Goal: Task Accomplishment & Management: Manage account settings

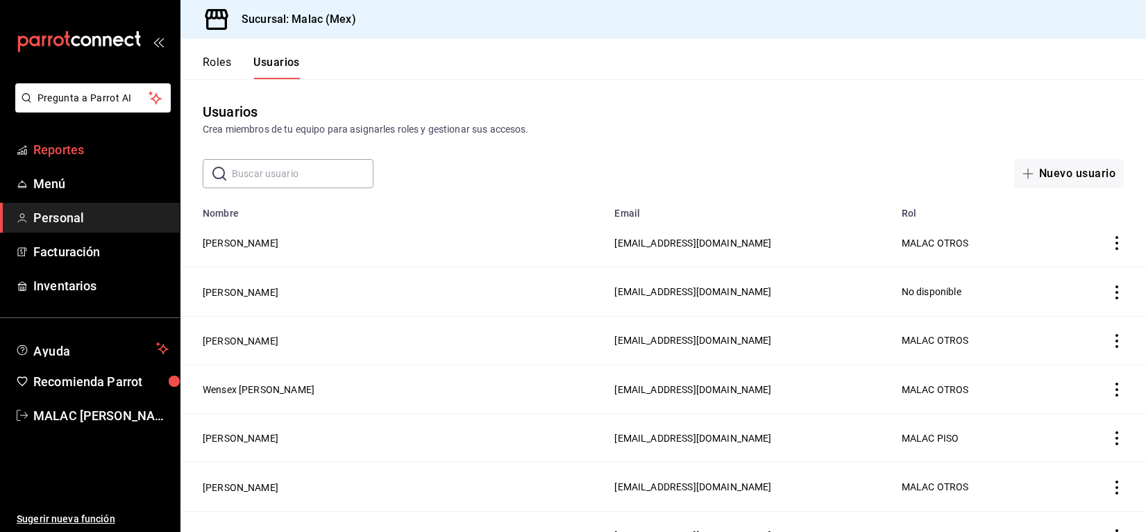
click at [92, 154] on span "Reportes" at bounding box center [100, 149] width 135 height 19
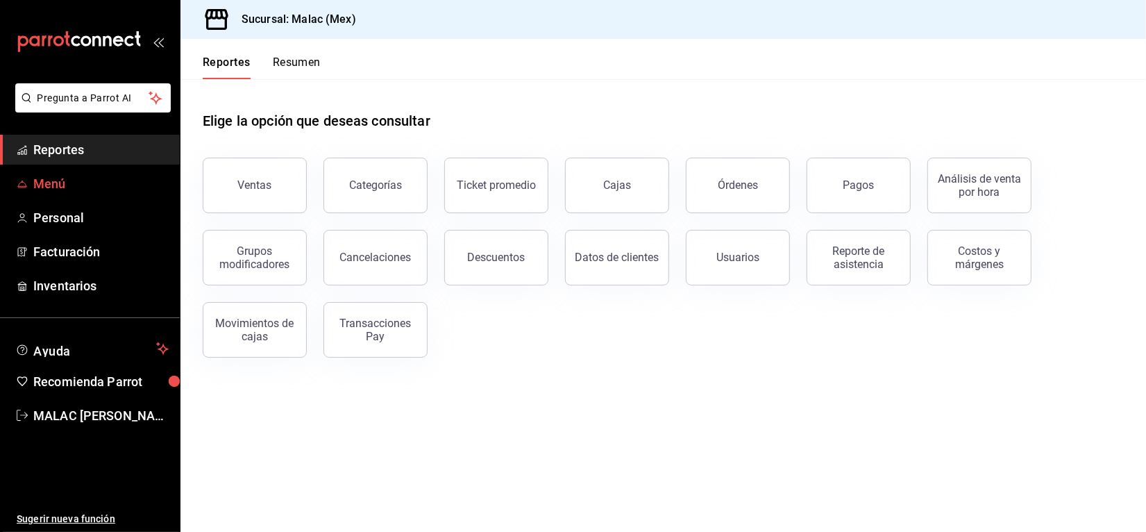
click at [51, 186] on span "Menú" at bounding box center [100, 183] width 135 height 19
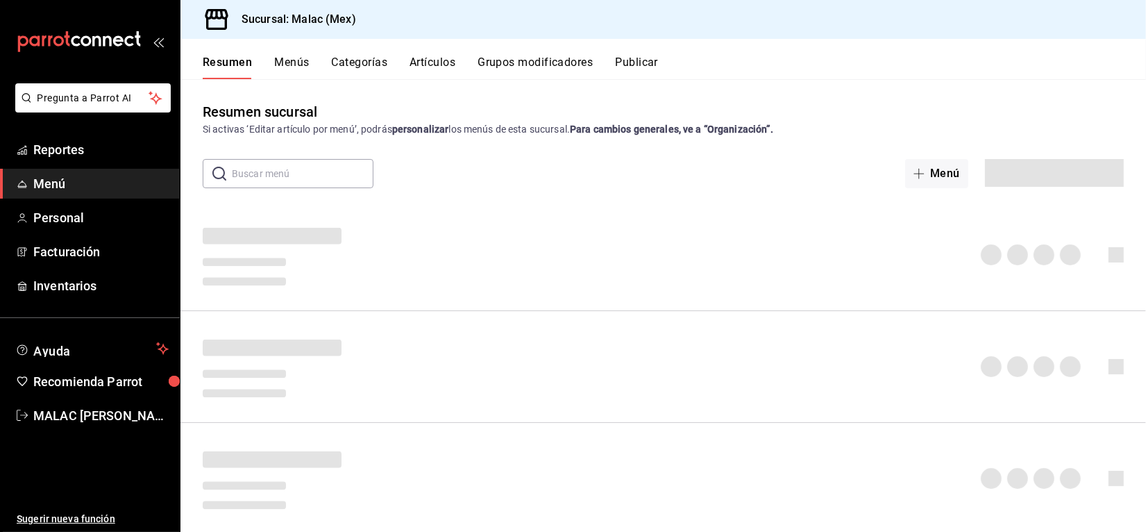
click at [290, 69] on button "Menús" at bounding box center [291, 68] width 35 height 24
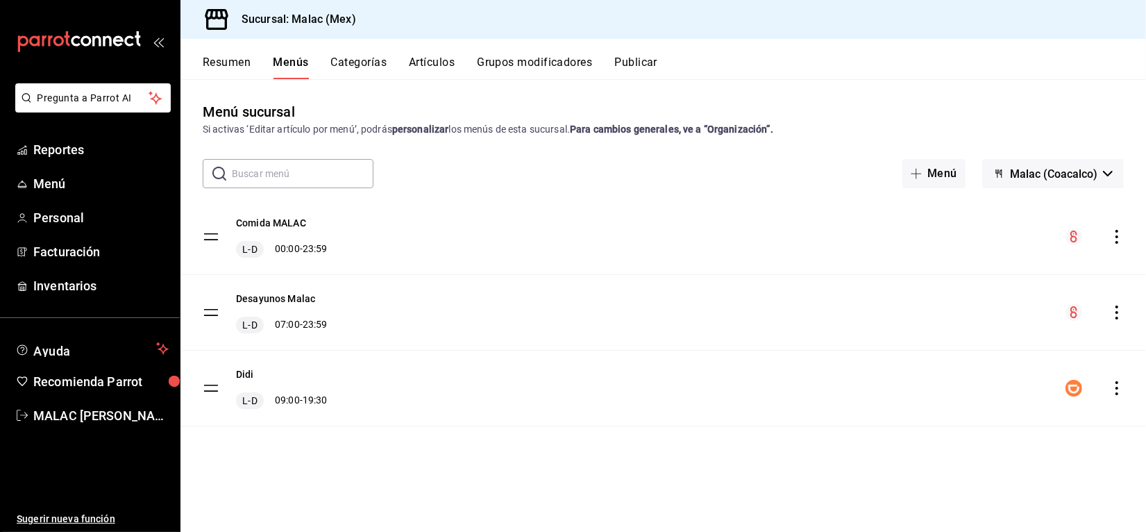
click at [357, 60] on button "Categorías" at bounding box center [359, 68] width 56 height 24
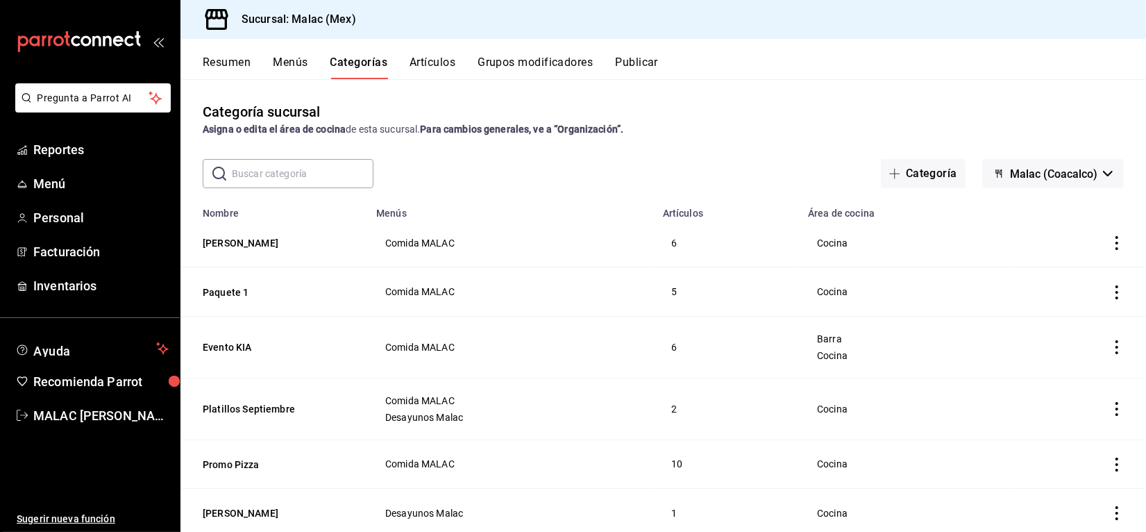
click at [430, 61] on button "Artículos" at bounding box center [432, 68] width 46 height 24
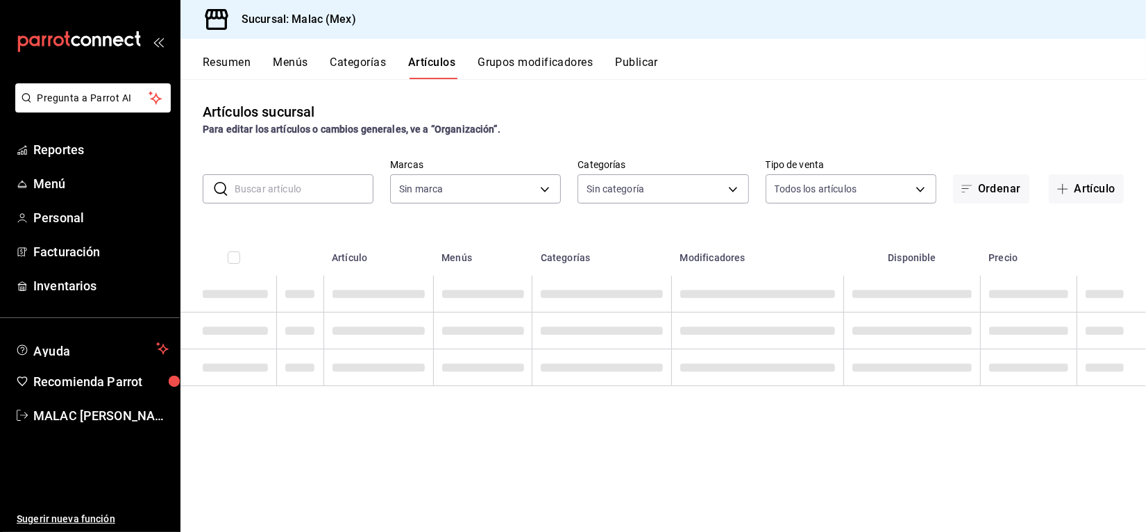
type input "68cda390-11aa-4088-a87d-1ba274343c49"
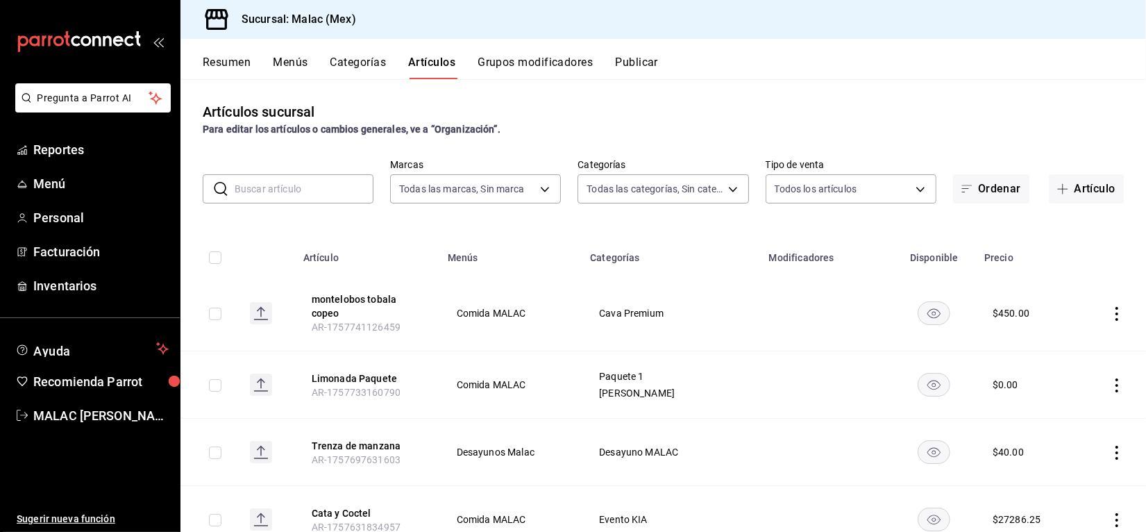
type input "228b4bf7-150e-4bab-8dc9-3a12d07e1b79,32889d7b-6c63-4512-91be-fe3ce9af28b8,6211f…"
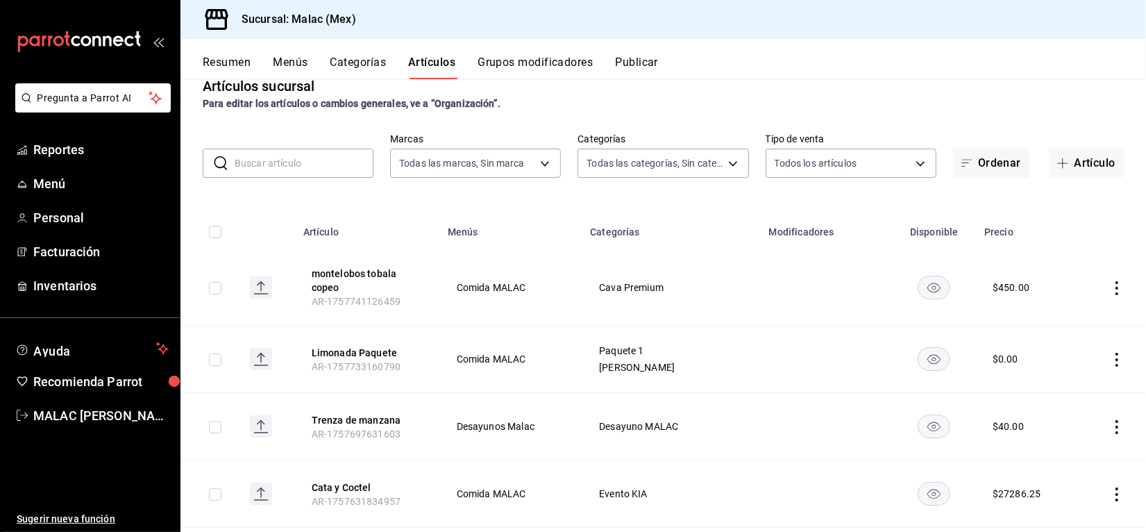
scroll to position [28, 0]
click at [364, 281] on button "montelobos tobala copeo" at bounding box center [367, 278] width 111 height 28
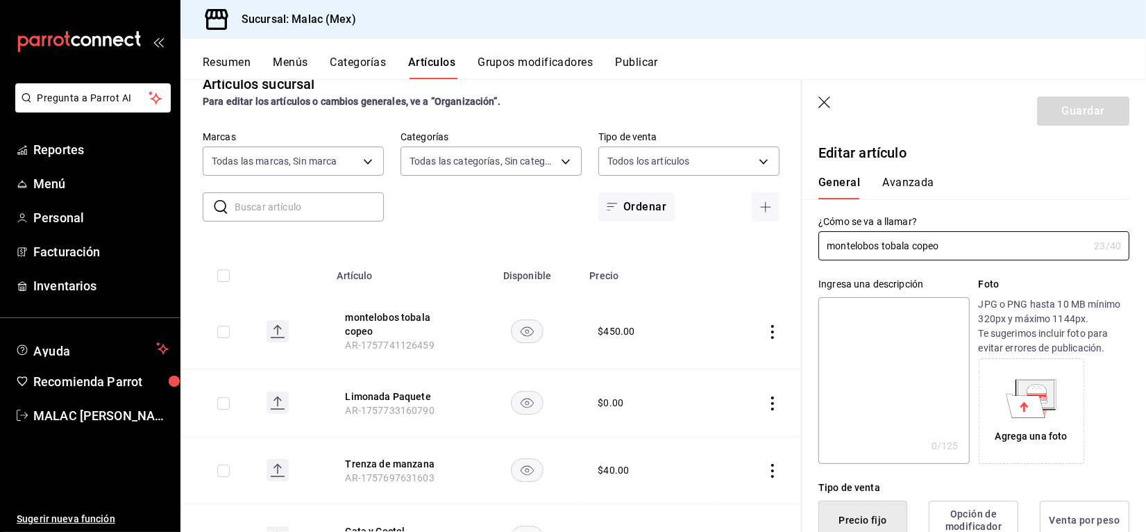
type input "$450.00"
click at [829, 243] on input "montelobos tobala copeo" at bounding box center [953, 246] width 270 height 28
type input "[PERSON_NAME]"
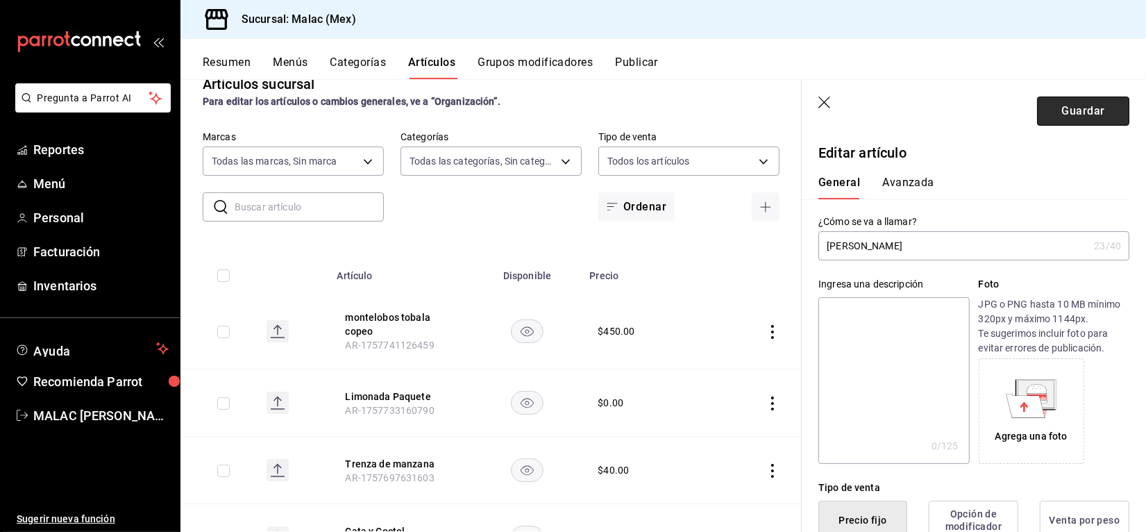
click at [1069, 108] on button "Guardar" at bounding box center [1083, 110] width 92 height 29
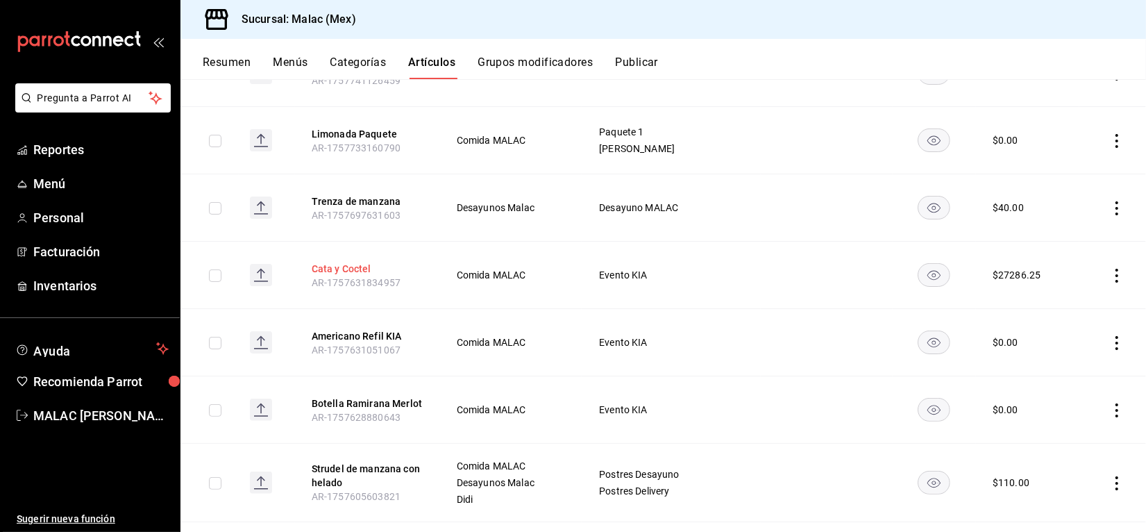
scroll to position [246, 0]
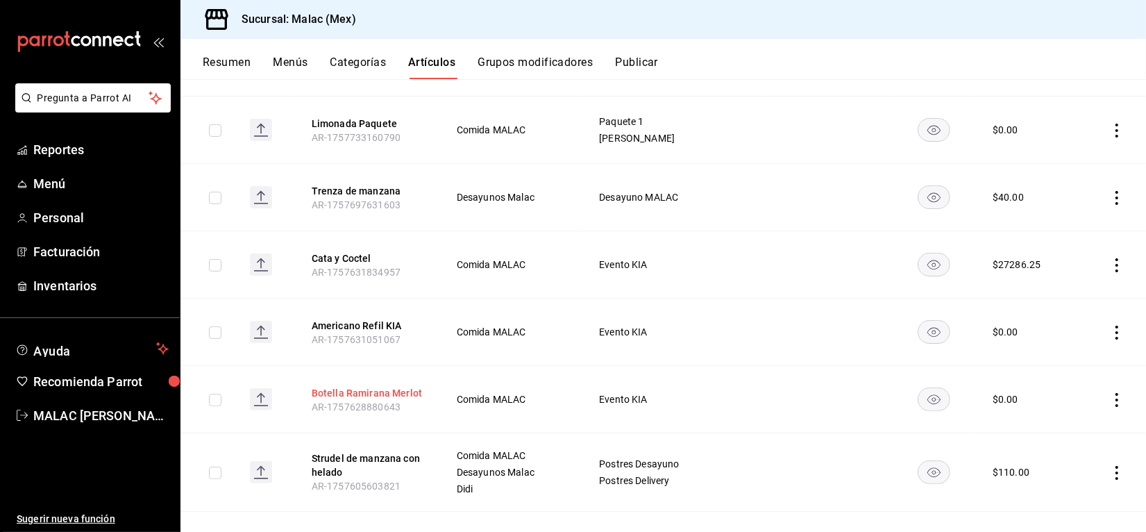
click at [358, 393] on button "Botella Ramirana Merlot" at bounding box center [367, 393] width 111 height 14
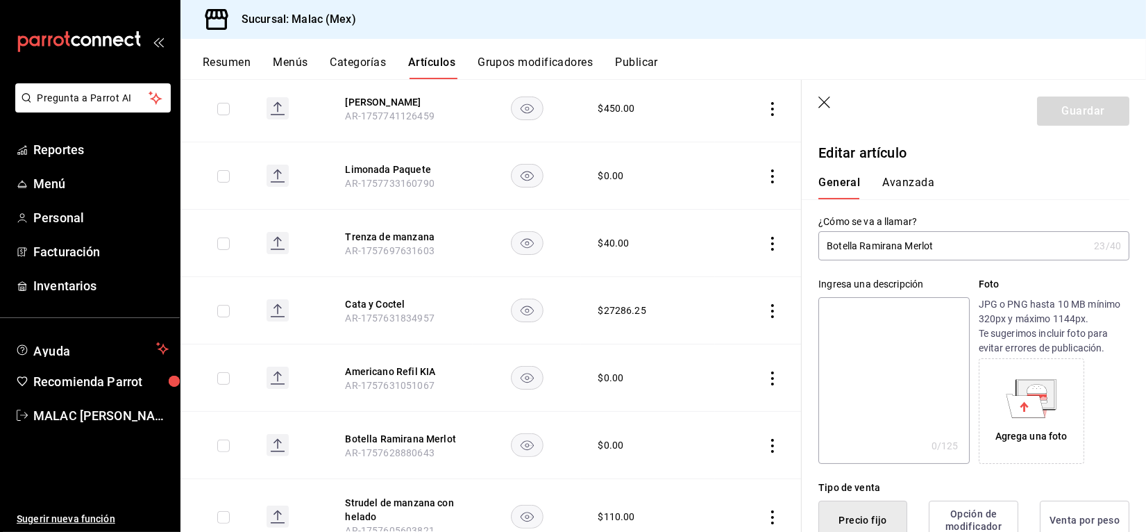
type input "$0.00"
click at [822, 101] on icon "button" at bounding box center [824, 102] width 12 height 12
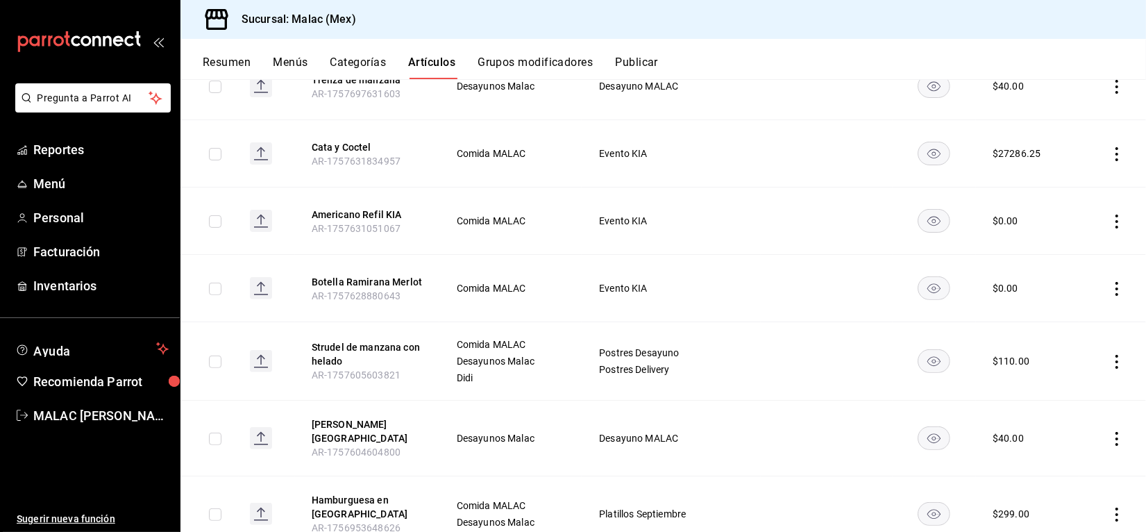
scroll to position [356, 0]
click at [1110, 297] on icon "actions" at bounding box center [1117, 290] width 14 height 14
click at [1056, 386] on span "Eliminar" at bounding box center [1061, 387] width 35 height 11
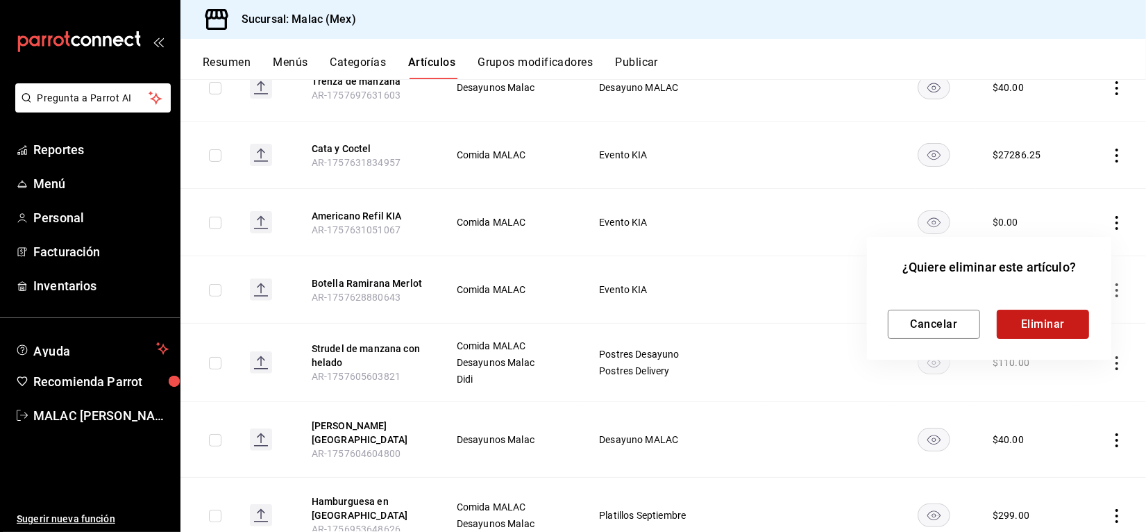
click at [1049, 330] on button "Eliminar" at bounding box center [1043, 324] width 92 height 29
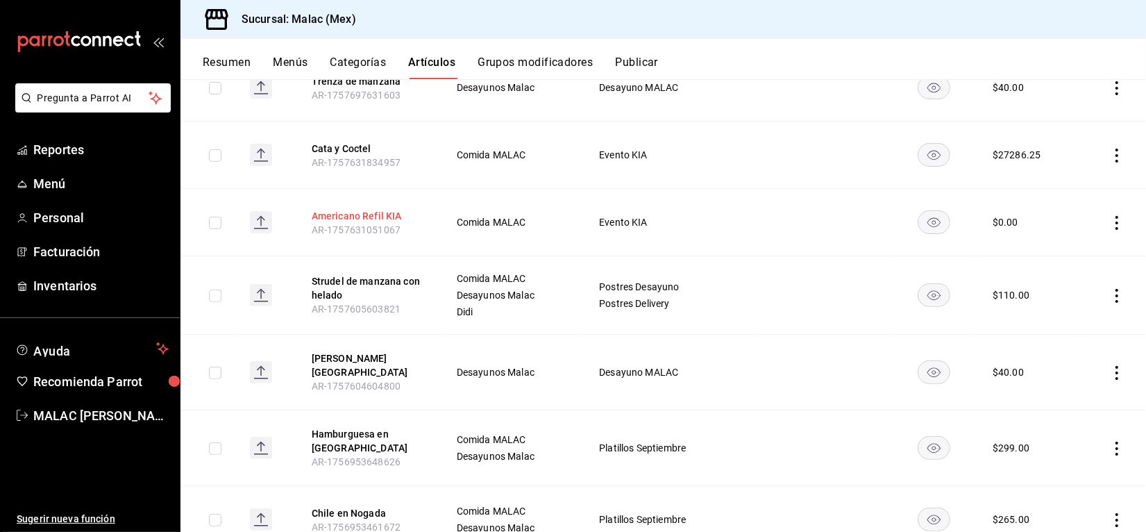
click at [373, 223] on button "Americano Refil KIA" at bounding box center [367, 216] width 111 height 14
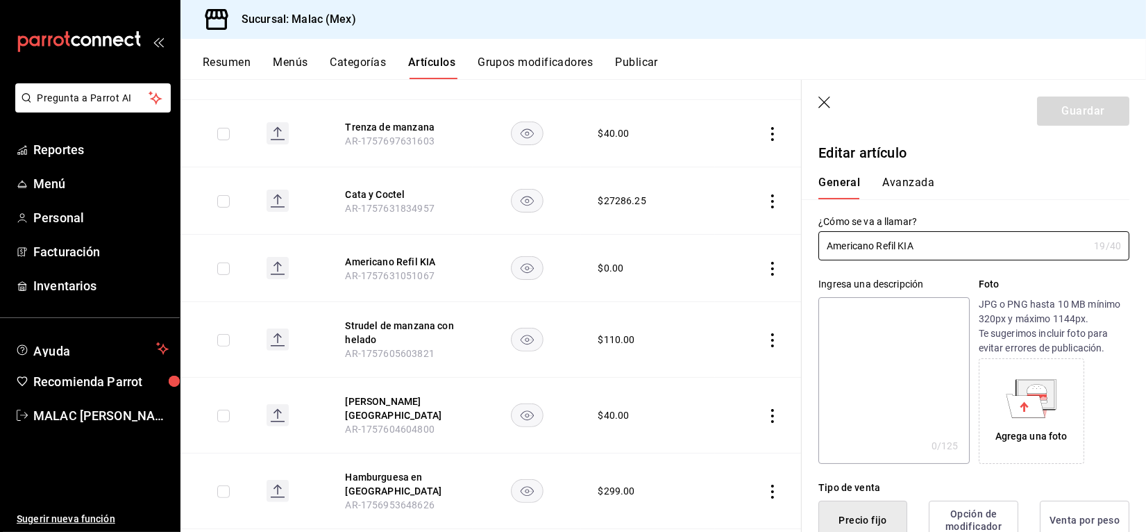
type input "$0.00"
drag, startPoint x: 774, startPoint y: 127, endPoint x: 786, endPoint y: 126, distance: 12.6
click at [784, 126] on td at bounding box center [758, 133] width 87 height 67
click at [820, 104] on icon "button" at bounding box center [825, 103] width 14 height 14
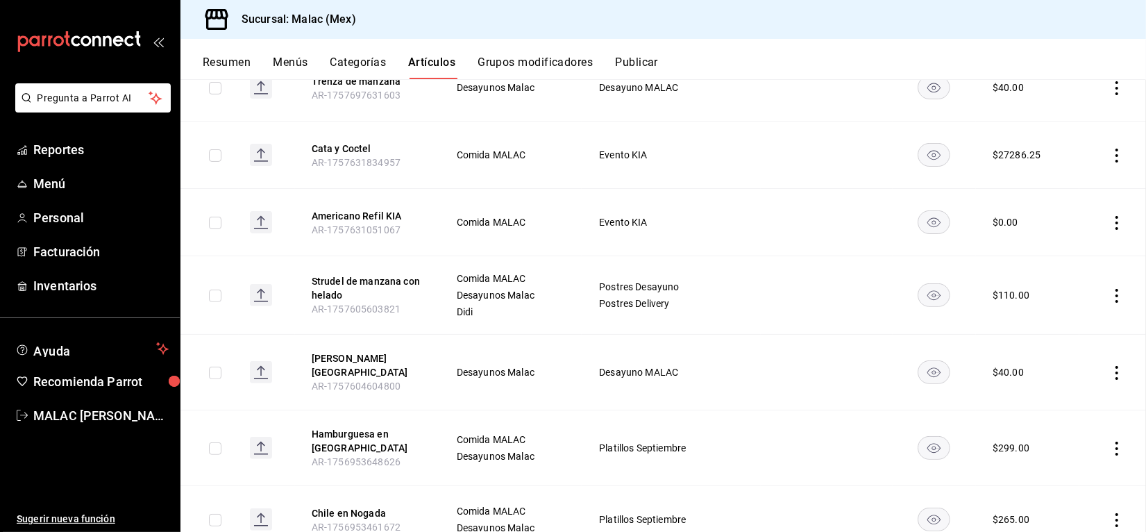
scroll to position [312, 0]
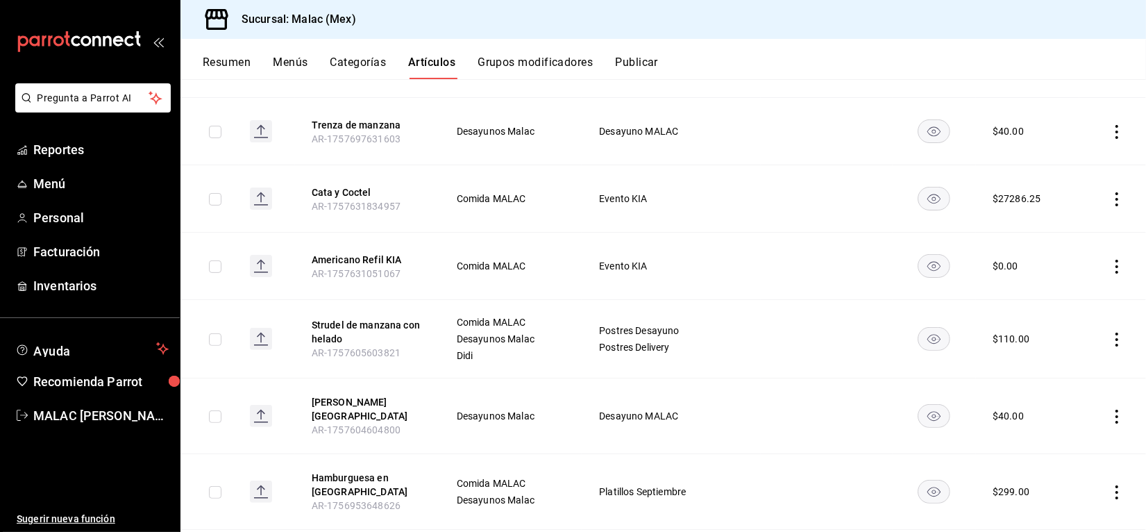
click at [1110, 273] on icon "actions" at bounding box center [1117, 267] width 14 height 14
click at [1053, 369] on span "Eliminar" at bounding box center [1061, 363] width 35 height 11
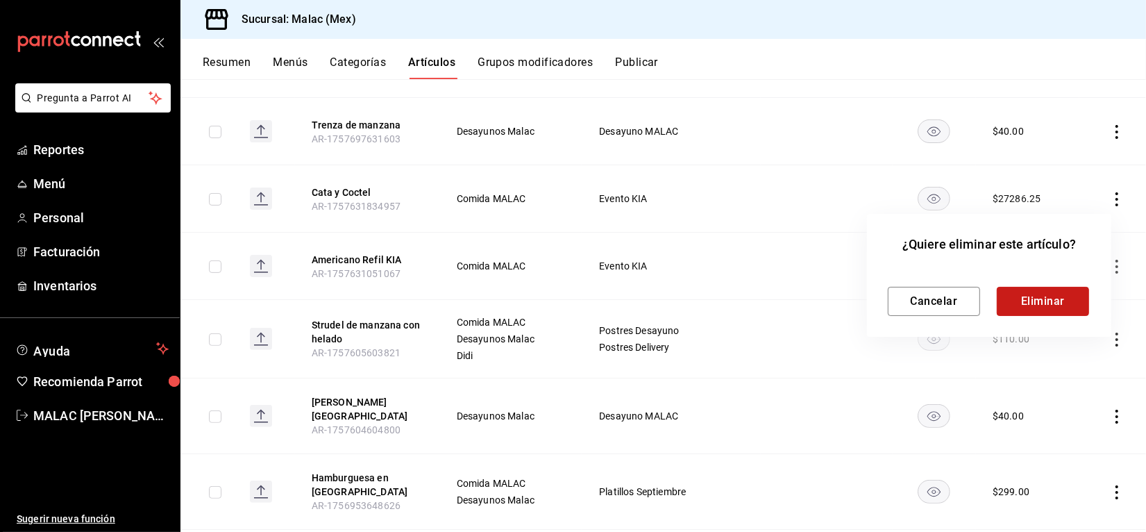
click at [1042, 303] on button "Eliminar" at bounding box center [1043, 301] width 92 height 29
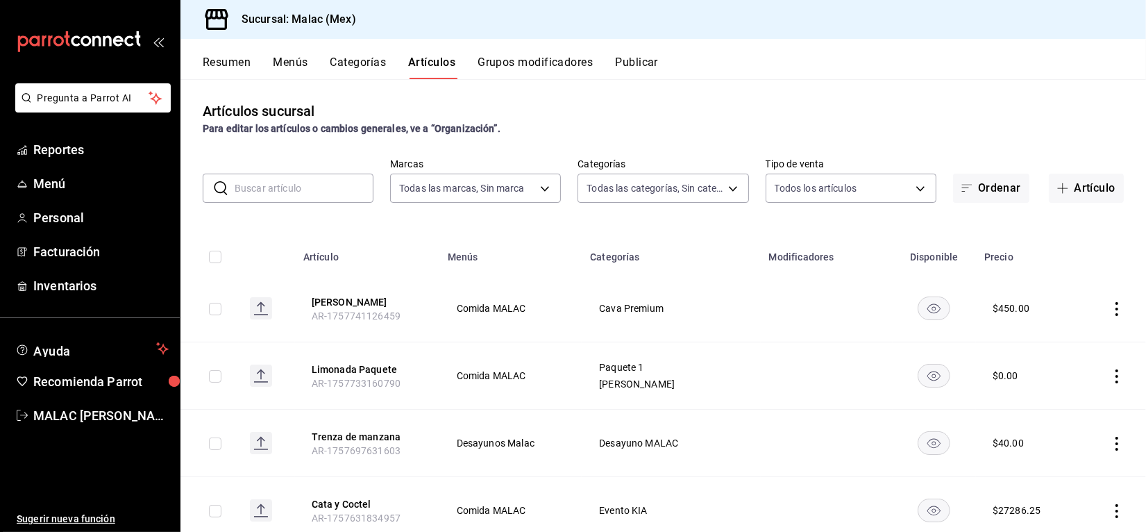
scroll to position [0, 0]
click at [357, 65] on button "Categorías" at bounding box center [358, 68] width 56 height 24
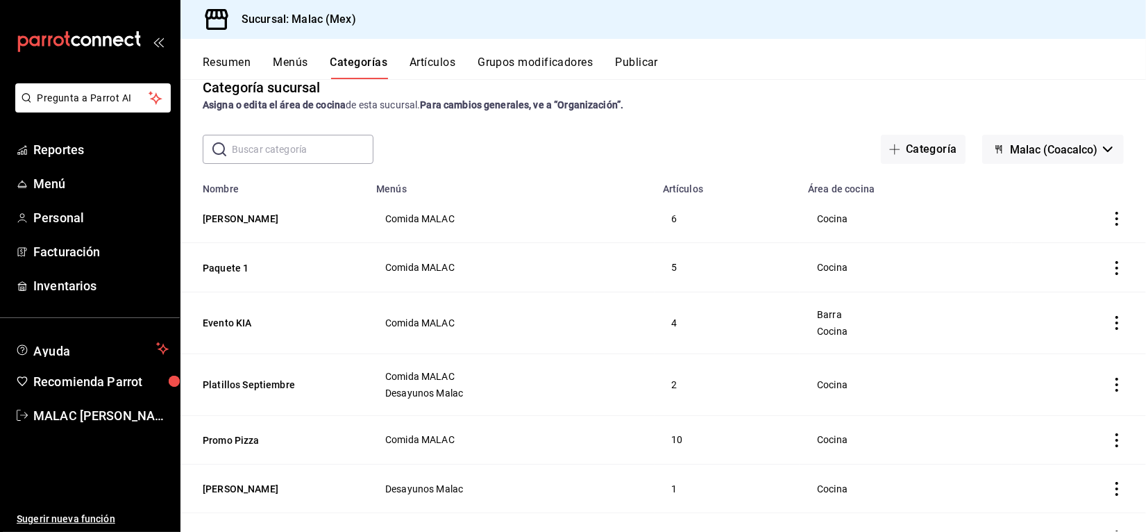
scroll to position [32, 0]
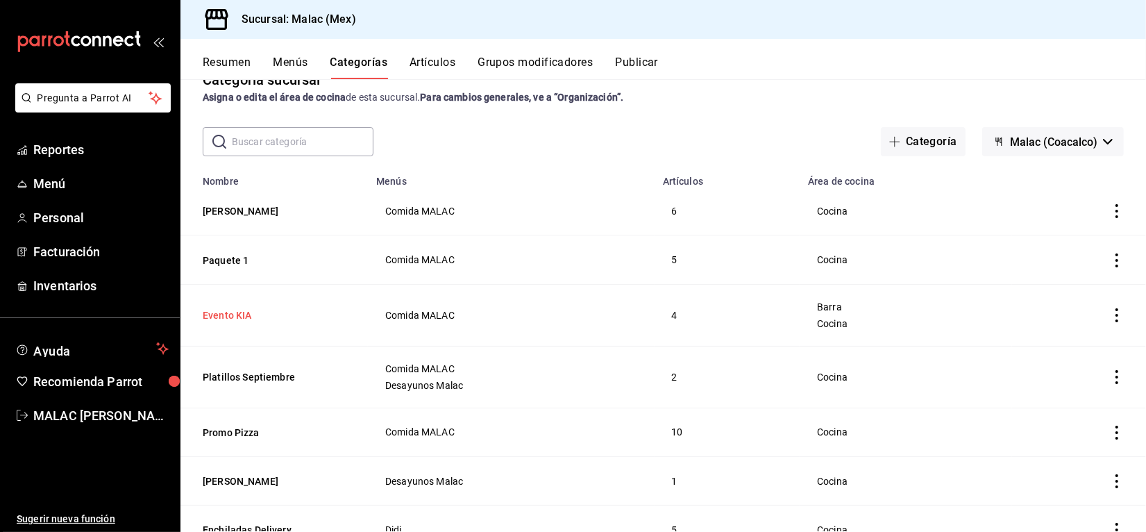
click at [222, 313] on button "Evento KIA" at bounding box center [272, 315] width 139 height 14
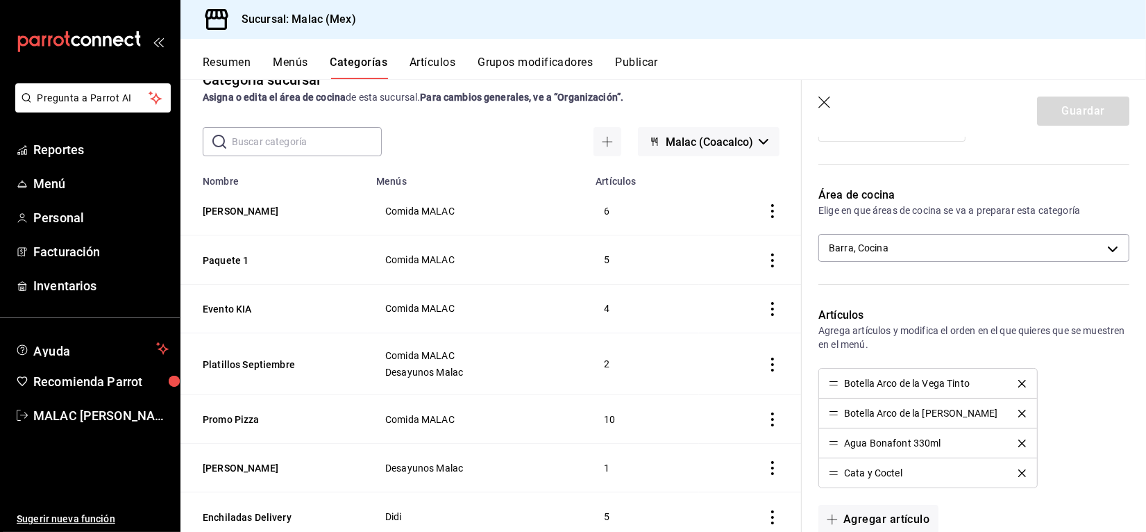
scroll to position [245, 0]
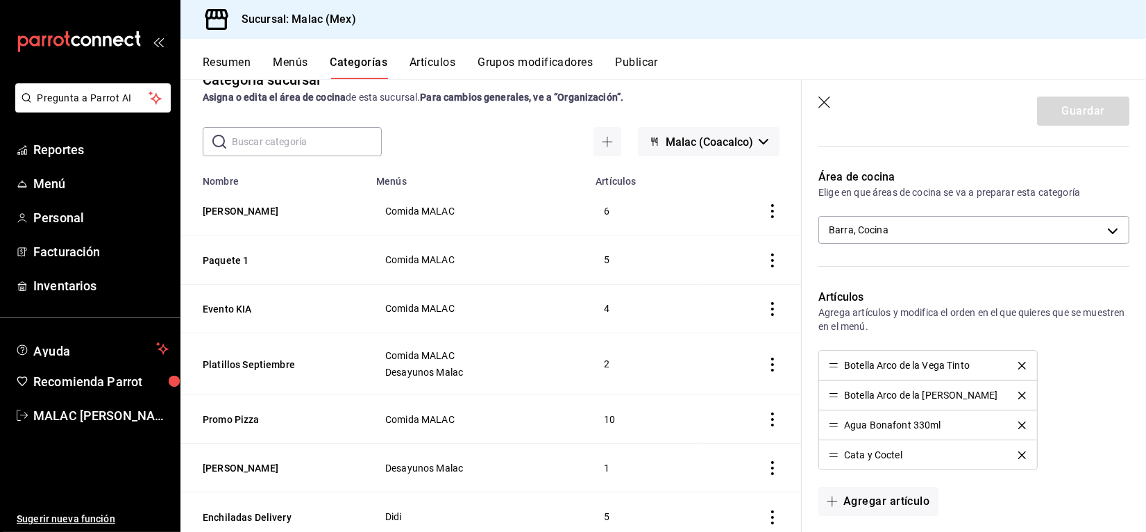
click at [1018, 365] on icon "delete" at bounding box center [1022, 366] width 8 height 8
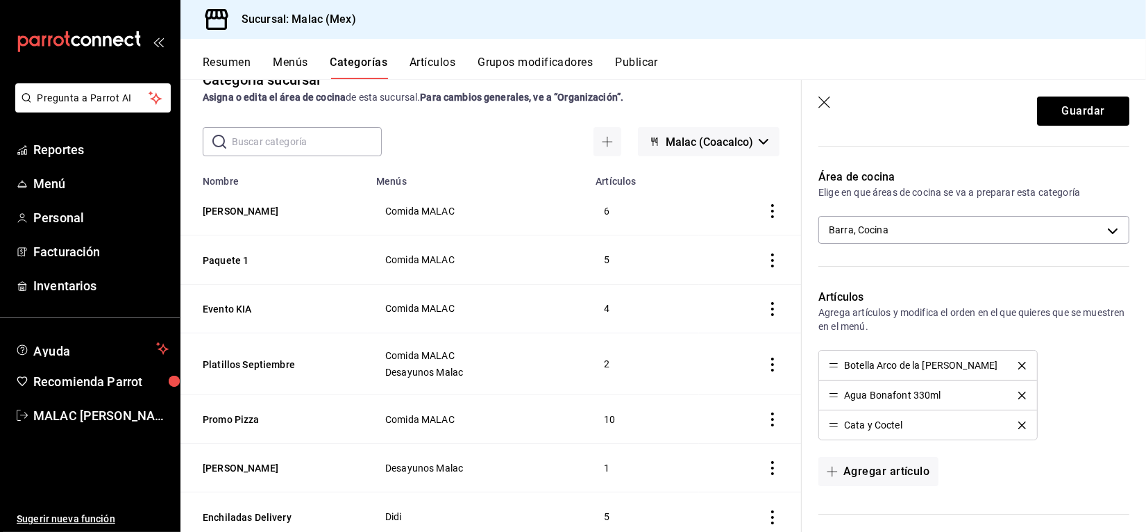
click at [1018, 365] on icon "delete" at bounding box center [1022, 366] width 8 height 8
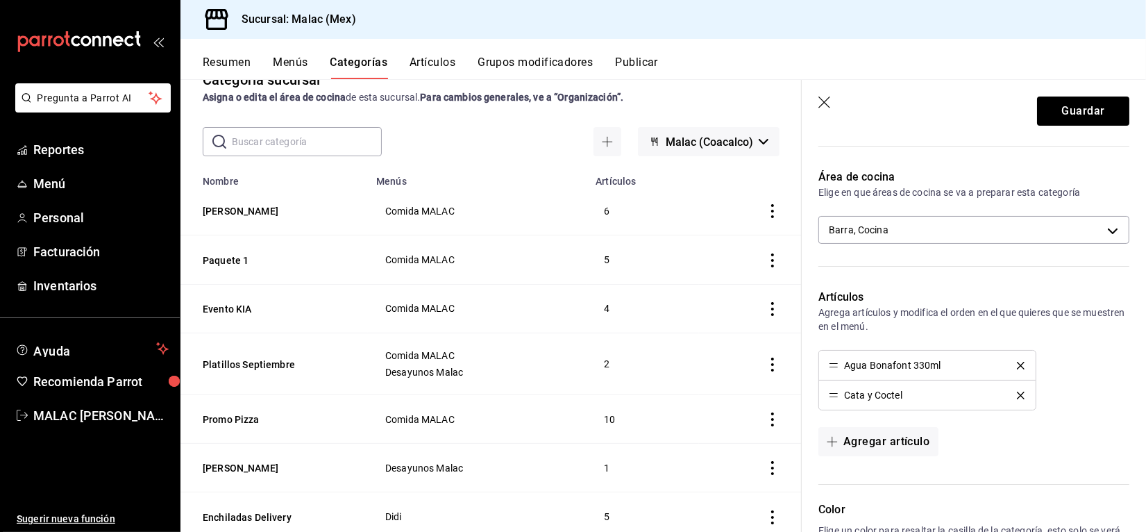
click at [1017, 365] on icon "delete" at bounding box center [1021, 366] width 8 height 8
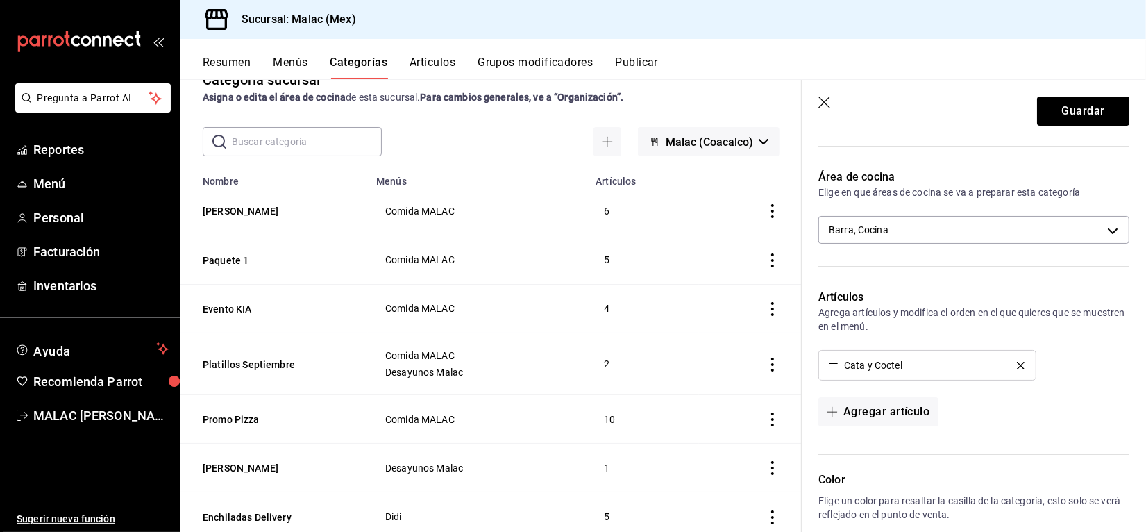
click at [1017, 365] on icon "delete" at bounding box center [1021, 366] width 8 height 8
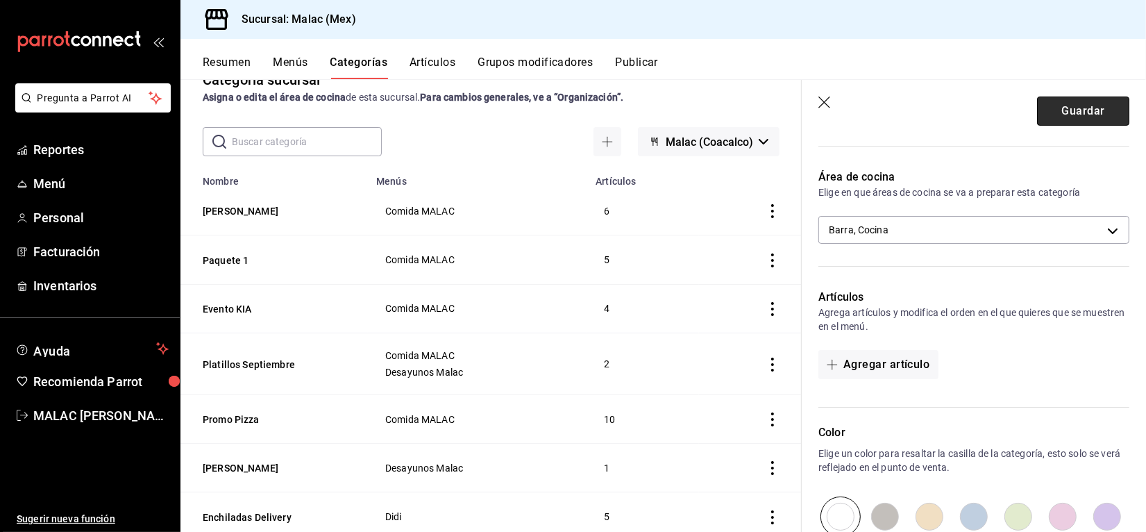
click at [1062, 116] on button "Guardar" at bounding box center [1083, 110] width 92 height 29
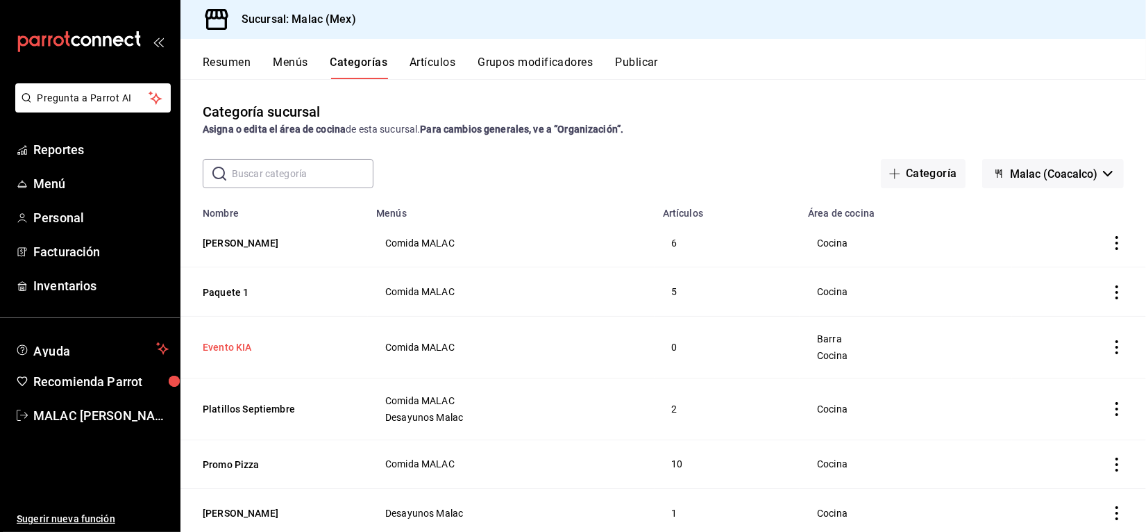
click at [224, 351] on button "Evento KIA" at bounding box center [272, 347] width 139 height 14
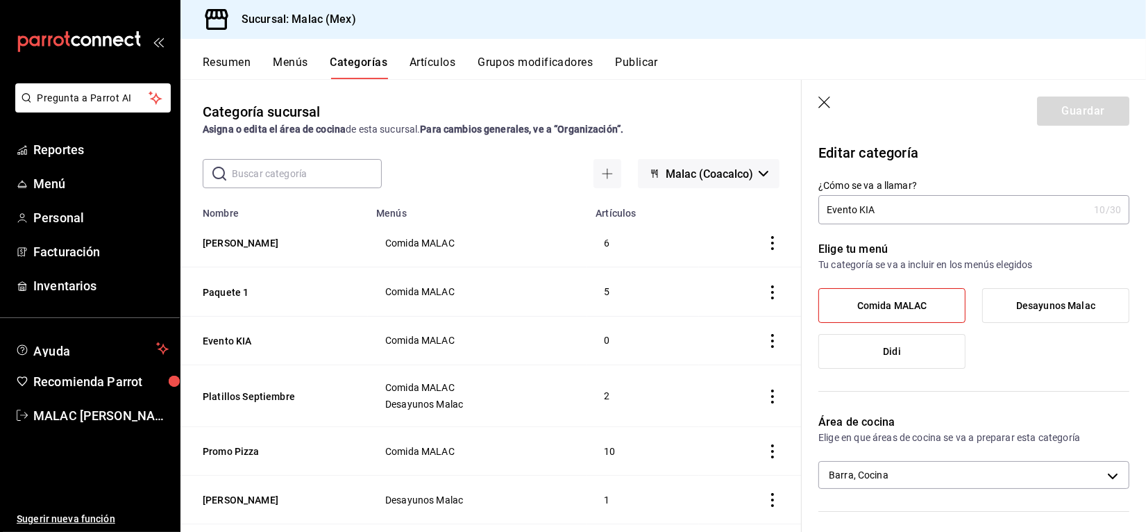
click at [828, 95] on header "Guardar" at bounding box center [974, 108] width 344 height 57
click at [822, 105] on icon "button" at bounding box center [825, 103] width 14 height 14
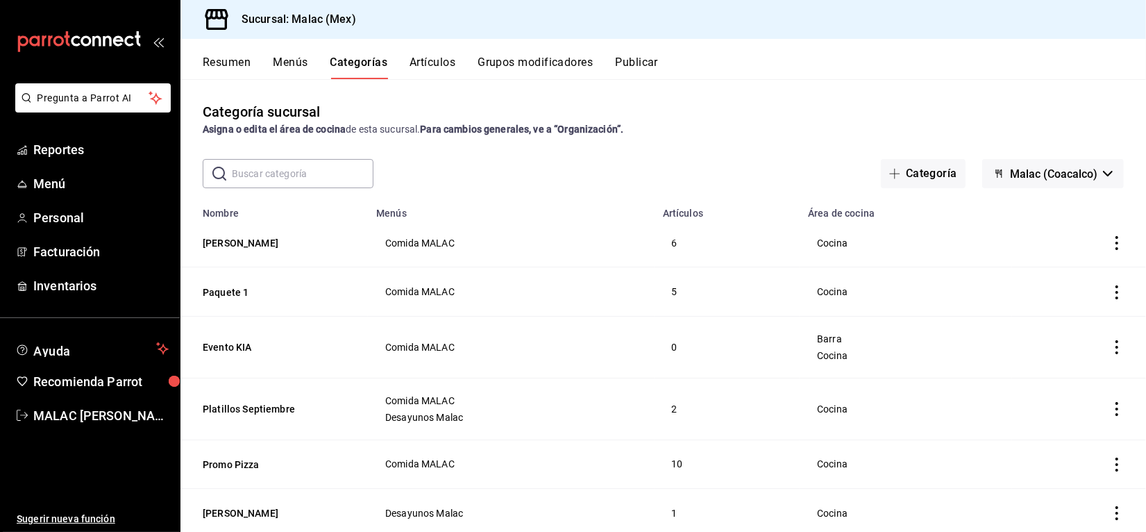
click at [1110, 352] on icon "actions" at bounding box center [1117, 347] width 14 height 14
click at [1067, 434] on span "Eliminar" at bounding box center [1061, 437] width 35 height 11
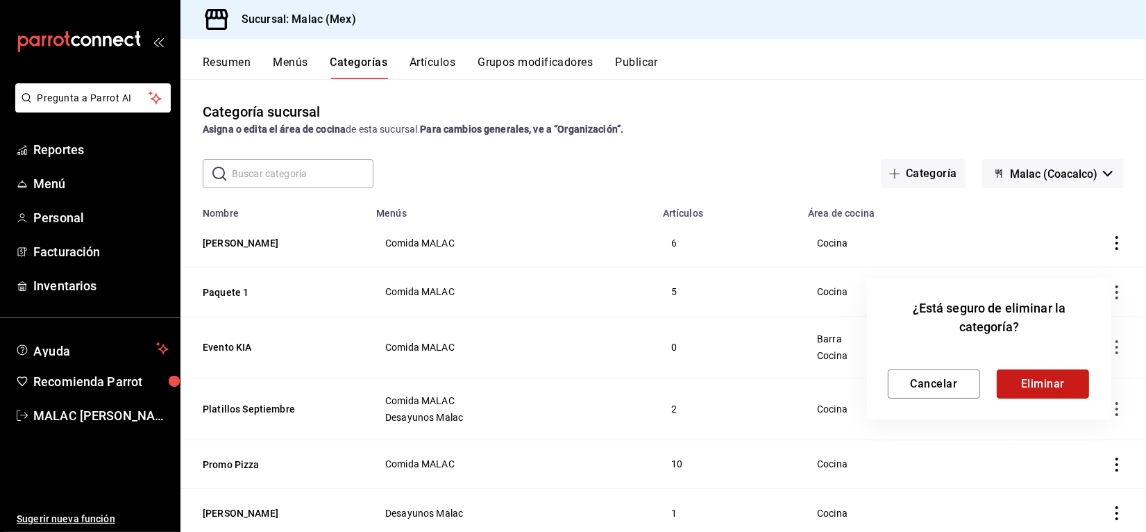
click at [1042, 377] on button "Eliminar" at bounding box center [1043, 383] width 92 height 29
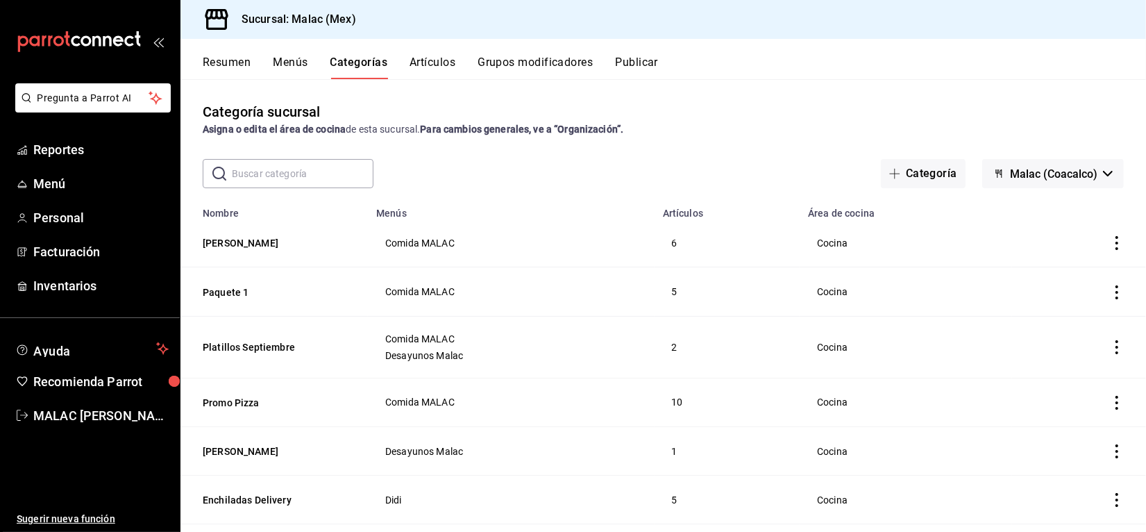
click at [1110, 294] on icon "actions" at bounding box center [1117, 292] width 14 height 14
click at [1079, 379] on span "Eliminar" at bounding box center [1061, 381] width 35 height 11
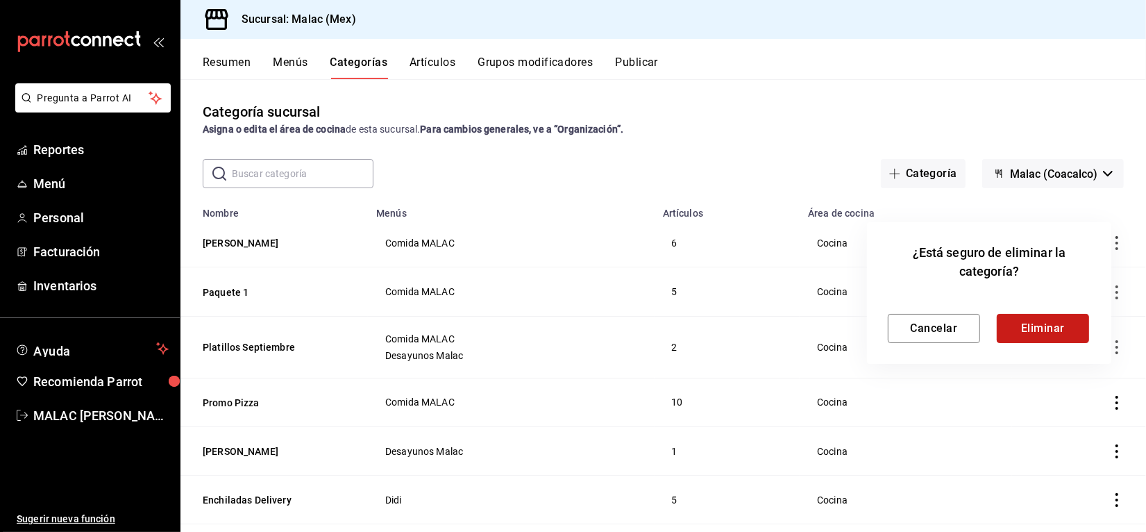
click at [1056, 324] on button "Eliminar" at bounding box center [1043, 328] width 92 height 29
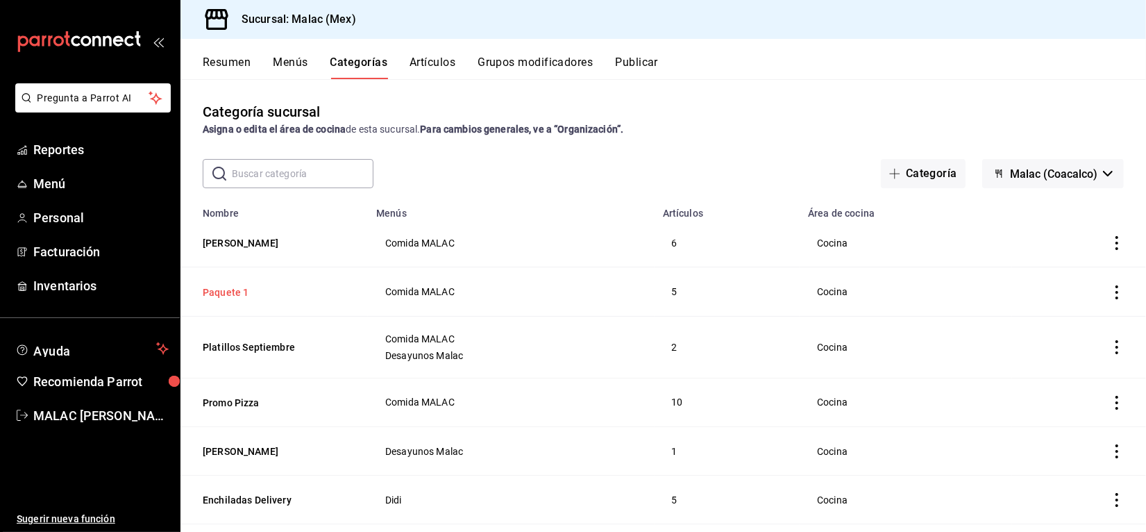
click at [236, 289] on button "Paquete 1" at bounding box center [272, 292] width 139 height 14
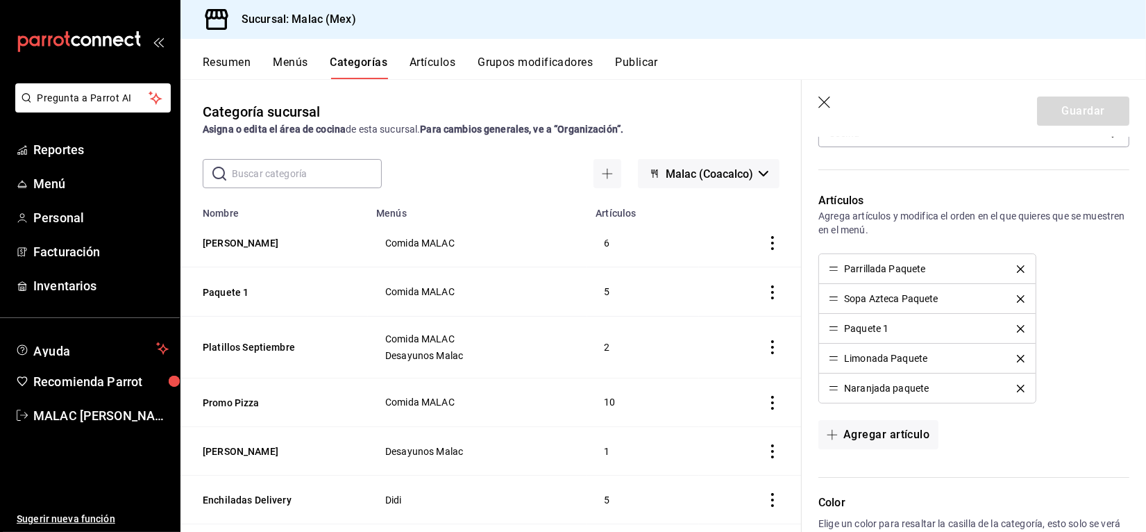
scroll to position [342, 0]
click at [1063, 403] on div "Parrillada Paquete Sopa Azteca Paquete Paquete 1 Limonada Paquete Naranjada paq…" at bounding box center [973, 328] width 311 height 150
click at [827, 102] on icon "button" at bounding box center [825, 103] width 14 height 14
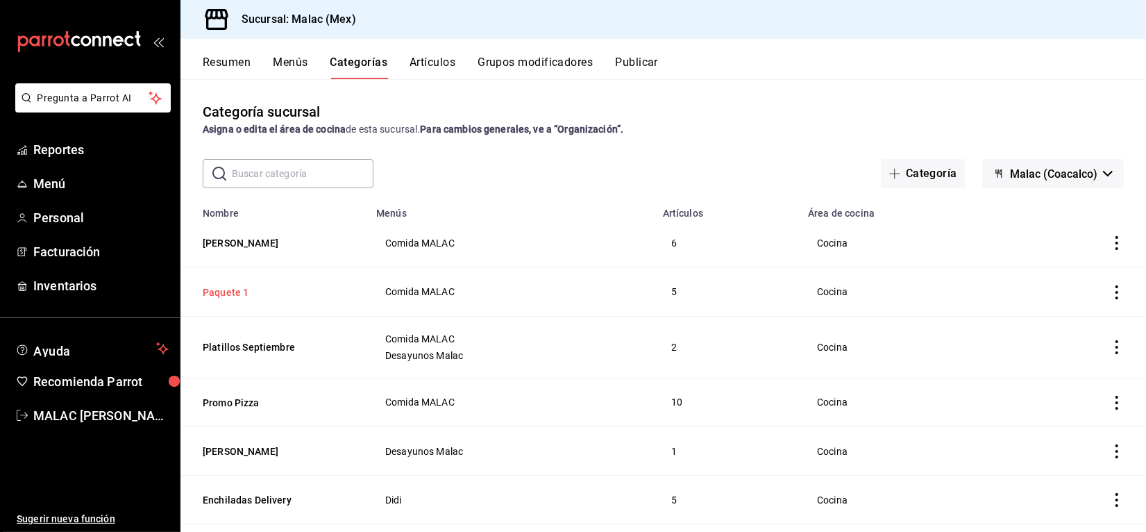
click at [230, 291] on button "Paquete 1" at bounding box center [272, 292] width 139 height 14
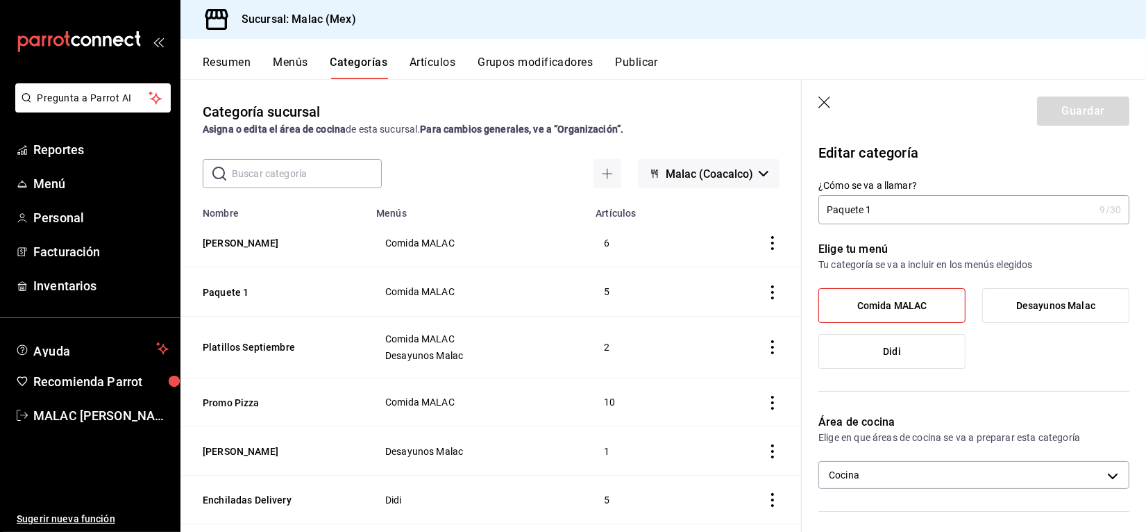
click at [931, 301] on label "Comida MALAC" at bounding box center [892, 305] width 146 height 33
click at [0, 0] on input "Comida MALAC" at bounding box center [0, 0] width 0 height 0
click at [963, 128] on header "Guardar" at bounding box center [974, 108] width 344 height 57
click at [904, 300] on span "Comida MALAC" at bounding box center [892, 306] width 70 height 12
click at [0, 0] on input "Comida MALAC" at bounding box center [0, 0] width 0 height 0
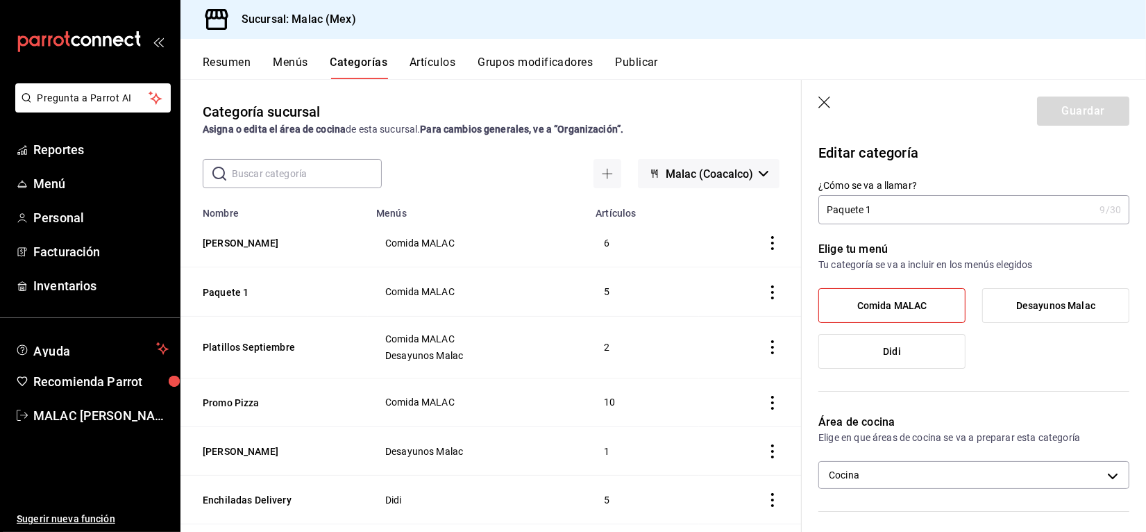
click at [904, 300] on span "Comida MALAC" at bounding box center [892, 306] width 70 height 12
click at [0, 0] on input "Comida MALAC" at bounding box center [0, 0] width 0 height 0
click at [827, 108] on icon "button" at bounding box center [825, 103] width 14 height 14
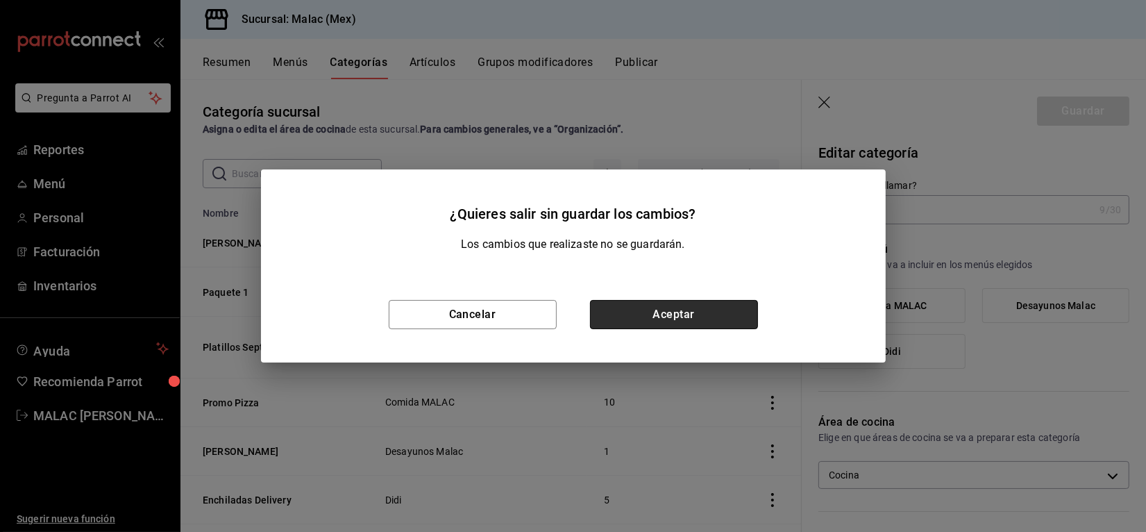
click at [705, 309] on button "Aceptar" at bounding box center [674, 314] width 168 height 29
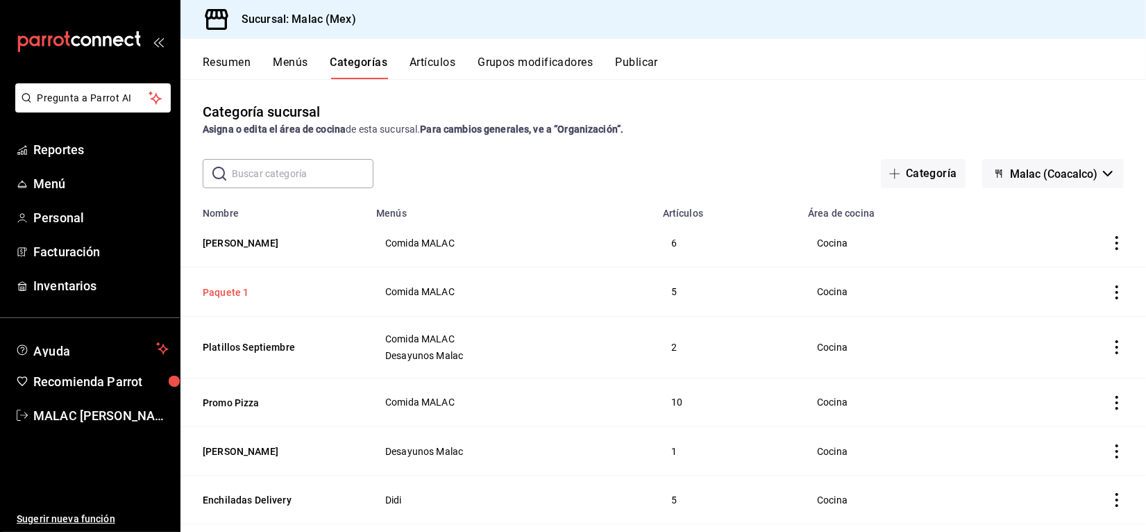
click at [228, 296] on button "Paquete 1" at bounding box center [272, 292] width 139 height 14
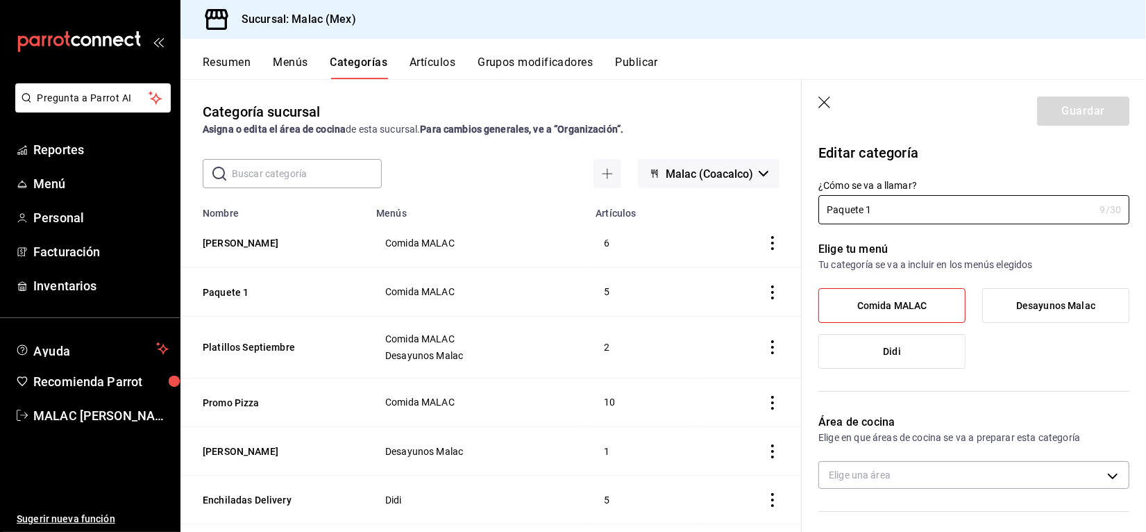
type input "13495a6f-bb94-469b-8083-c5683516810f"
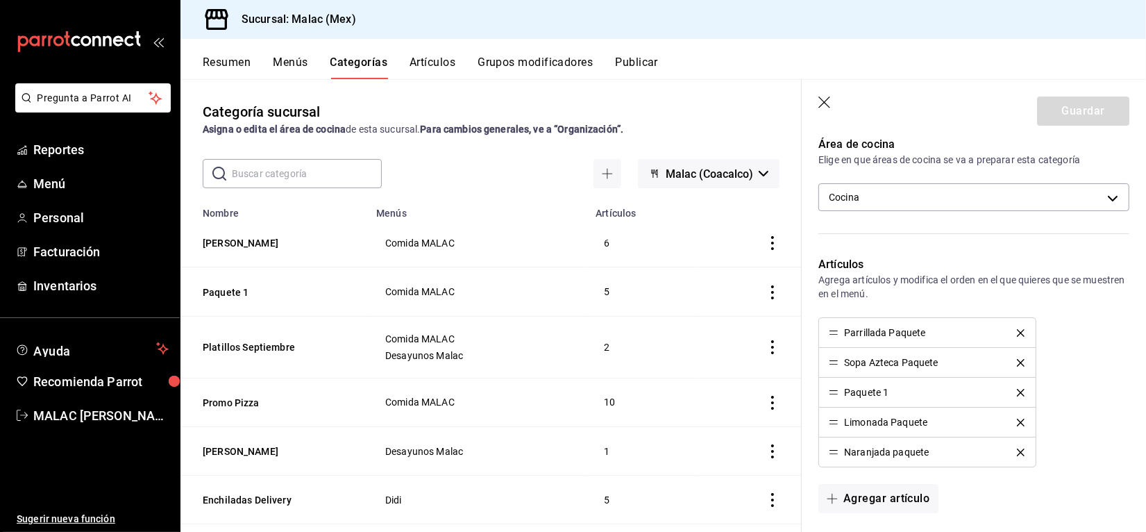
scroll to position [278, 0]
click at [1017, 333] on icon "delete" at bounding box center [1021, 332] width 8 height 8
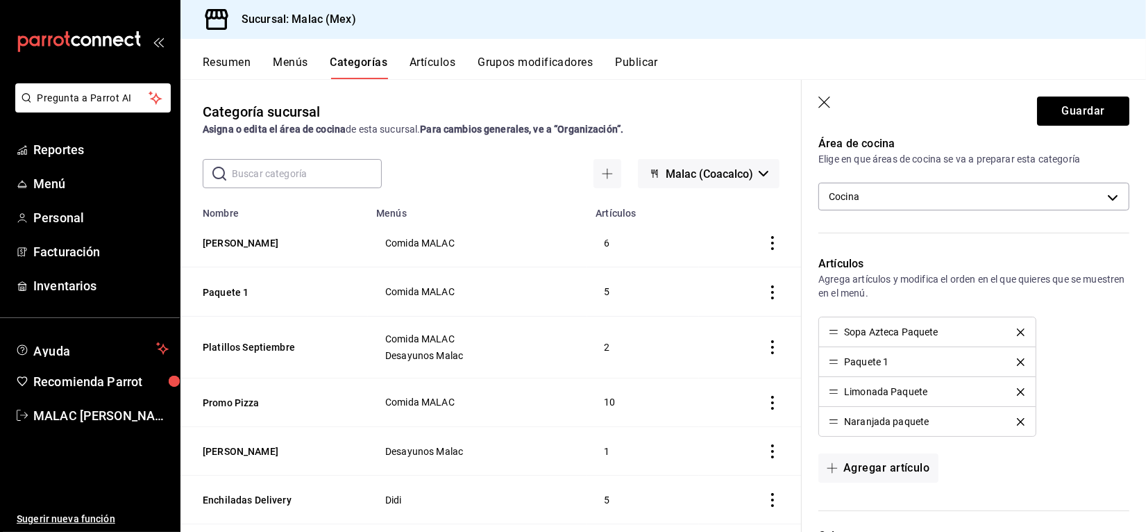
click at [1017, 333] on icon "delete" at bounding box center [1021, 332] width 8 height 8
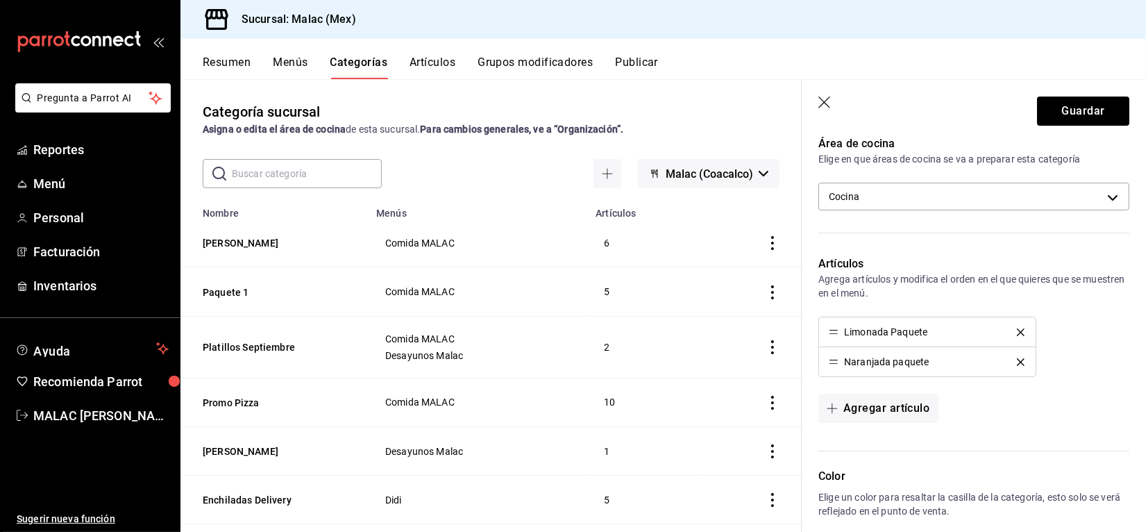
click at [1017, 333] on icon "delete" at bounding box center [1021, 332] width 8 height 8
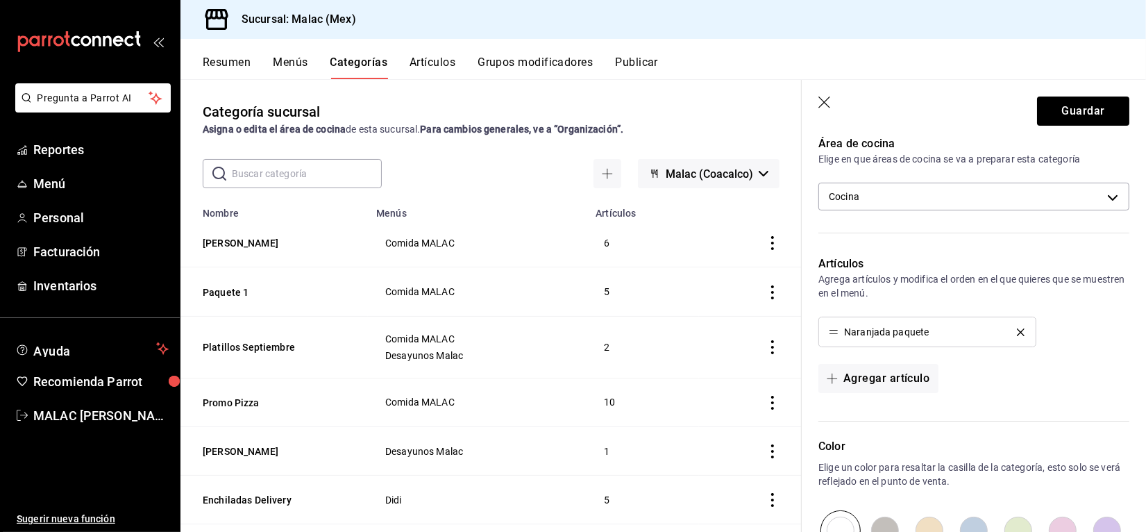
click at [1017, 333] on icon "delete" at bounding box center [1021, 332] width 8 height 8
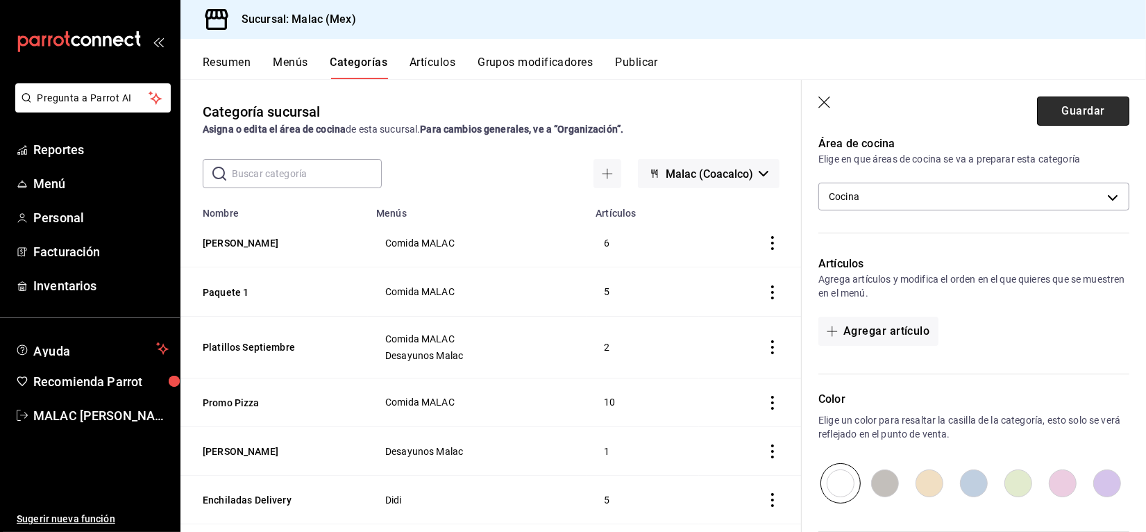
click at [1064, 109] on button "Guardar" at bounding box center [1083, 110] width 92 height 29
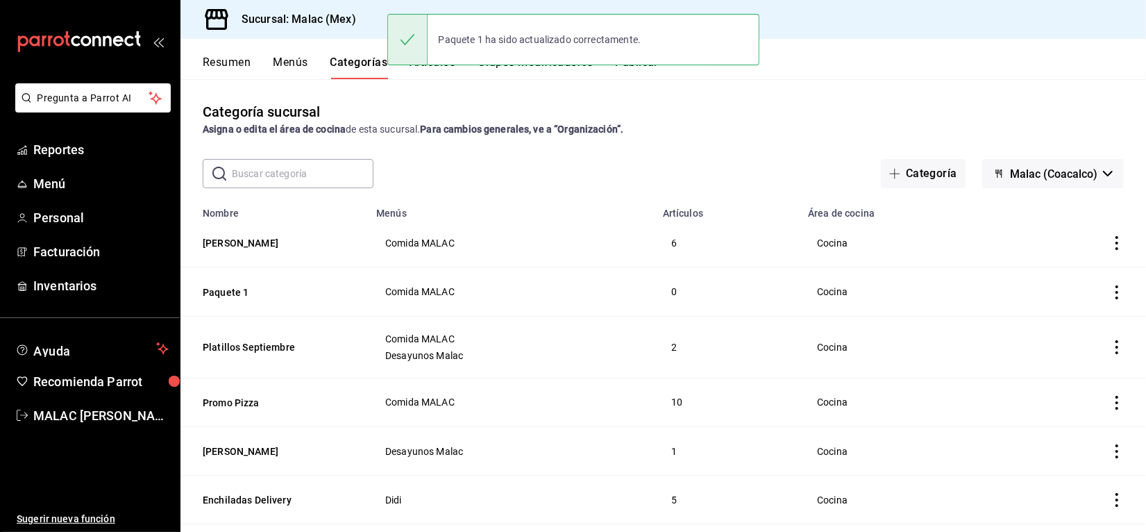
click at [1110, 295] on icon "actions" at bounding box center [1117, 292] width 14 height 14
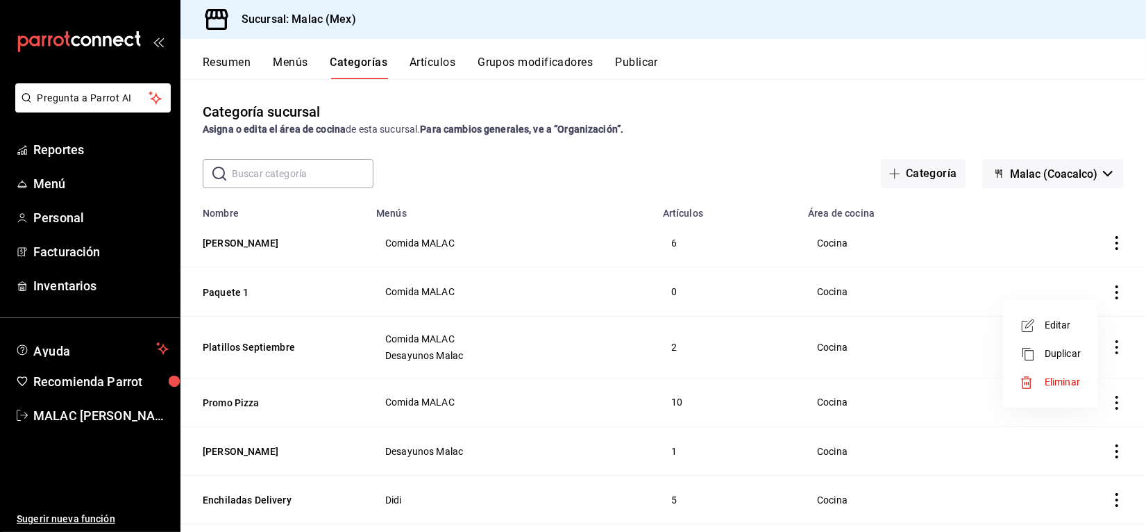
click at [1044, 378] on span "Eliminar" at bounding box center [1061, 381] width 35 height 11
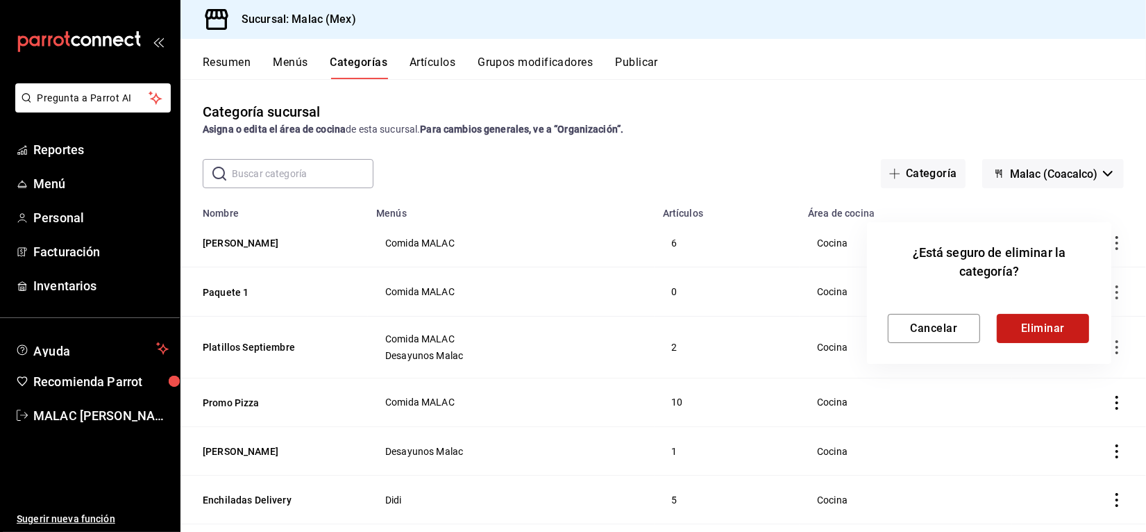
click at [1043, 332] on button "Eliminar" at bounding box center [1043, 328] width 92 height 29
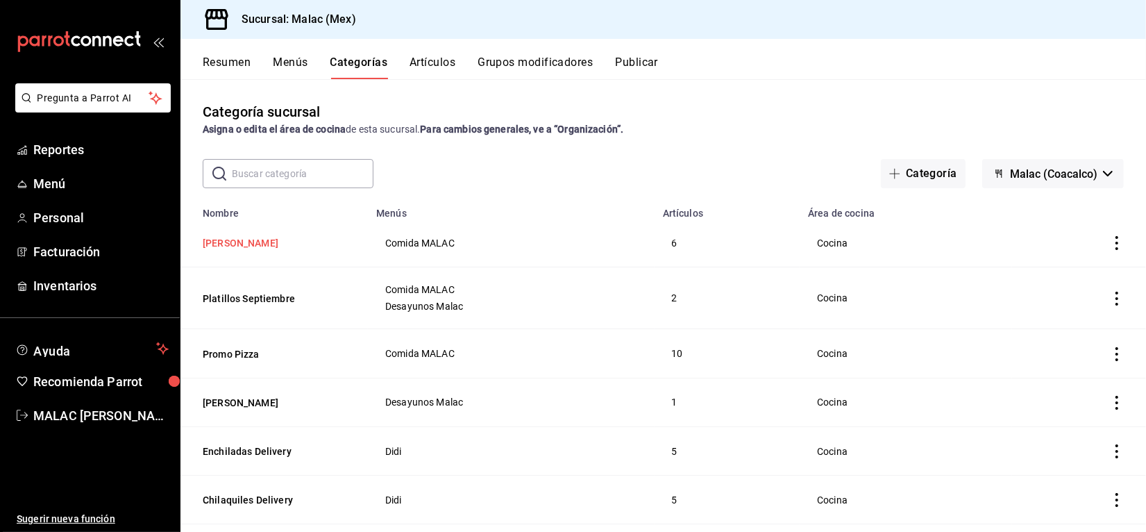
click at [257, 242] on button "[PERSON_NAME]" at bounding box center [272, 243] width 139 height 14
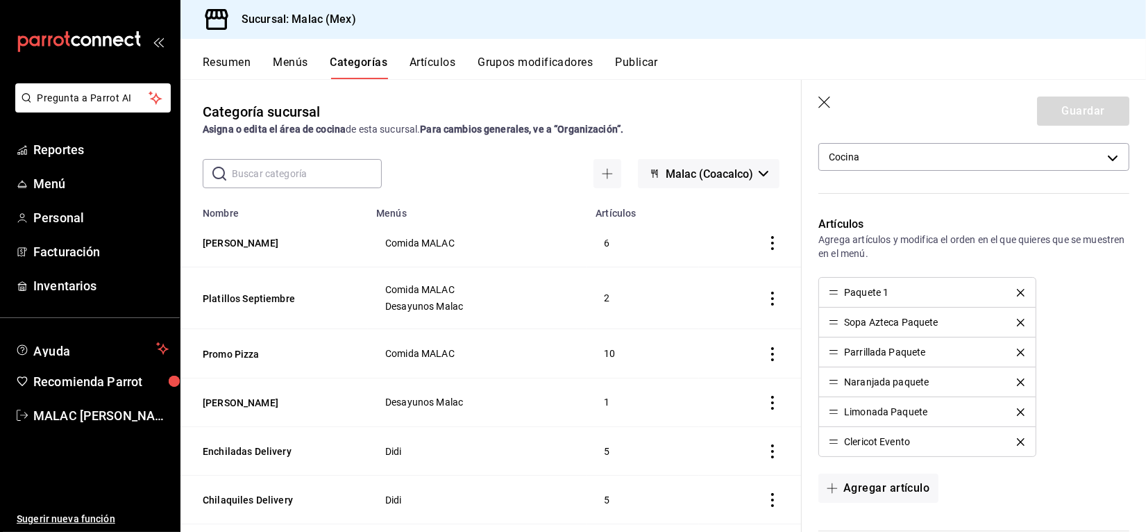
scroll to position [319, 0]
click at [1017, 443] on icon "delete" at bounding box center [1021, 441] width 8 height 8
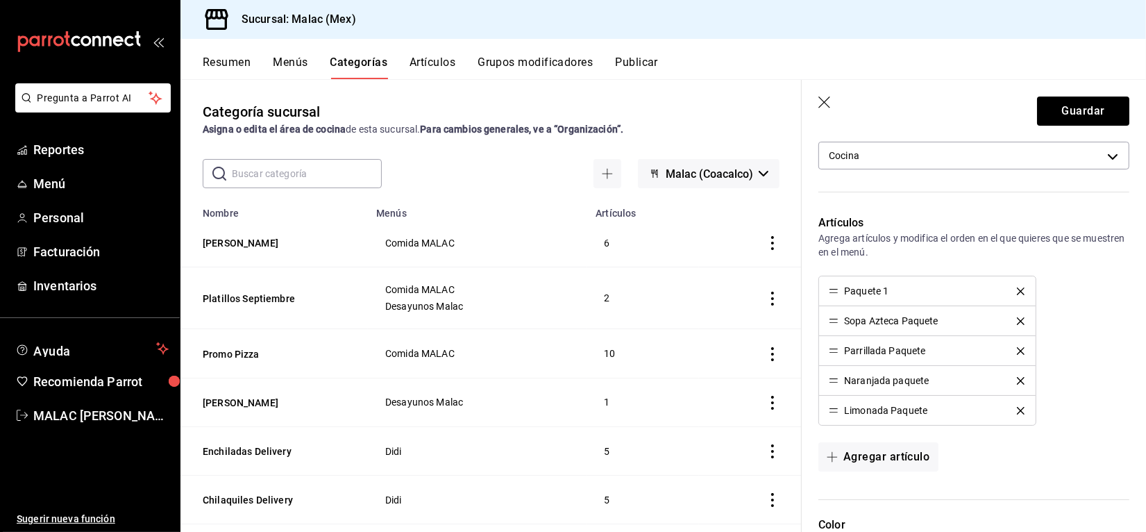
click at [1017, 292] on icon "delete" at bounding box center [1021, 291] width 8 height 8
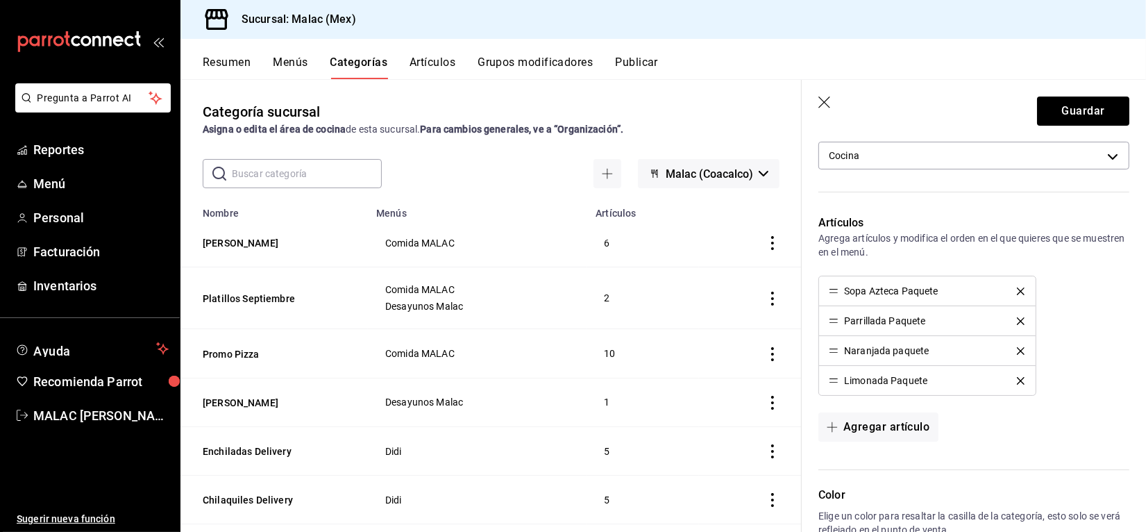
click at [1017, 292] on icon "delete" at bounding box center [1021, 291] width 8 height 8
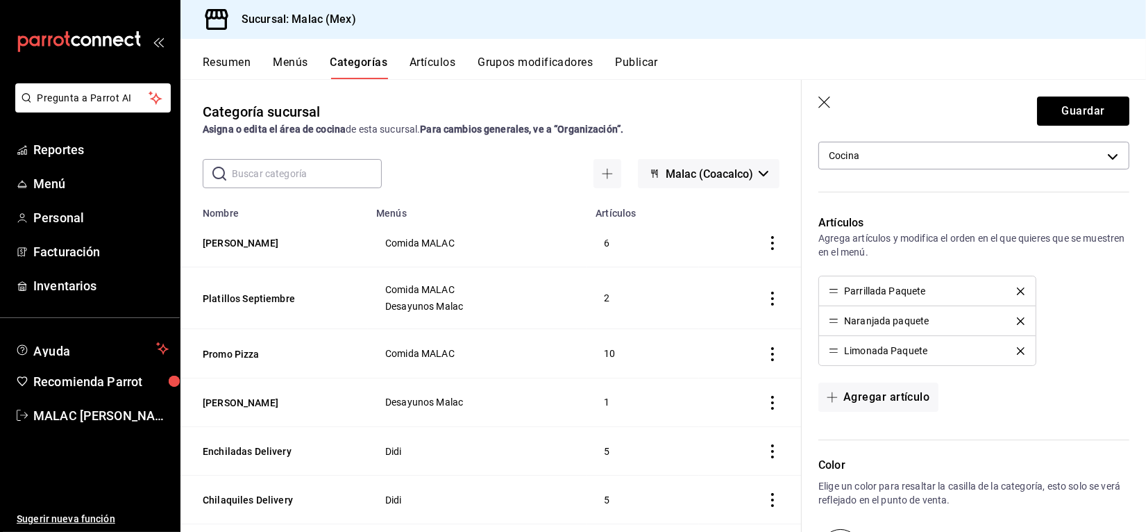
click at [1017, 292] on icon "delete" at bounding box center [1021, 291] width 8 height 8
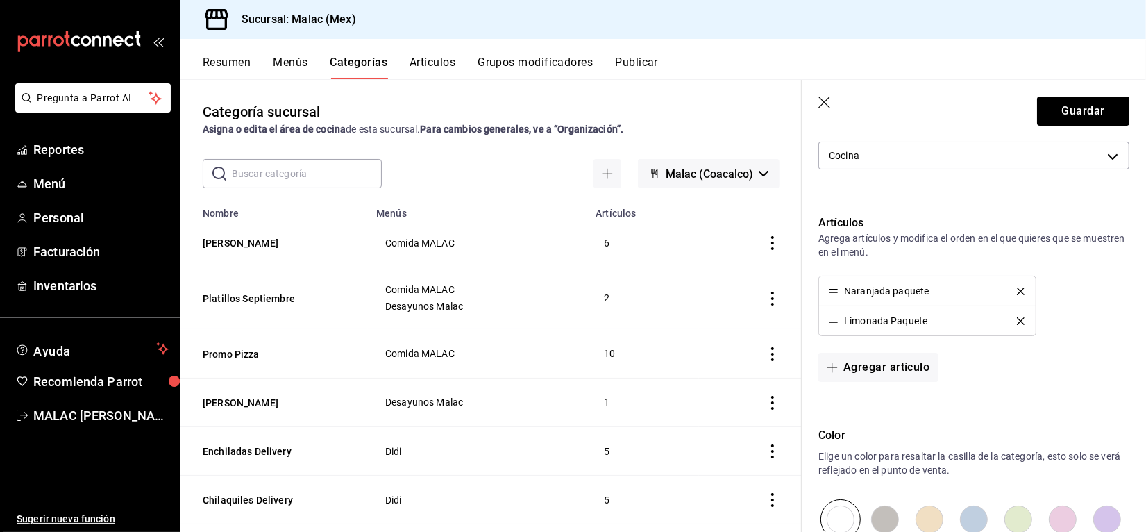
click at [1017, 292] on icon "delete" at bounding box center [1021, 291] width 8 height 8
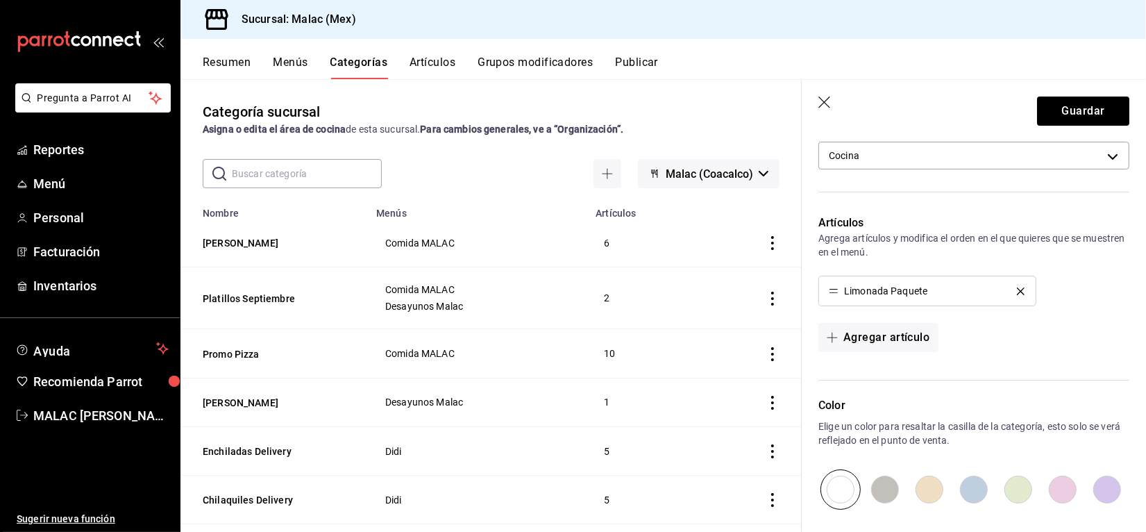
click at [1017, 292] on icon "delete" at bounding box center [1021, 291] width 8 height 8
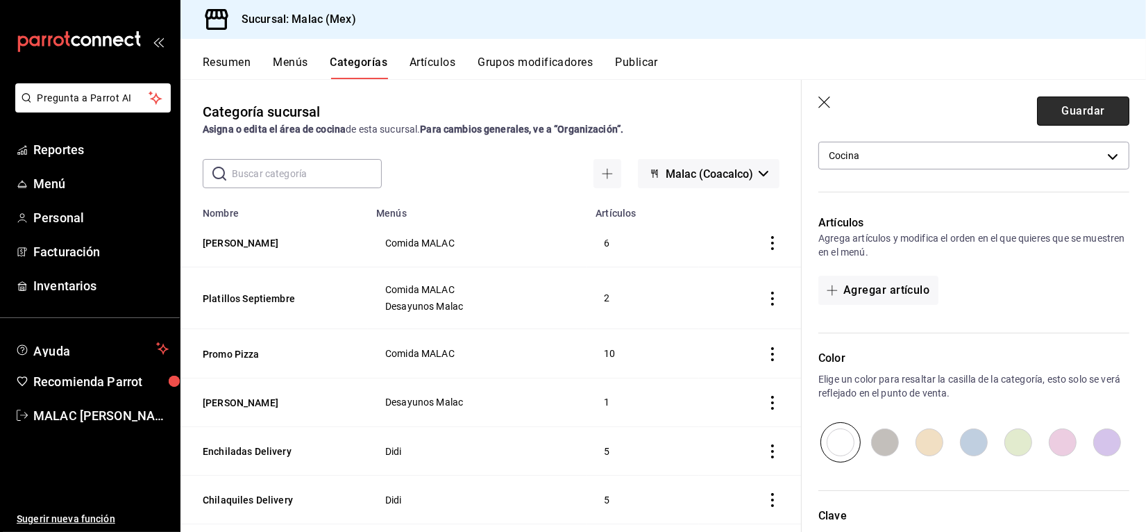
click at [1053, 115] on button "Guardar" at bounding box center [1083, 110] width 92 height 29
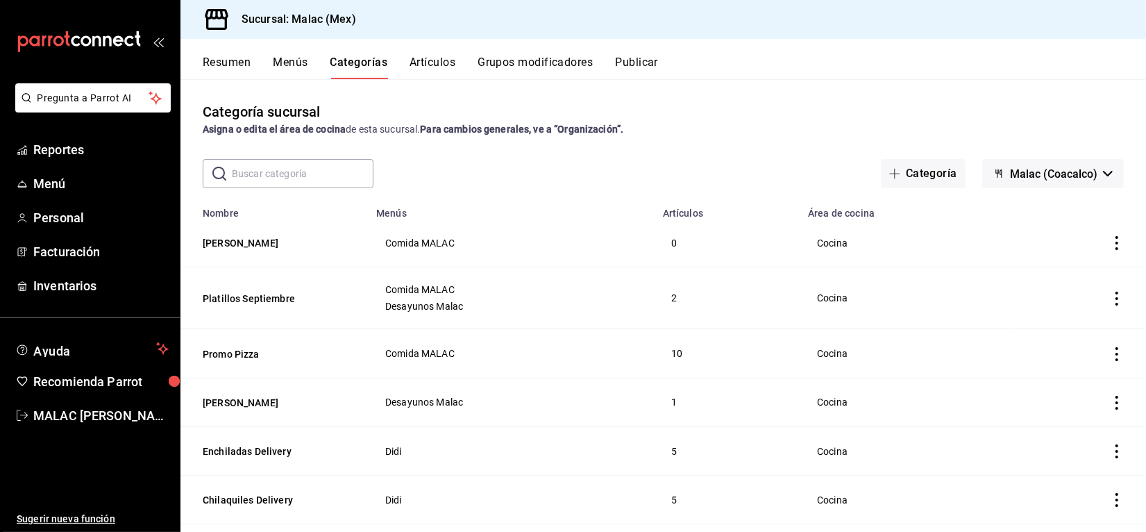
click at [1115, 244] on icon "actions" at bounding box center [1116, 243] width 3 height 14
click at [1076, 334] on span "Eliminar" at bounding box center [1061, 333] width 35 height 11
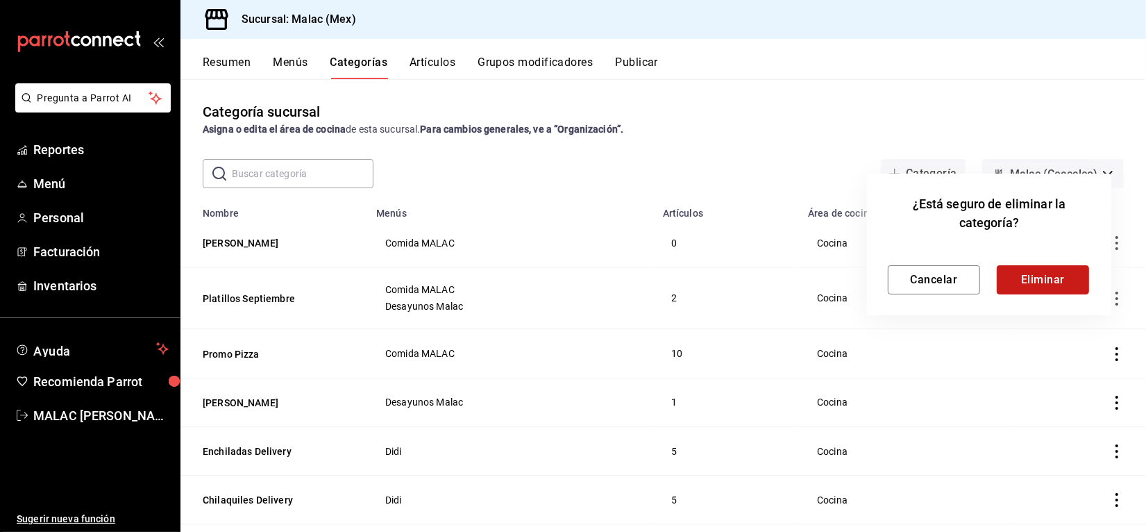
click at [1042, 285] on button "Eliminar" at bounding box center [1043, 279] width 92 height 29
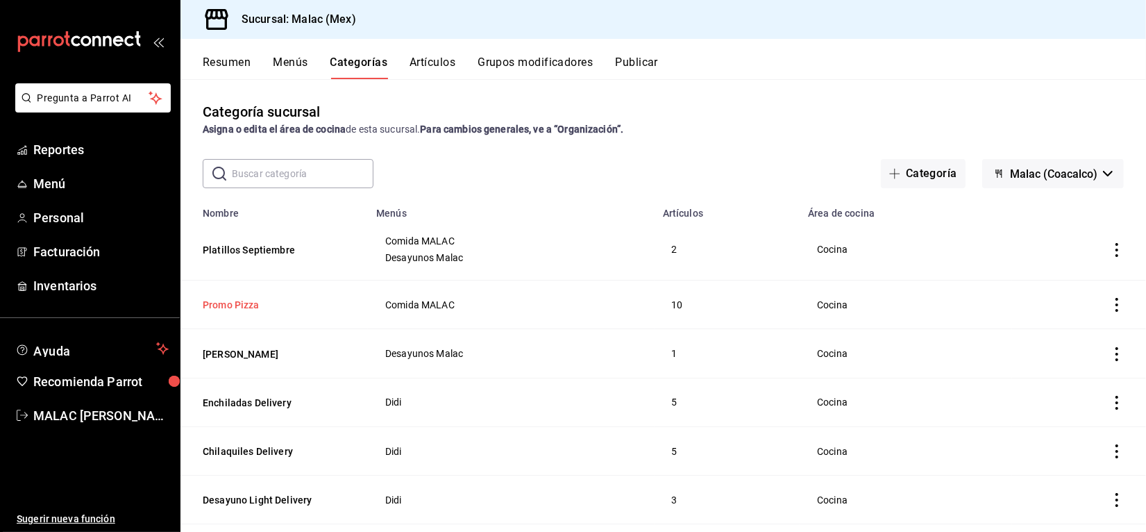
click at [251, 307] on button "Promo Pizza" at bounding box center [272, 305] width 139 height 14
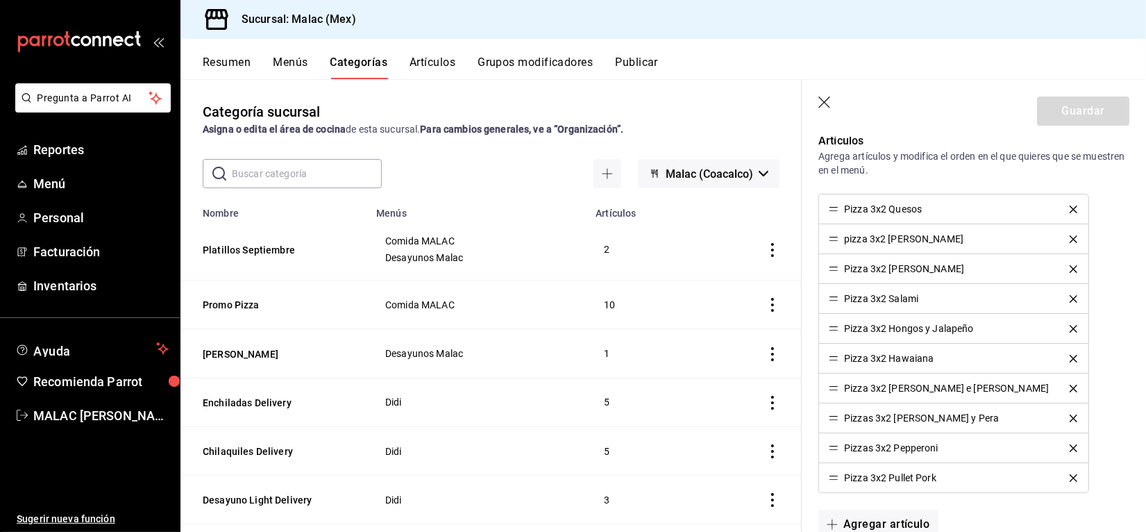
scroll to position [403, 0]
click at [1069, 209] on icon "delete" at bounding box center [1073, 208] width 8 height 8
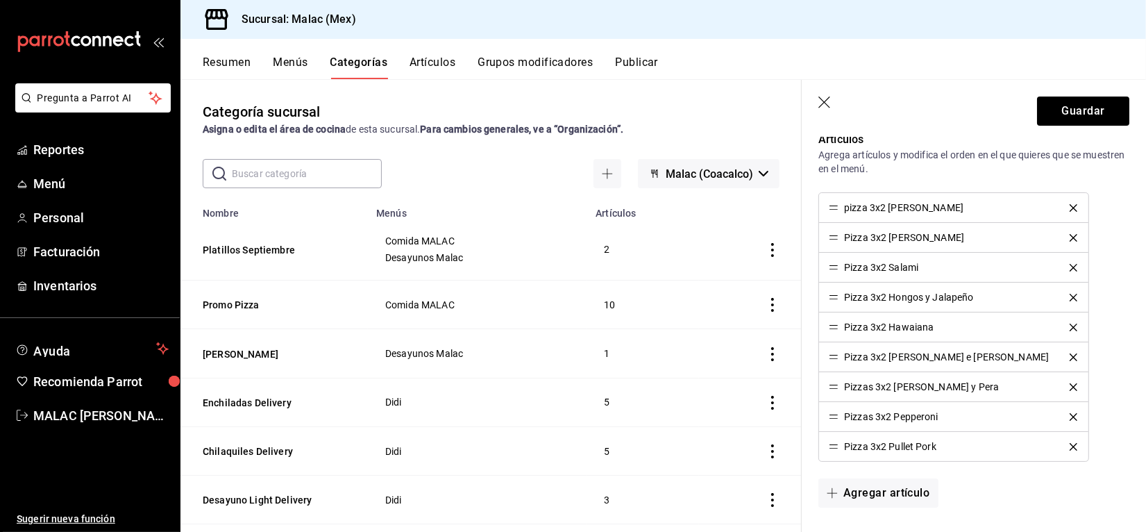
click at [1069, 209] on icon "delete" at bounding box center [1073, 208] width 8 height 8
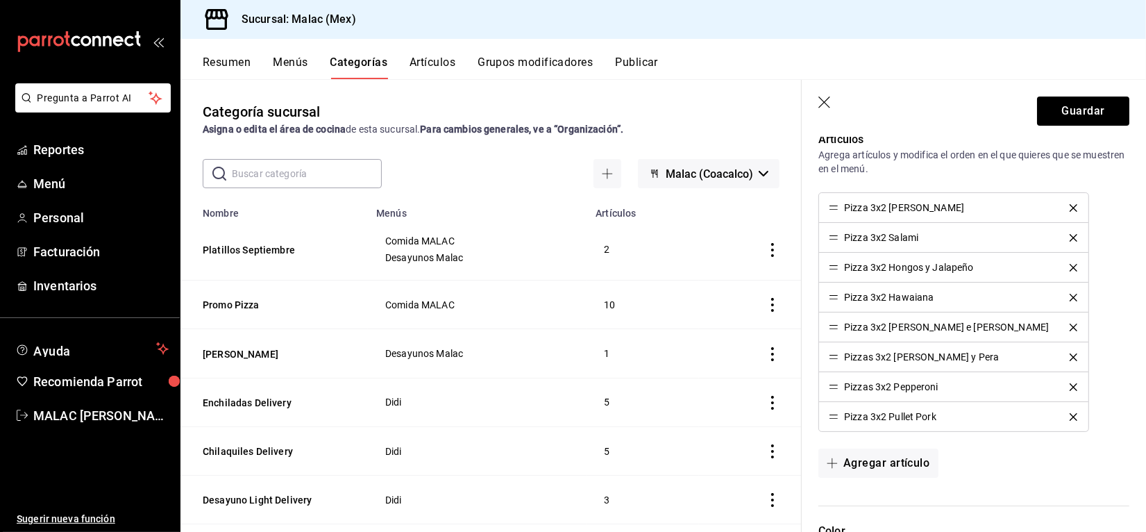
click at [1069, 209] on icon "delete" at bounding box center [1073, 208] width 8 height 8
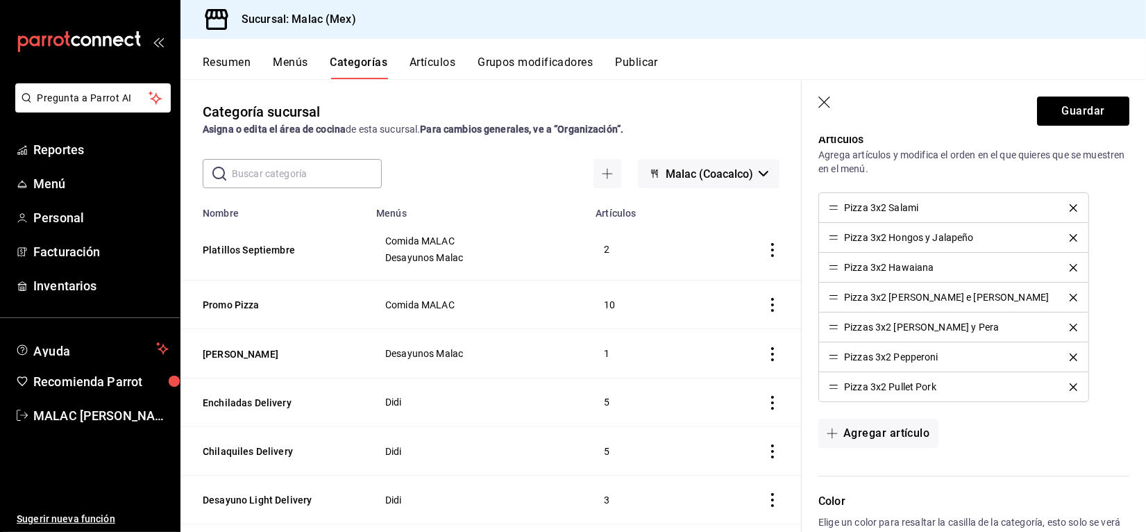
click at [1069, 209] on icon "delete" at bounding box center [1073, 208] width 8 height 8
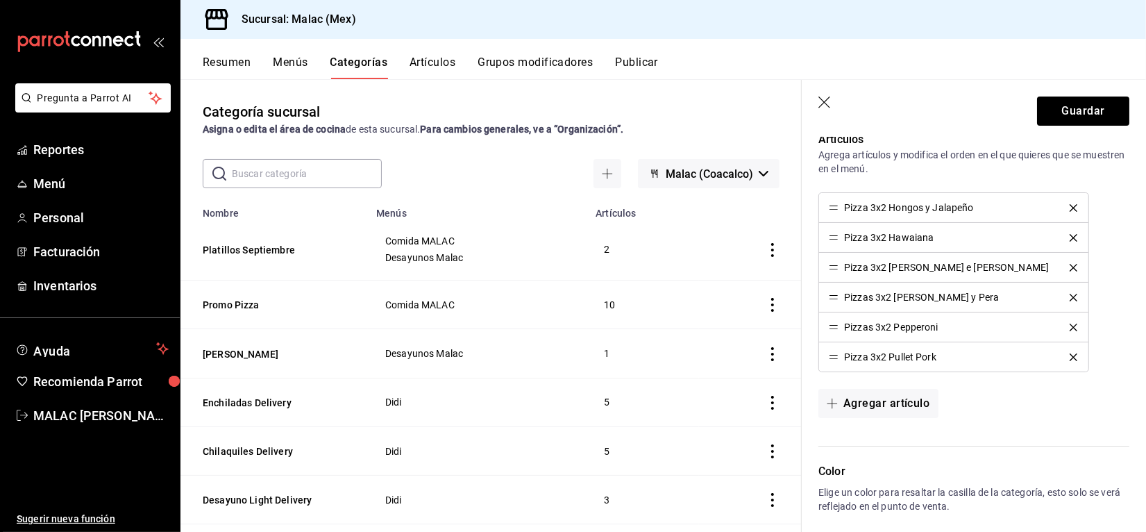
click at [1069, 209] on icon "delete" at bounding box center [1073, 208] width 8 height 8
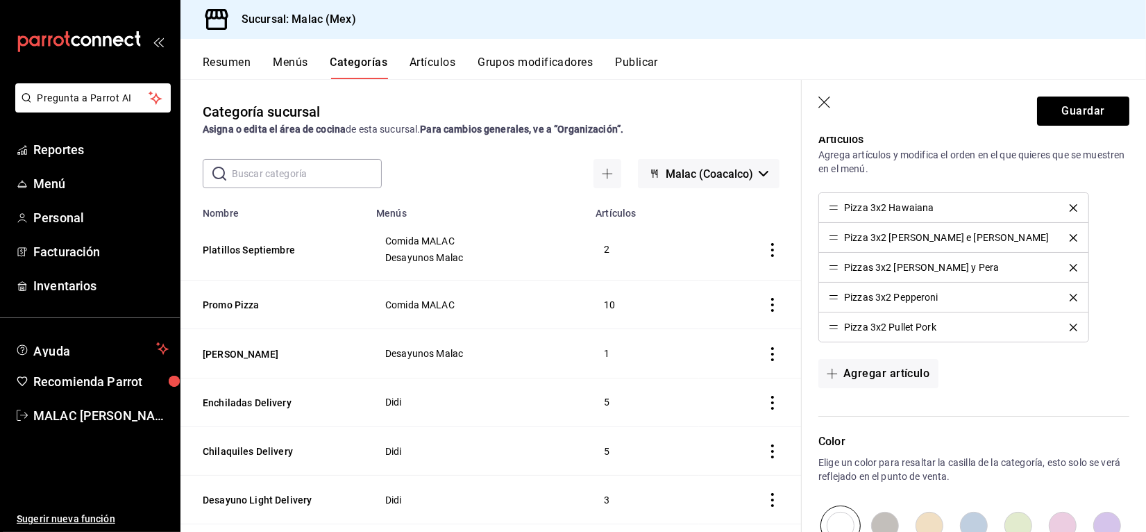
click at [1069, 209] on icon "delete" at bounding box center [1073, 208] width 8 height 8
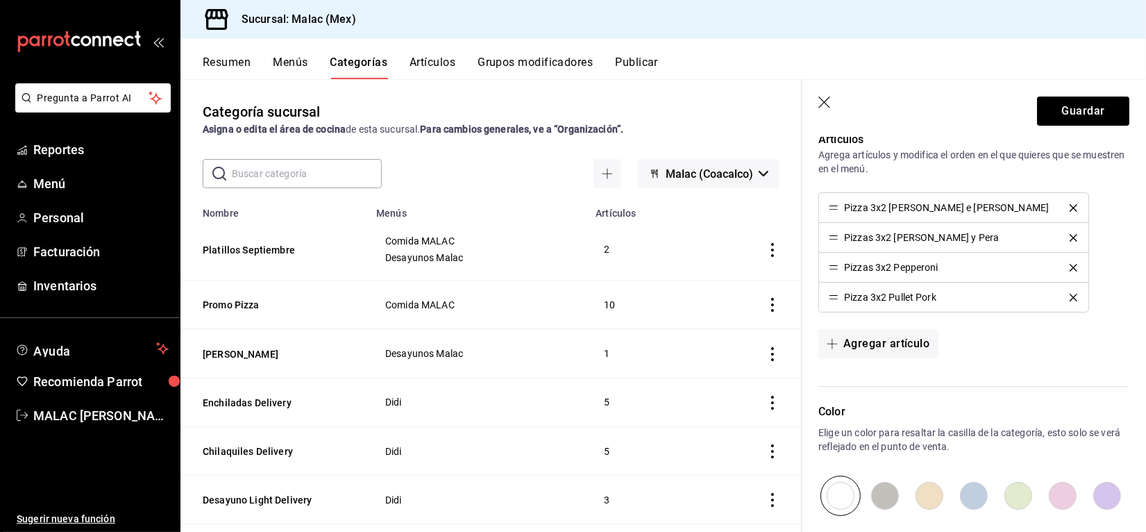
click at [1069, 209] on icon "delete" at bounding box center [1073, 208] width 8 height 8
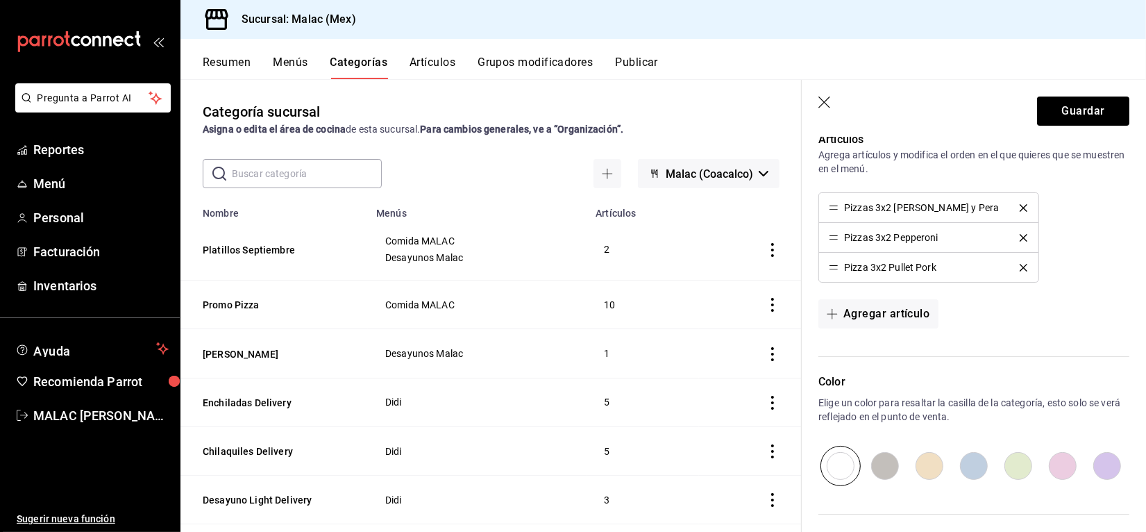
click at [1019, 209] on icon "delete" at bounding box center [1023, 208] width 8 height 8
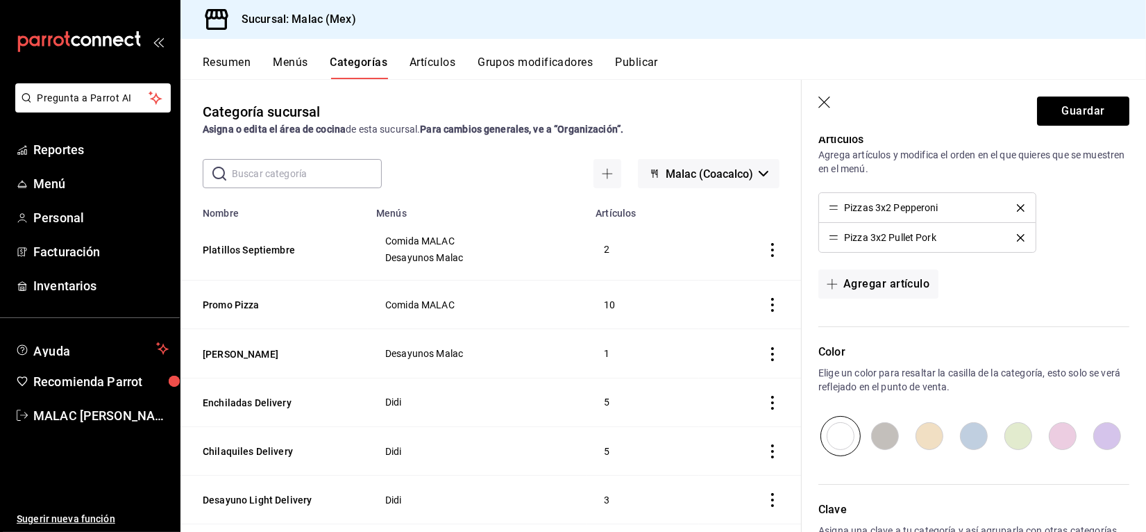
click at [1015, 209] on button "delete" at bounding box center [1020, 208] width 27 height 8
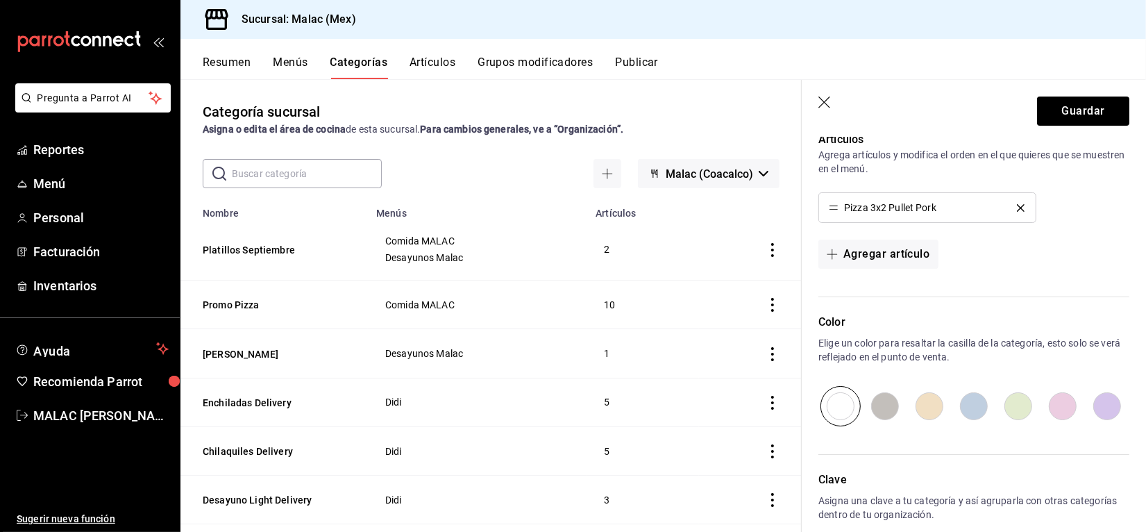
click at [1015, 209] on button "delete" at bounding box center [1020, 208] width 27 height 8
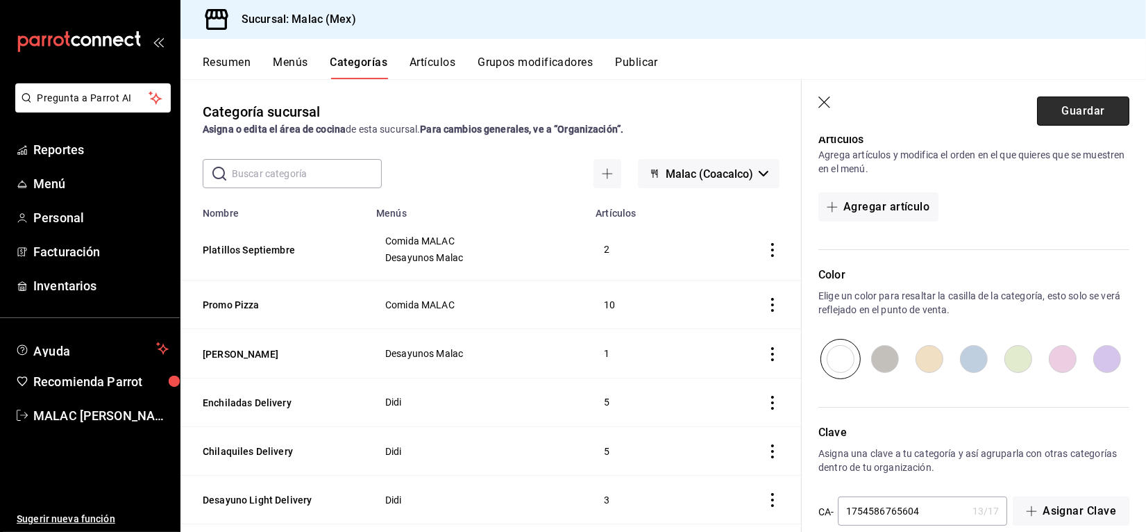
click at [1058, 112] on button "Guardar" at bounding box center [1083, 110] width 92 height 29
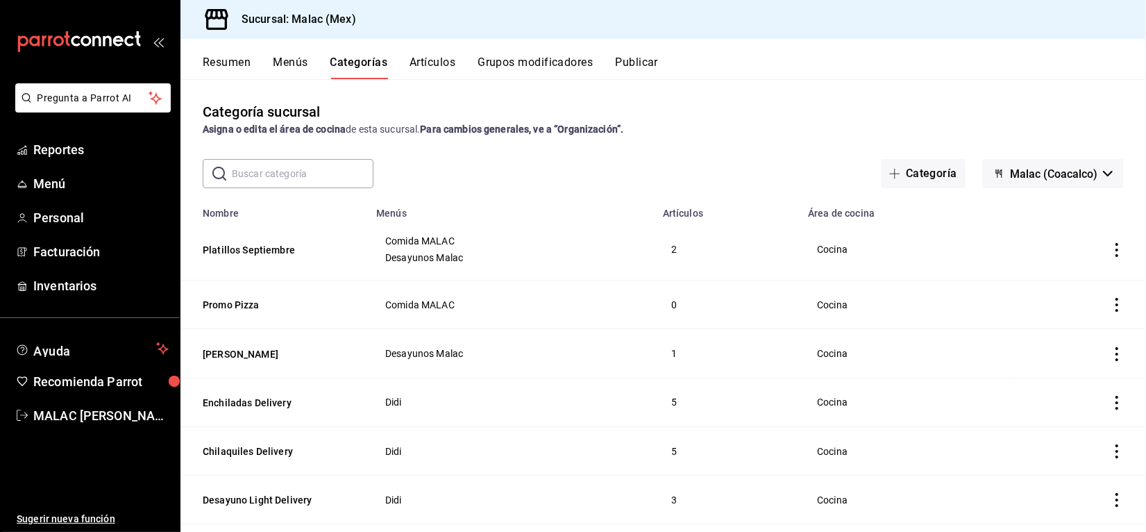
click at [1115, 305] on icon "actions" at bounding box center [1116, 305] width 3 height 14
click at [1055, 397] on span "Eliminar" at bounding box center [1061, 394] width 35 height 11
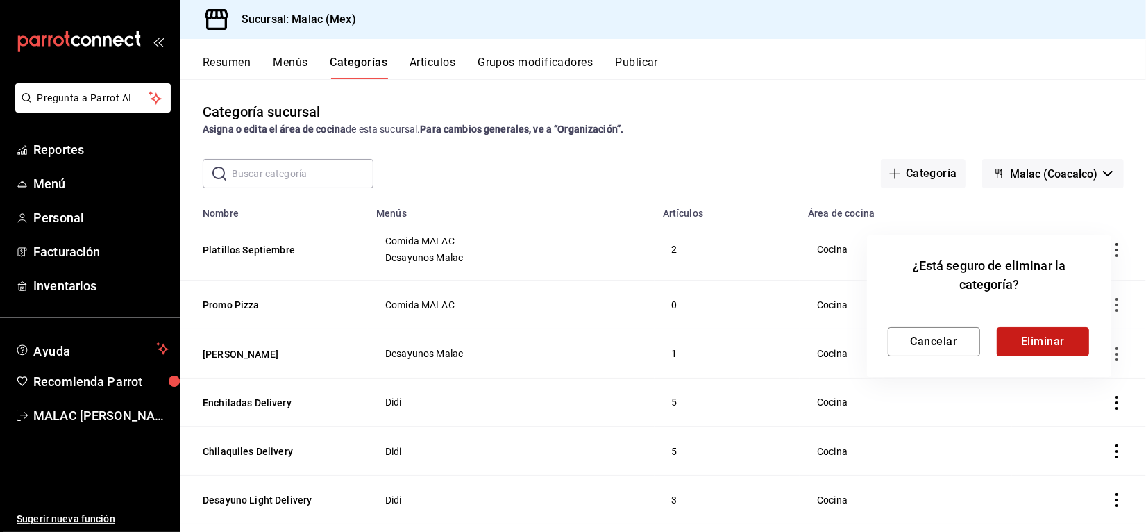
click at [1040, 344] on button "Eliminar" at bounding box center [1043, 341] width 92 height 29
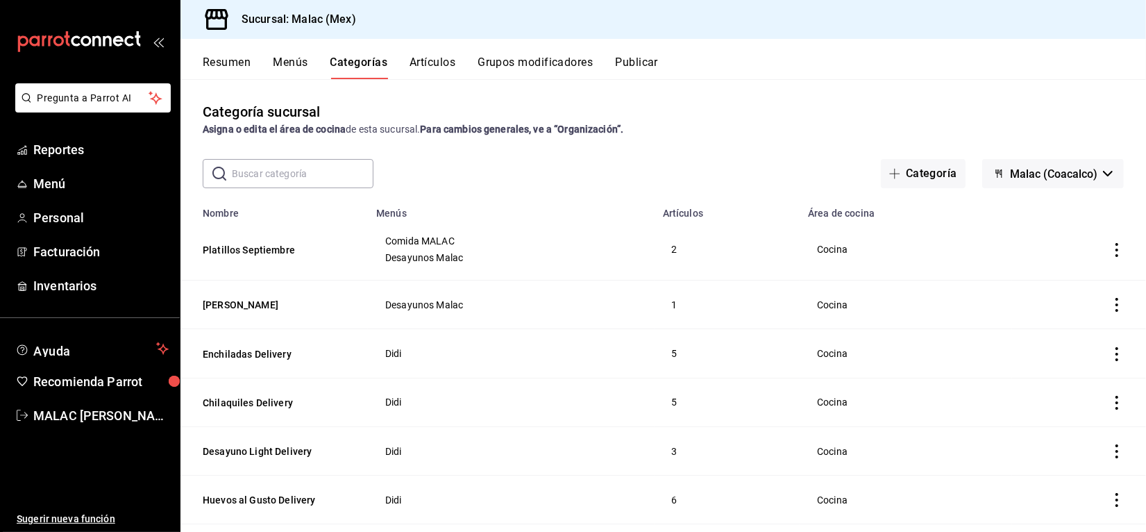
click at [328, 163] on input "text" at bounding box center [303, 174] width 142 height 28
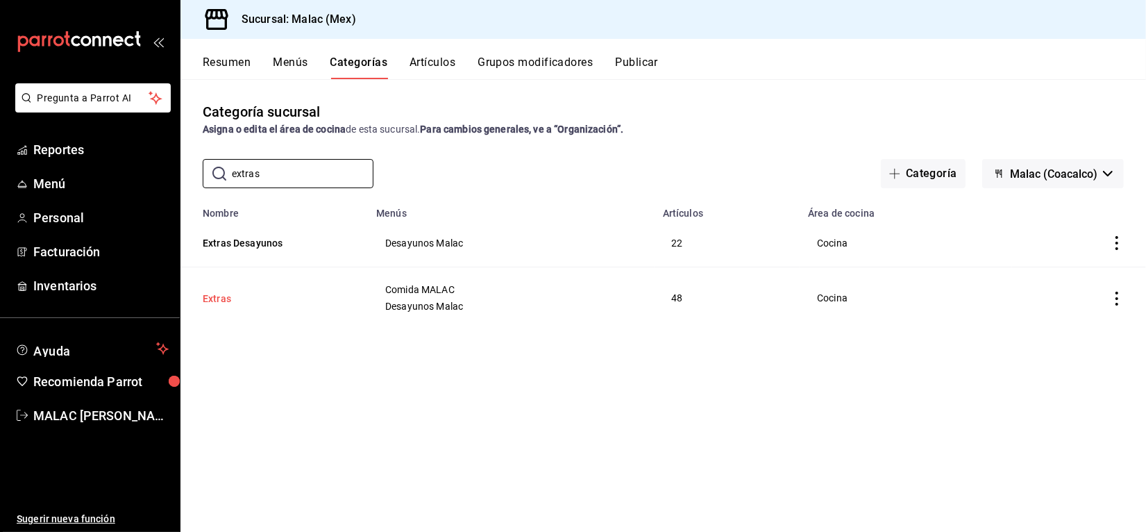
drag, startPoint x: 328, startPoint y: 163, endPoint x: 217, endPoint y: 302, distance: 177.3
click at [217, 302] on div "Categoría sucursal Asigna o edita el área de cocina de esta sucursal. Para camb…" at bounding box center [662, 305] width 965 height 452
type input "extras"
click at [217, 302] on button "Extras" at bounding box center [272, 298] width 139 height 14
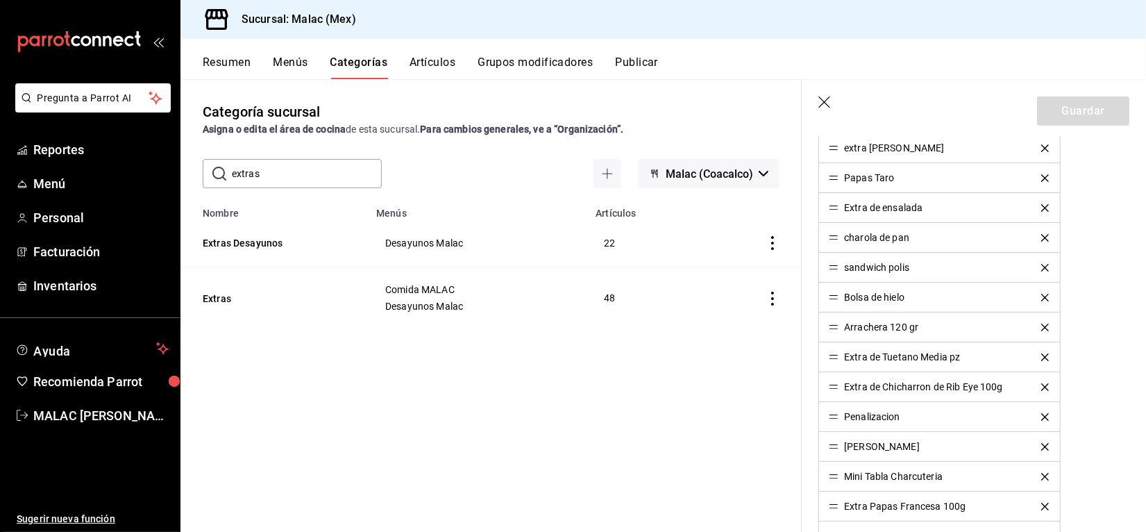
scroll to position [1430, 0]
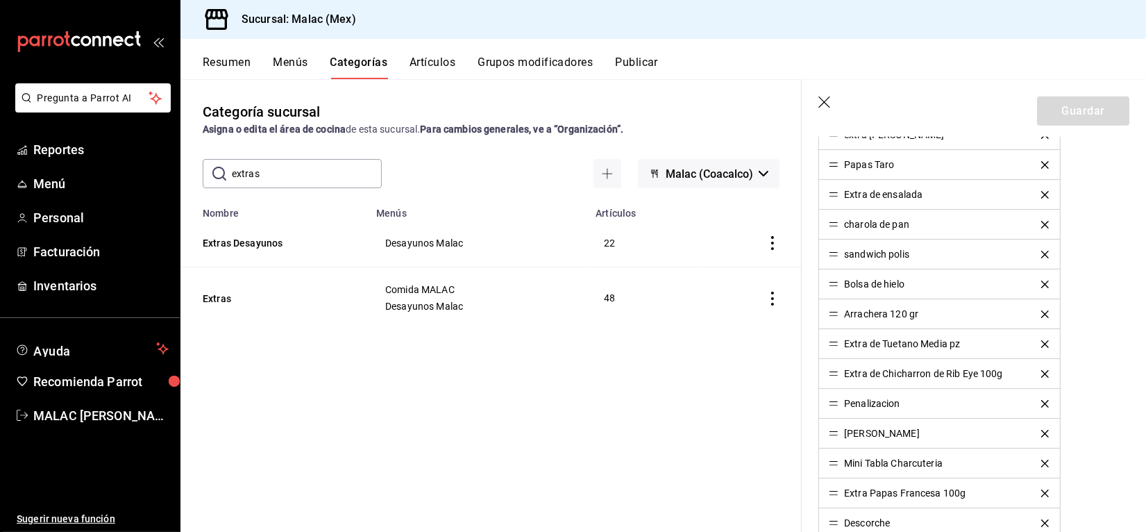
click at [510, 341] on div "Categoría sucursal Asigna o edita el área de cocina de esta sucursal. Para camb…" at bounding box center [490, 305] width 621 height 452
click at [885, 407] on div "Penalizacion" at bounding box center [872, 403] width 56 height 10
click at [1041, 407] on icon "delete" at bounding box center [1045, 404] width 8 height 8
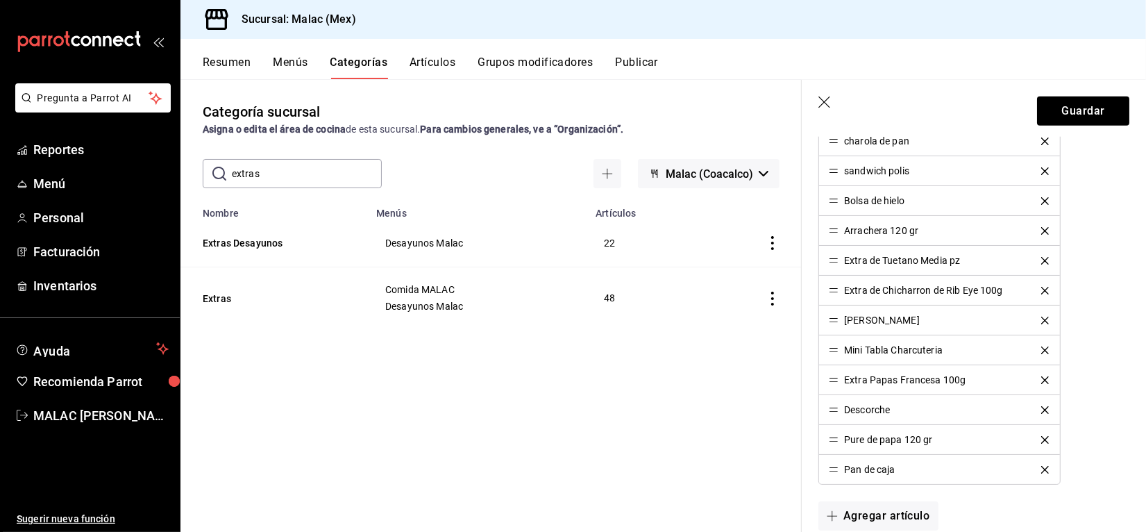
scroll to position [1515, 0]
click at [1074, 106] on button "Guardar" at bounding box center [1083, 110] width 92 height 29
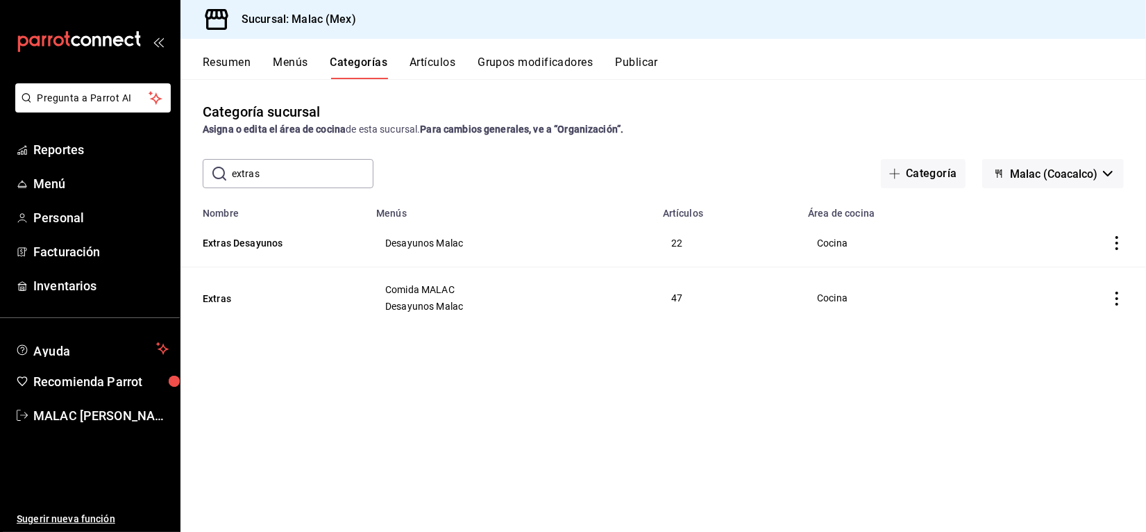
click at [431, 62] on button "Artículos" at bounding box center [432, 68] width 46 height 24
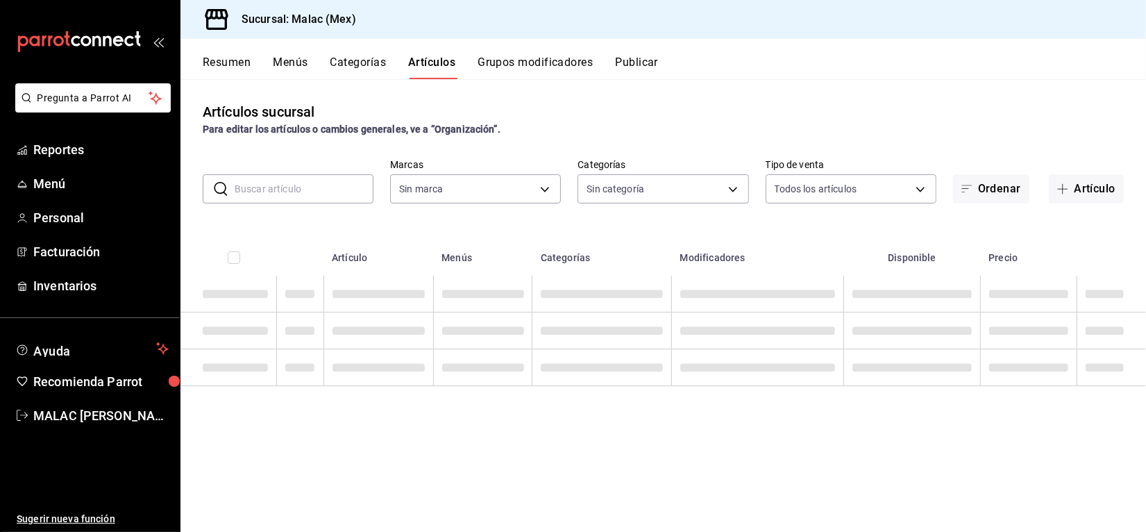
type input "68cda390-11aa-4088-a87d-1ba274343c49"
click at [323, 178] on input "text" at bounding box center [304, 189] width 139 height 28
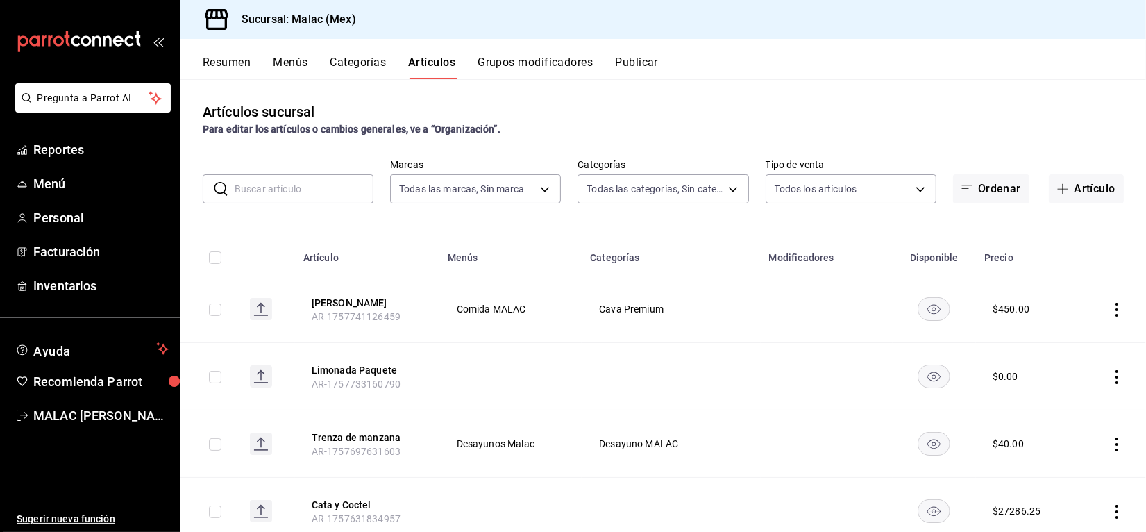
type input "e8c8f90d-831c-4002-a567-4306ff134b11,c6b4b0ef-2f0d-41c3-a14d-3c93dda63d90,f01e7…"
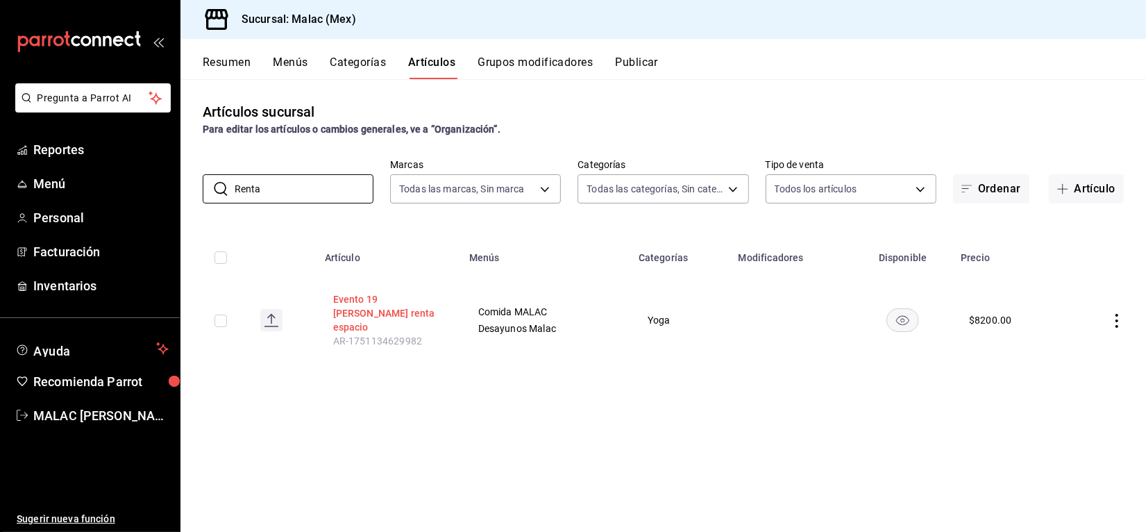
type input "Renta"
click at [396, 303] on button "Evento 19 [PERSON_NAME] renta espacio" at bounding box center [388, 313] width 111 height 42
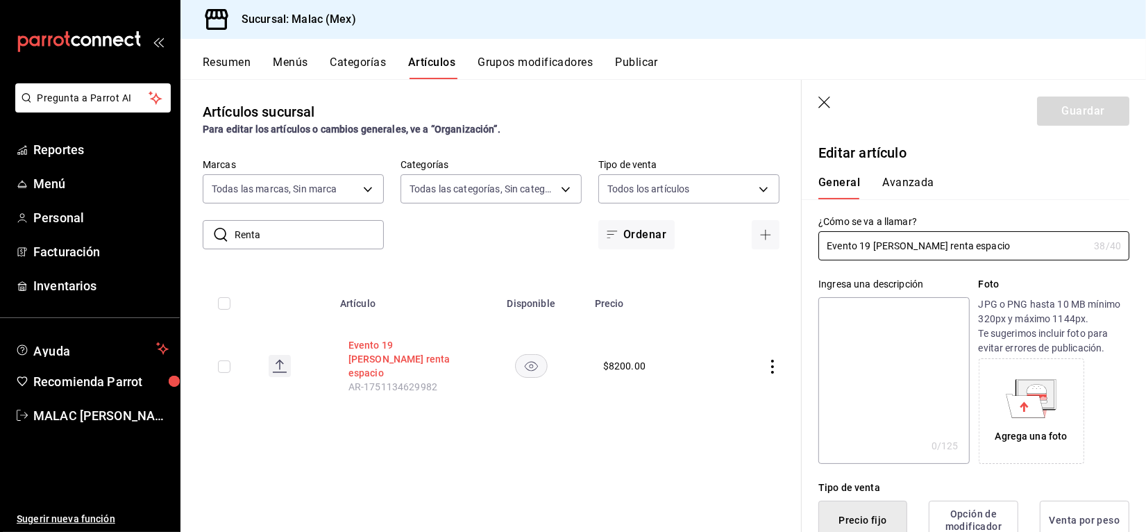
type input "$8200.00"
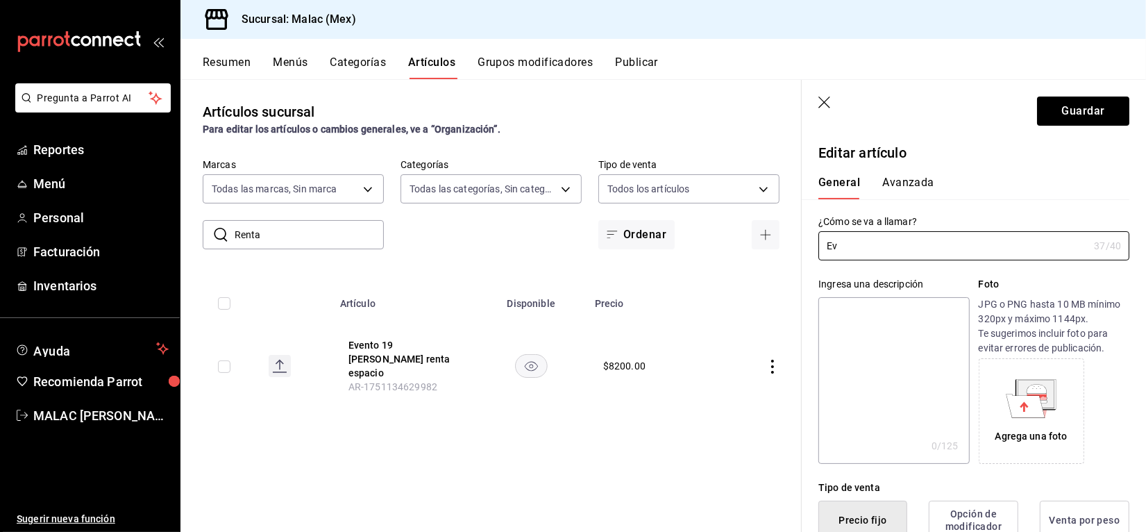
type input "E"
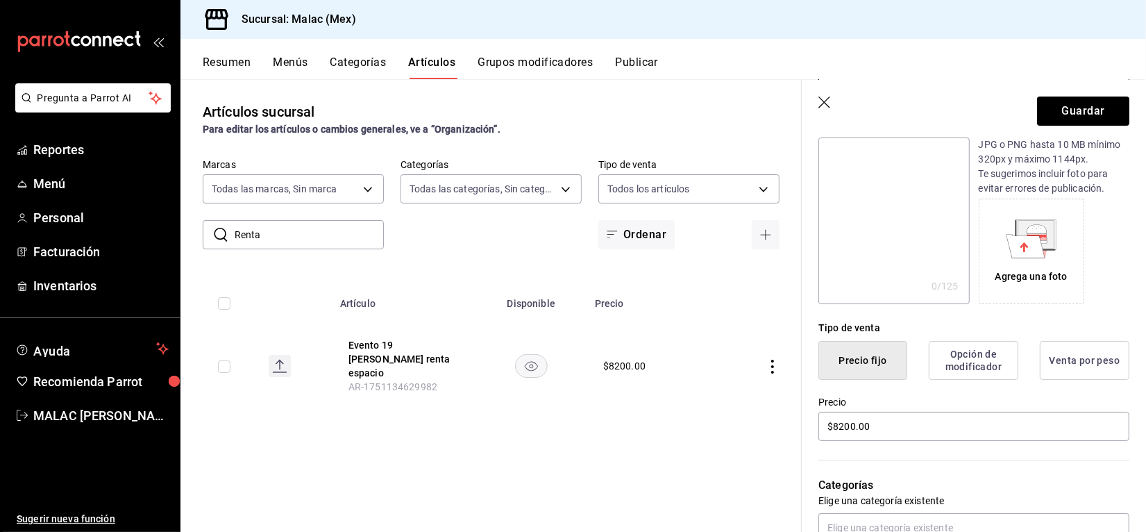
scroll to position [160, 0]
type input "Evento 20-09 Renta de Espacio"
click at [845, 423] on input "$8200.00" at bounding box center [973, 425] width 311 height 29
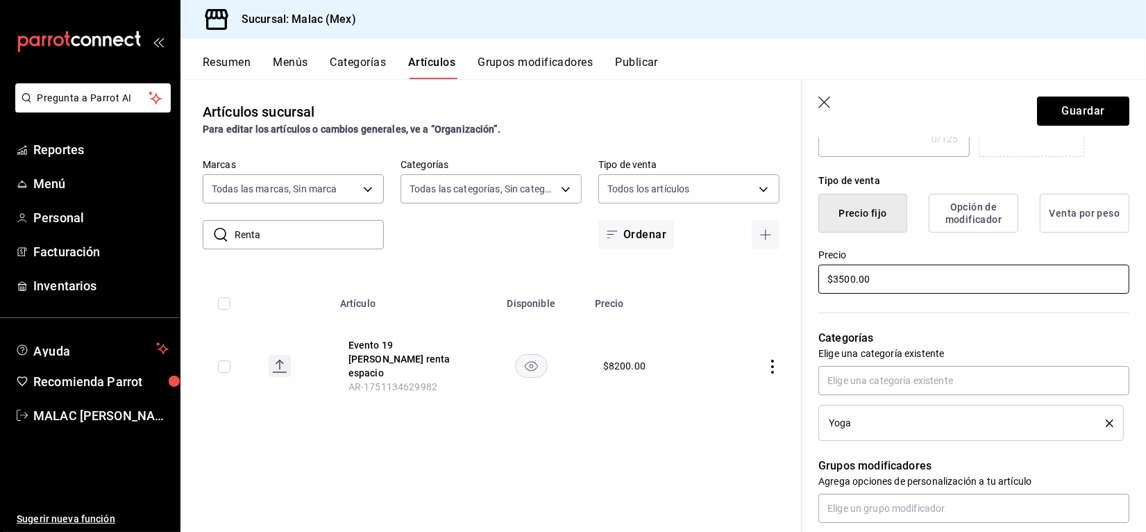
scroll to position [310, 0]
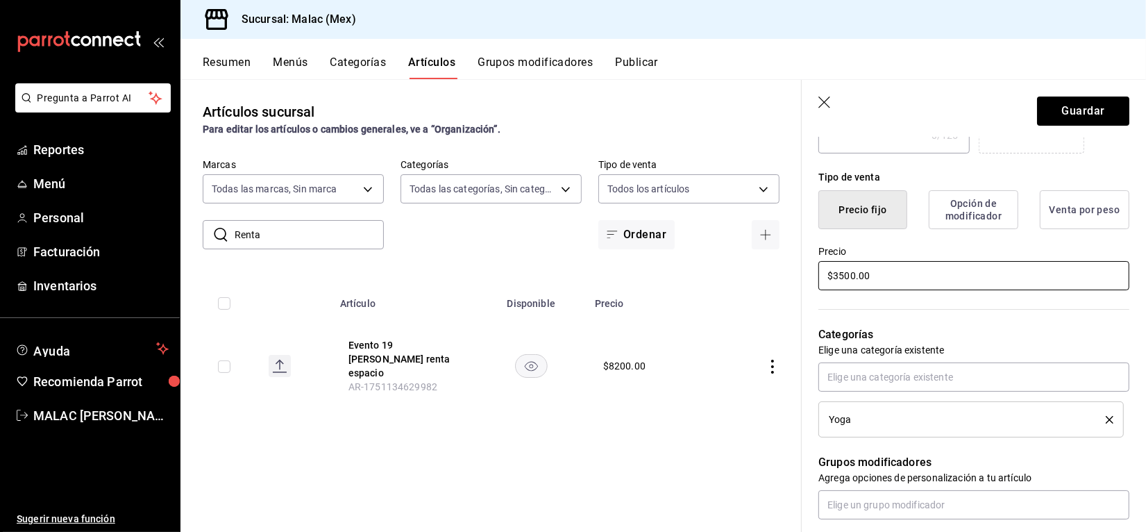
type input "$3500.00"
click at [921, 425] on div "Yoga" at bounding box center [971, 419] width 285 height 15
click at [1106, 421] on icon "delete" at bounding box center [1110, 420] width 8 height 8
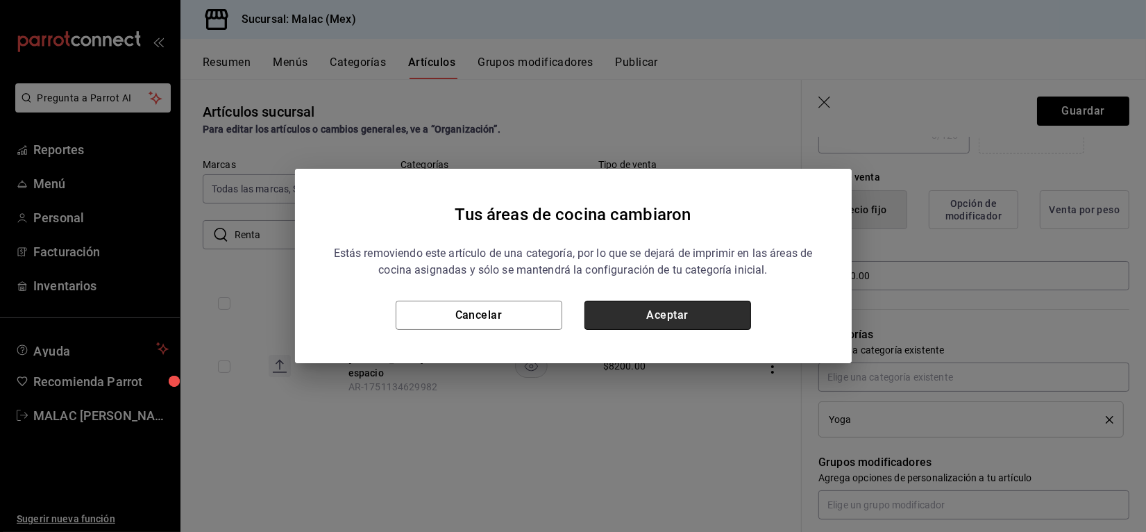
click at [715, 314] on button "Aceptar" at bounding box center [667, 315] width 167 height 29
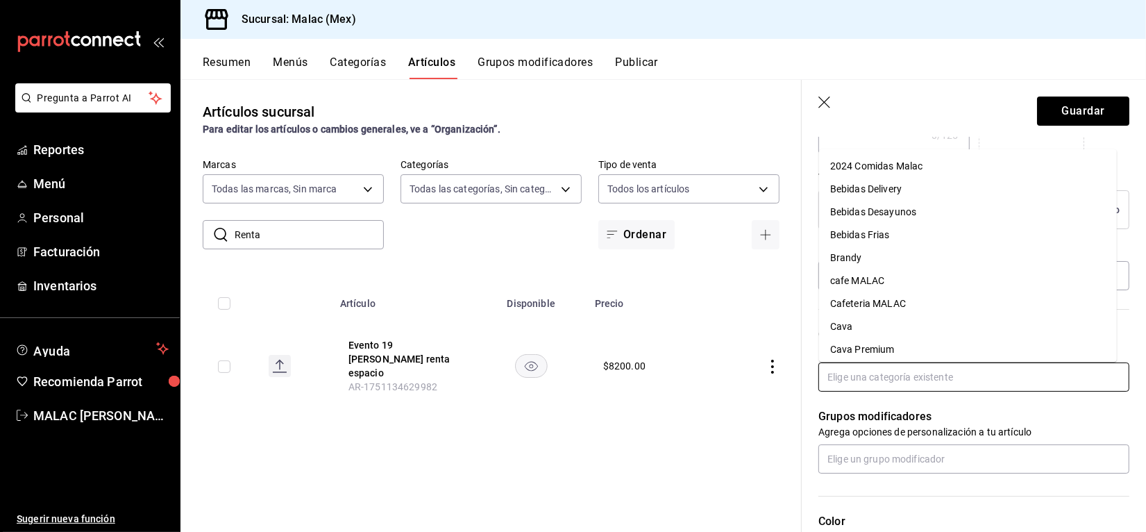
click at [911, 382] on input "text" at bounding box center [973, 376] width 311 height 29
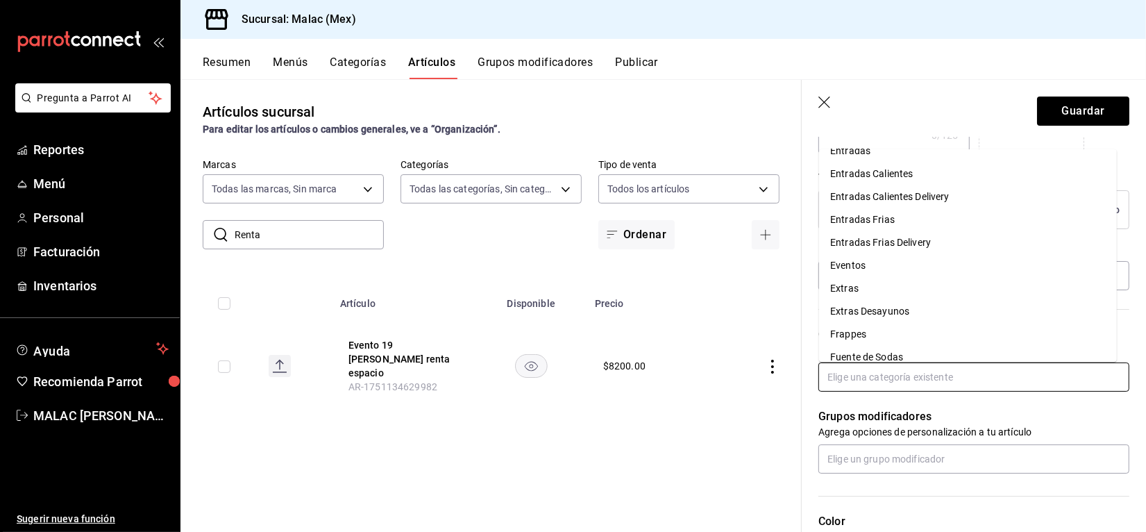
scroll to position [770, 0]
click at [852, 269] on li "Eventos" at bounding box center [968, 266] width 298 height 23
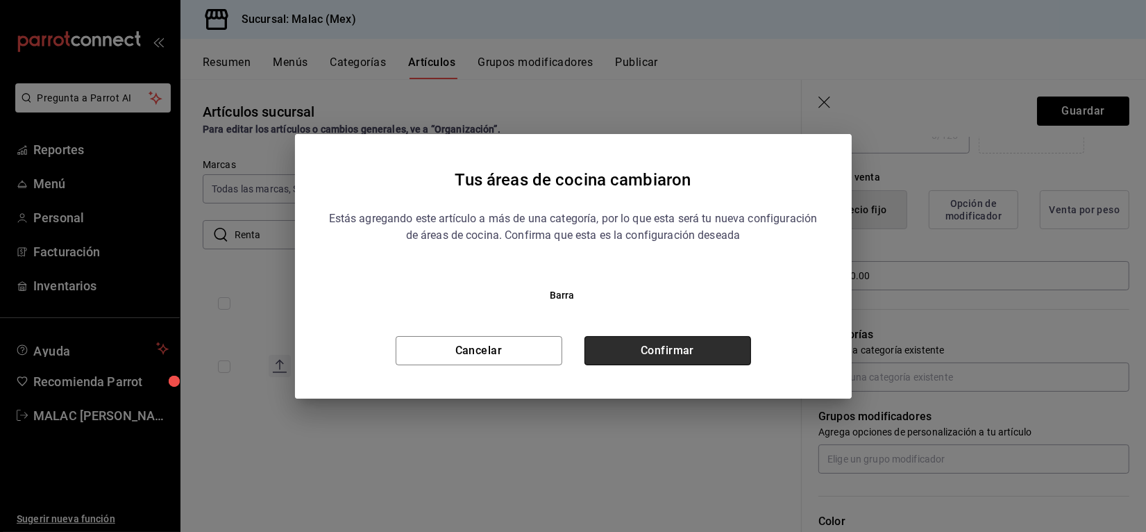
click at [661, 350] on button "Confirmar" at bounding box center [667, 350] width 167 height 29
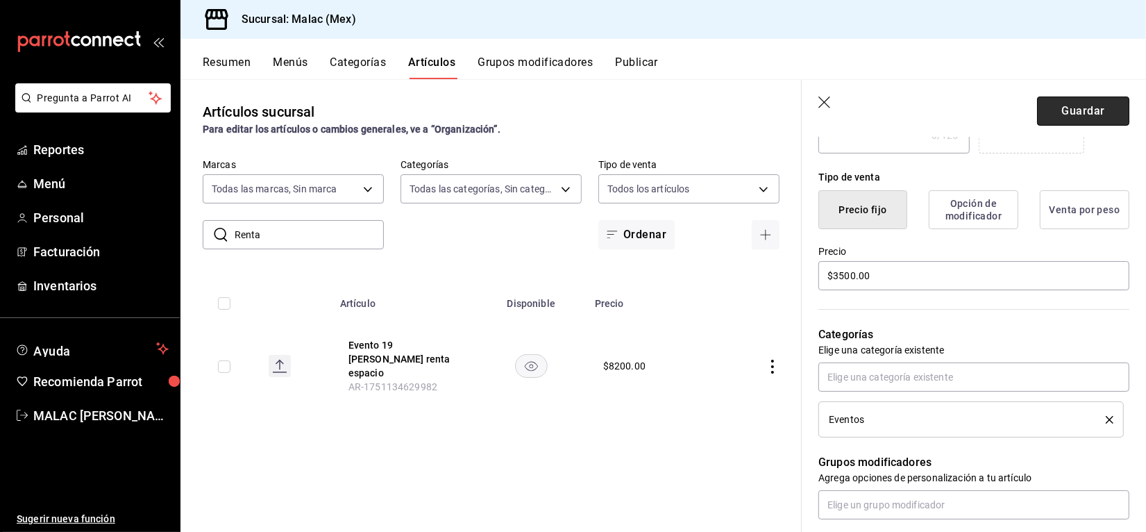
click at [1083, 111] on button "Guardar" at bounding box center [1083, 110] width 92 height 29
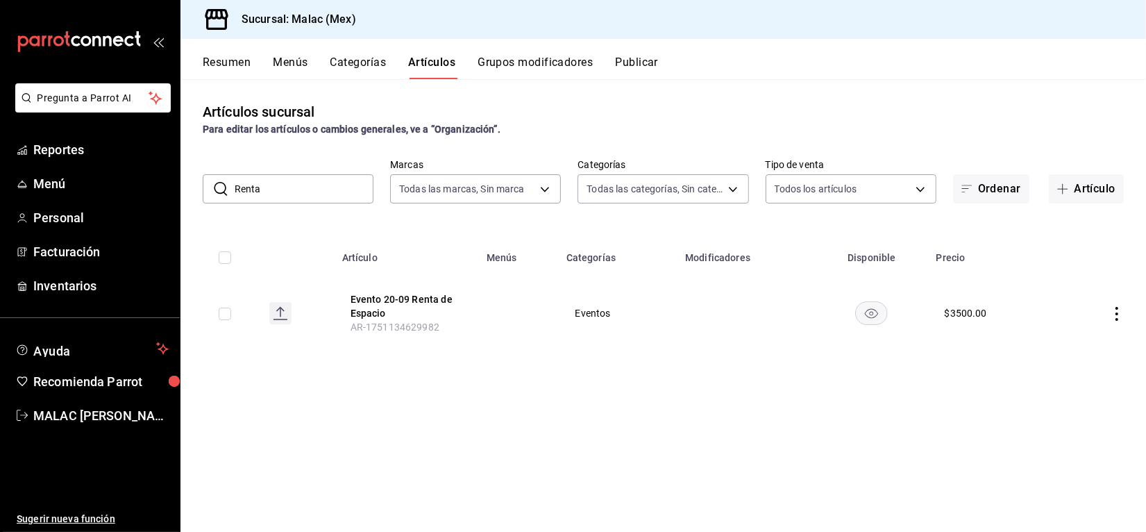
click at [369, 67] on button "Categorías" at bounding box center [358, 68] width 56 height 24
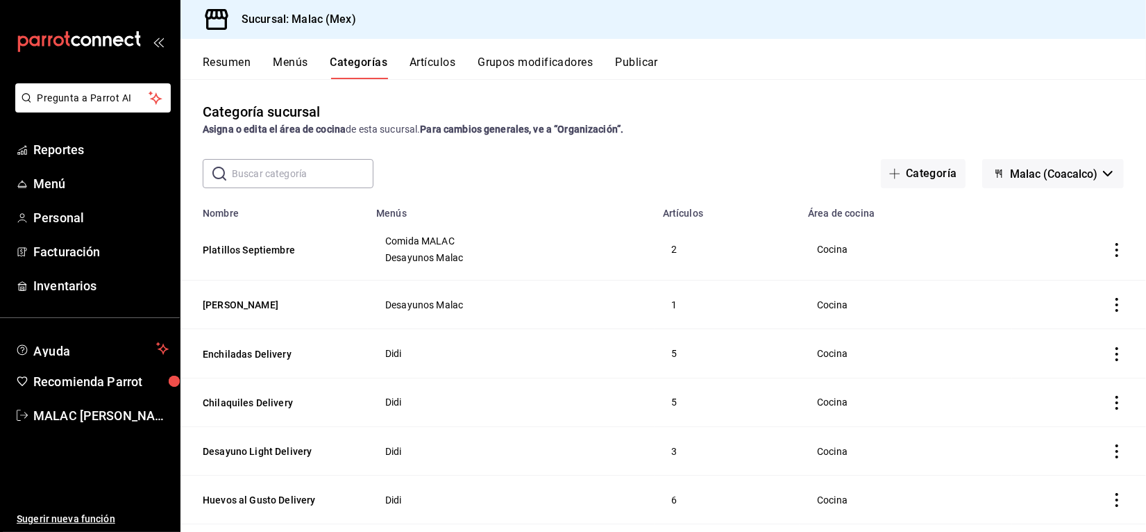
click at [290, 176] on input "text" at bounding box center [303, 174] width 142 height 28
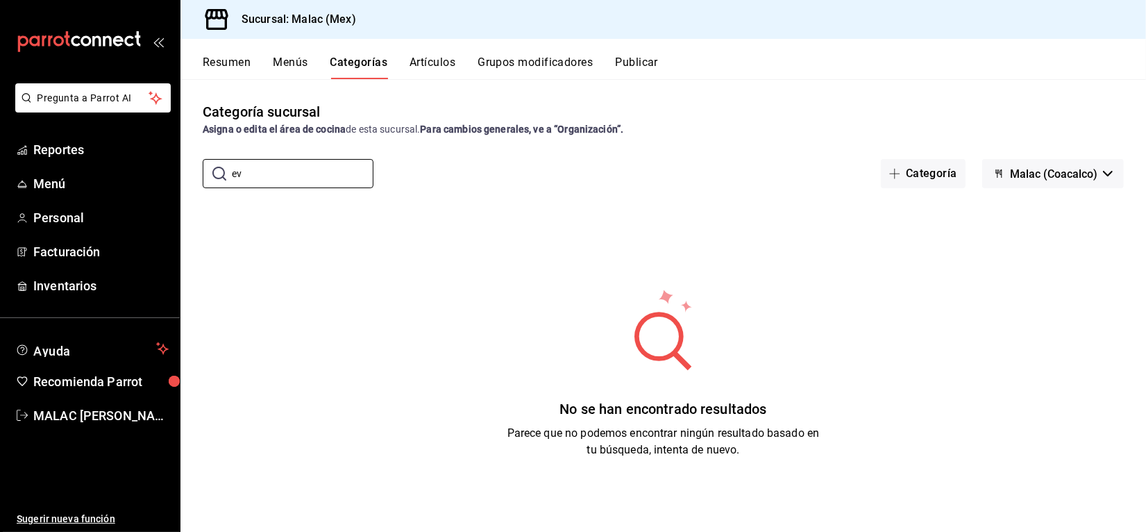
type input "e"
click at [405, 409] on div "No se han encontrado resultados Parece que no podemos encontrar ningún resultad…" at bounding box center [662, 372] width 965 height 347
click at [215, 175] on icon at bounding box center [219, 174] width 14 height 14
click at [237, 177] on input "e" at bounding box center [303, 174] width 142 height 28
type input "ev"
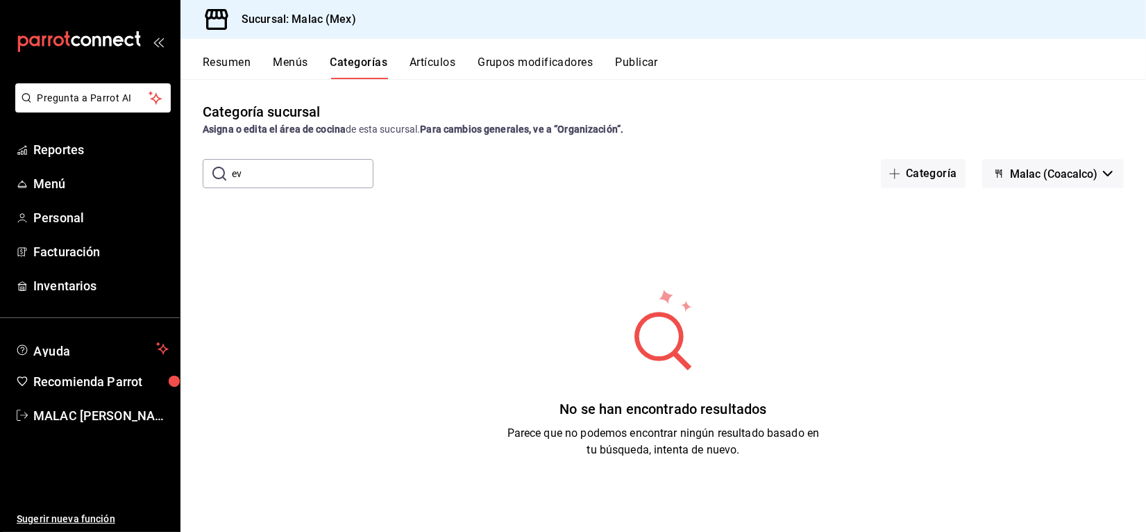
click at [430, 65] on button "Artículos" at bounding box center [432, 68] width 46 height 24
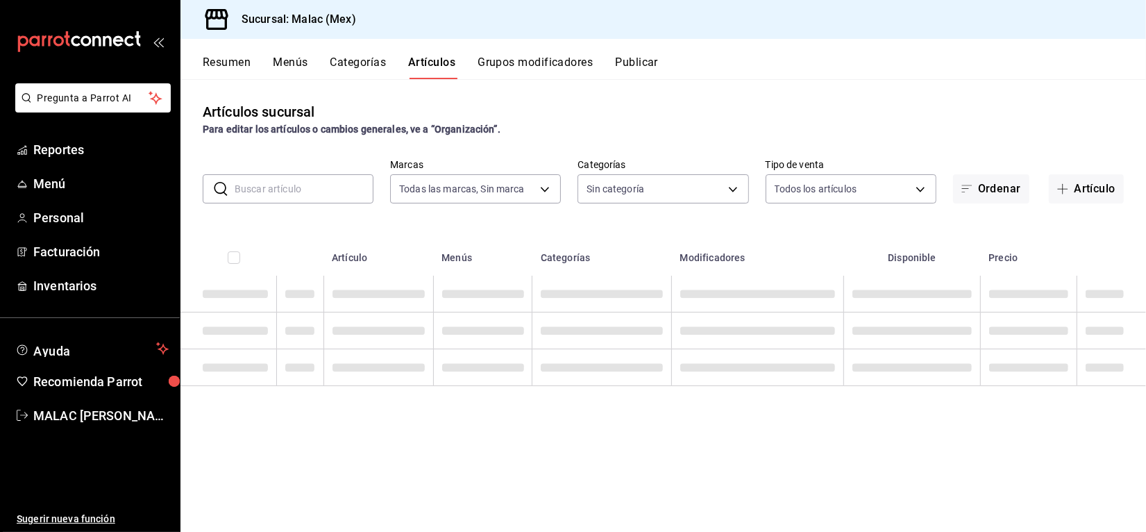
type input "68cda390-11aa-4088-a87d-1ba274343c49"
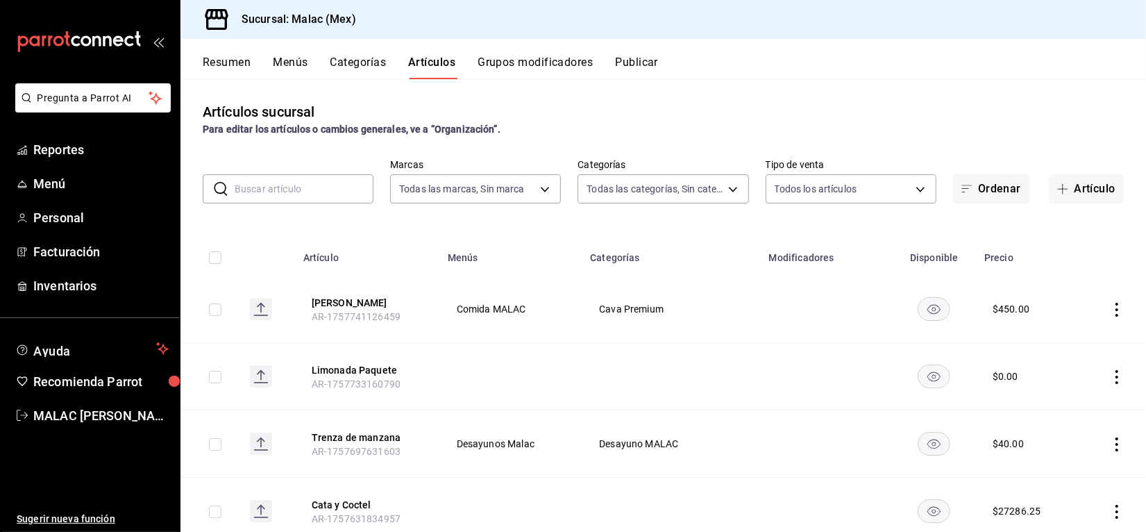
type input "e8c8f90d-831c-4002-a567-4306ff134b11,c6b4b0ef-2f0d-41c3-a14d-3c93dda63d90,f01e7…"
click at [294, 181] on input "text" at bounding box center [304, 189] width 139 height 28
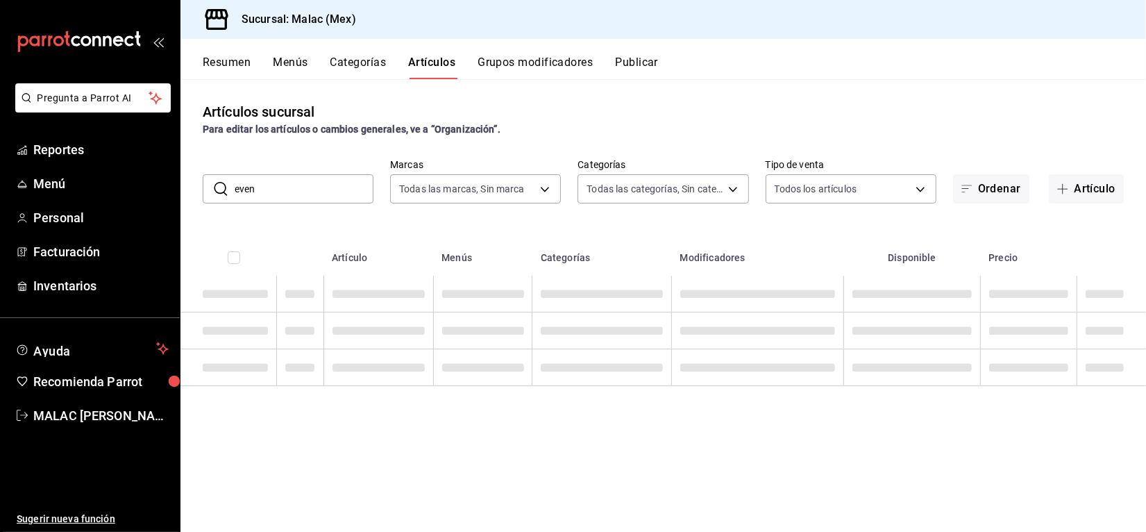
type input "even"
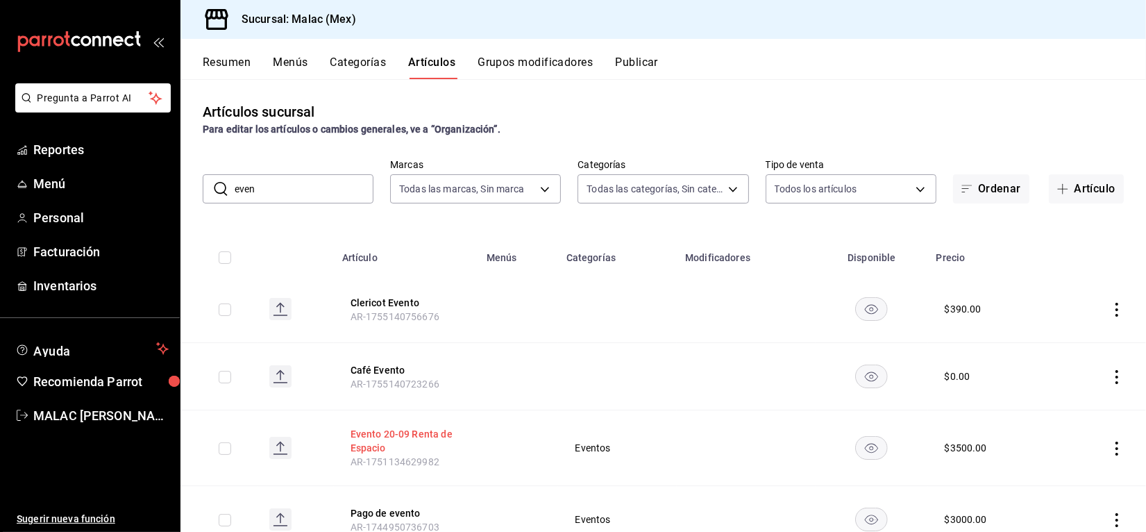
click at [400, 439] on button "Evento 20-09 Renta de Espacio" at bounding box center [405, 441] width 111 height 28
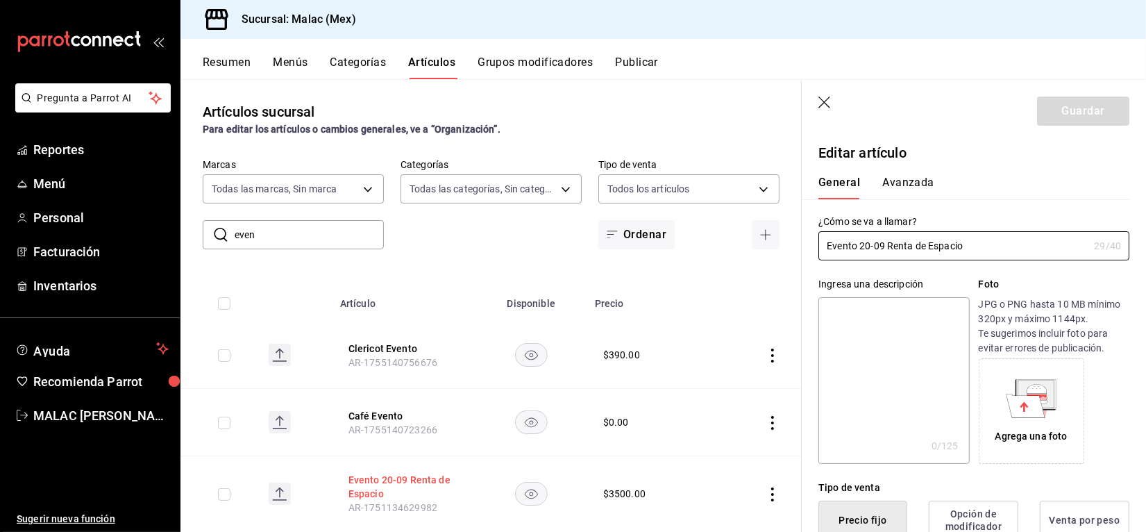
type input "$3500.00"
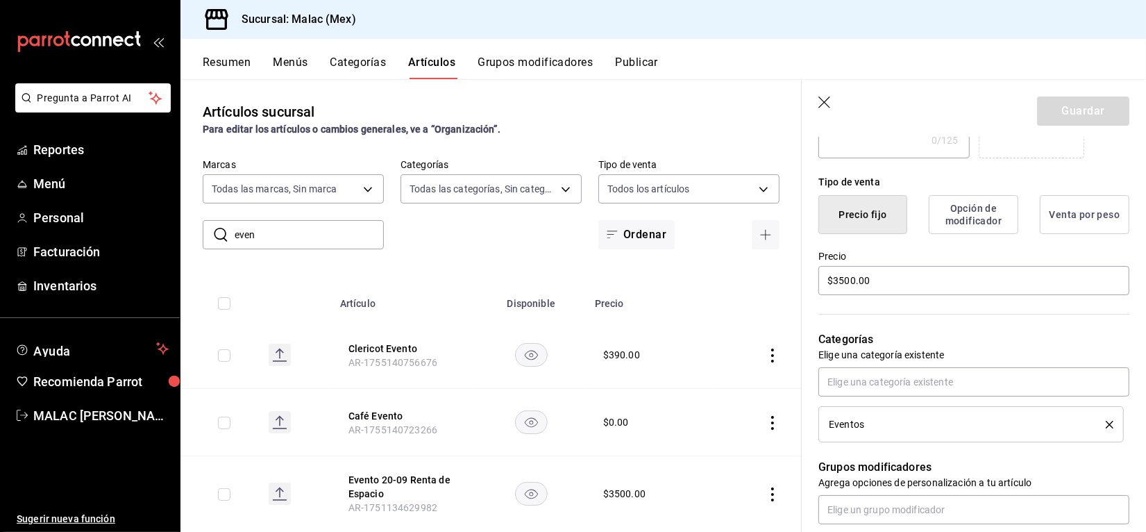
scroll to position [310, 0]
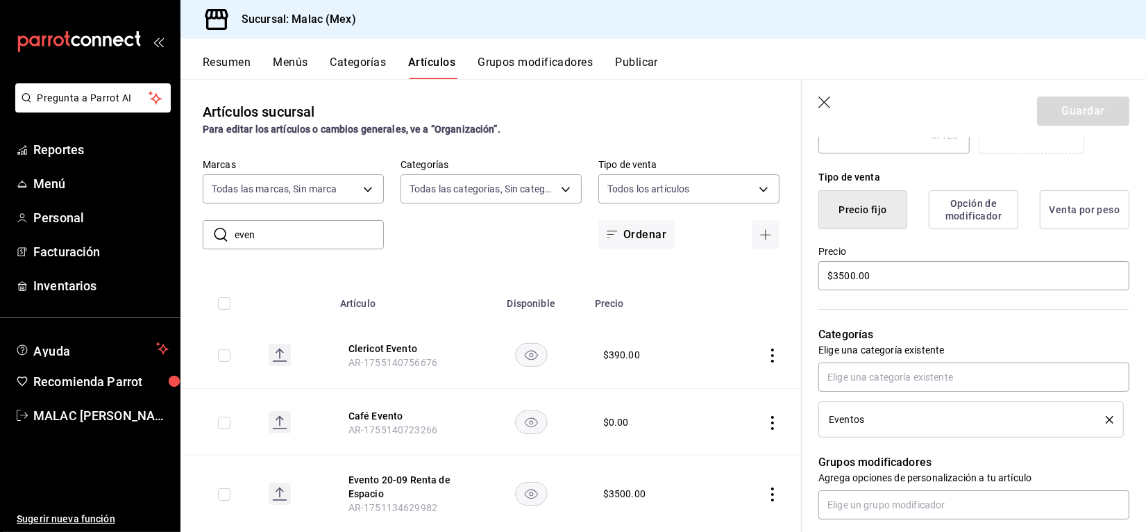
click at [1106, 418] on icon "delete" at bounding box center [1110, 420] width 8 height 8
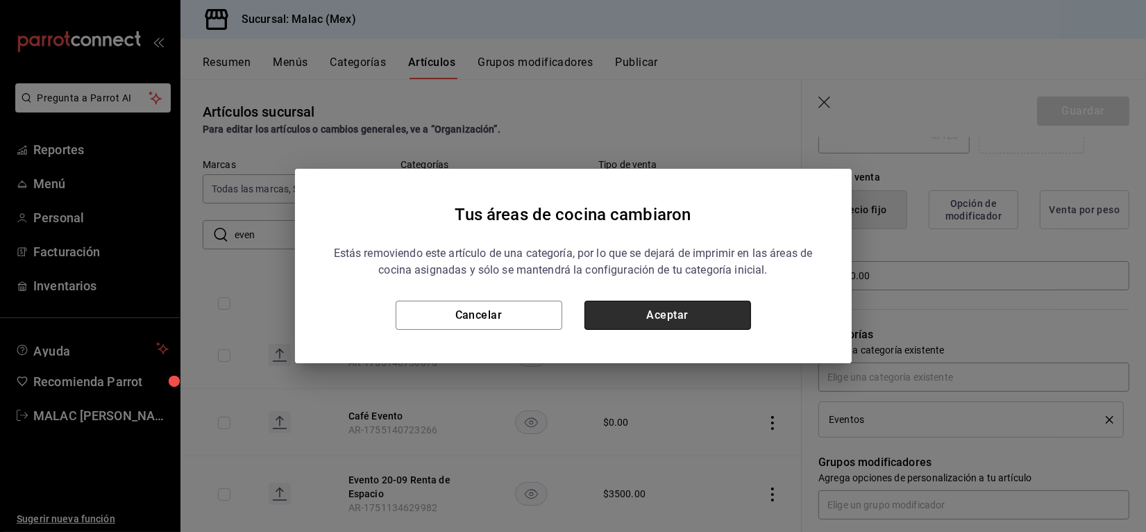
click at [709, 306] on button "Aceptar" at bounding box center [667, 315] width 167 height 29
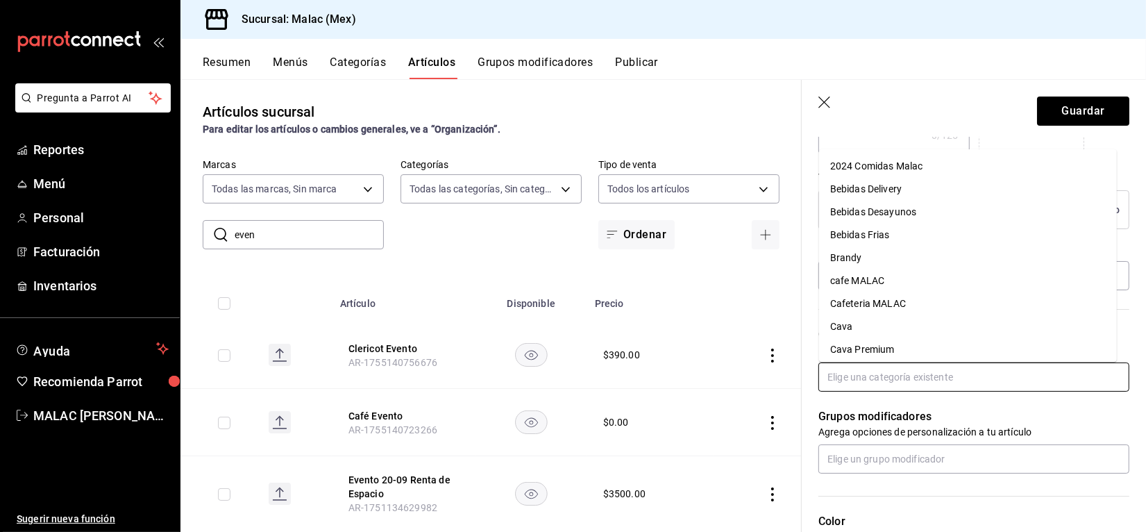
click at [868, 369] on input "text" at bounding box center [973, 376] width 311 height 29
click at [862, 324] on li "Extras" at bounding box center [968, 328] width 298 height 23
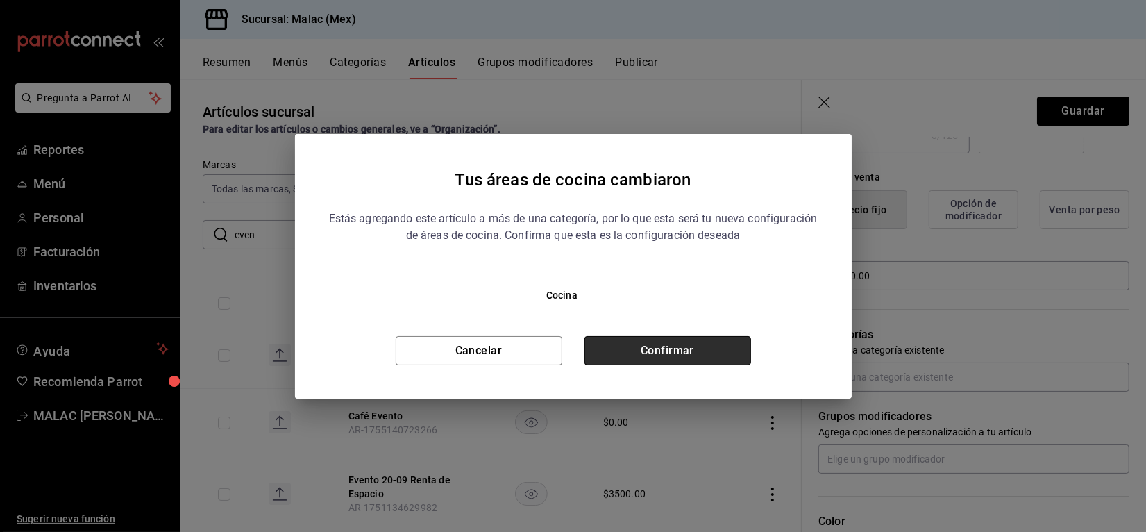
click at [654, 348] on button "Confirmar" at bounding box center [667, 350] width 167 height 29
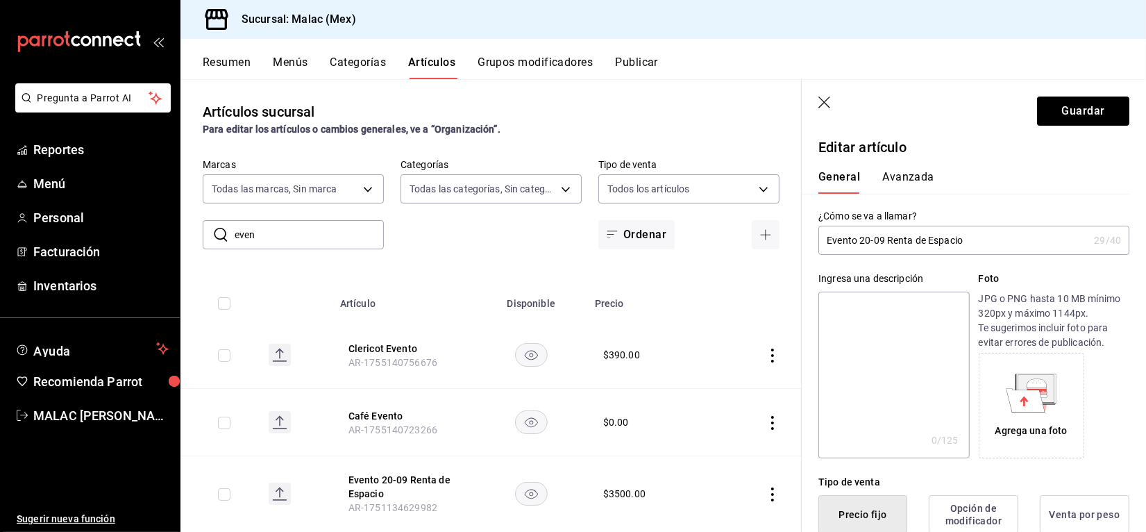
scroll to position [0, 0]
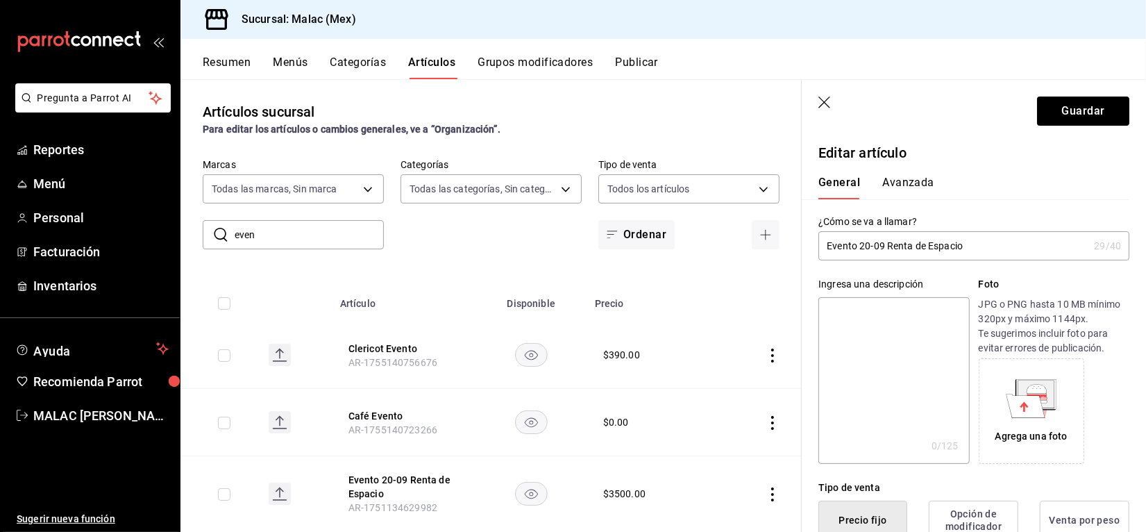
click at [897, 182] on button "Avanzada" at bounding box center [908, 188] width 52 height 24
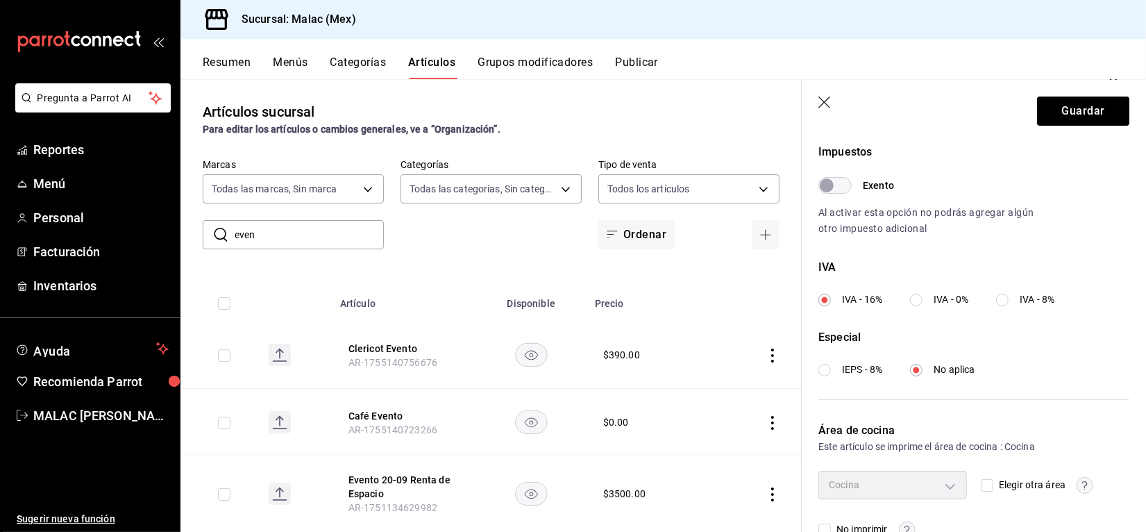
scroll to position [449, 0]
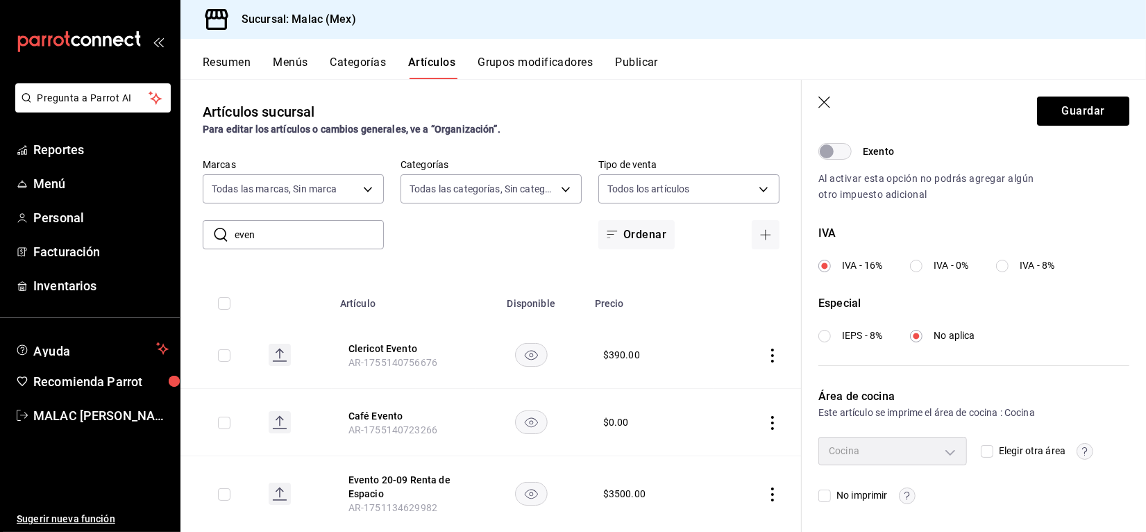
click at [982, 448] on input "Elegir otra área" at bounding box center [987, 451] width 12 height 12
checkbox input "true"
click at [946, 452] on body "Pregunta a Parrot AI Reportes Menú Personal Facturación Inventarios Ayuda Recom…" at bounding box center [573, 266] width 1146 height 532
click at [885, 484] on span "Barra" at bounding box center [901, 482] width 94 height 15
type input "dfebb260-ea92-48fe-9a7f-a963f6d4e49d"
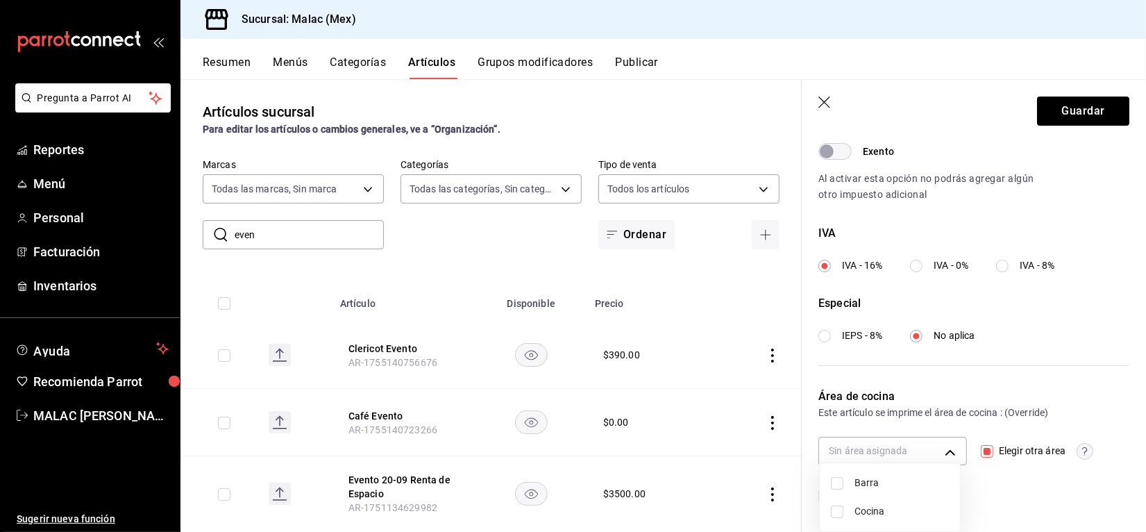
checkbox input "true"
click at [980, 353] on div at bounding box center [573, 266] width 1146 height 532
click at [1067, 119] on button "Guardar" at bounding box center [1083, 110] width 92 height 29
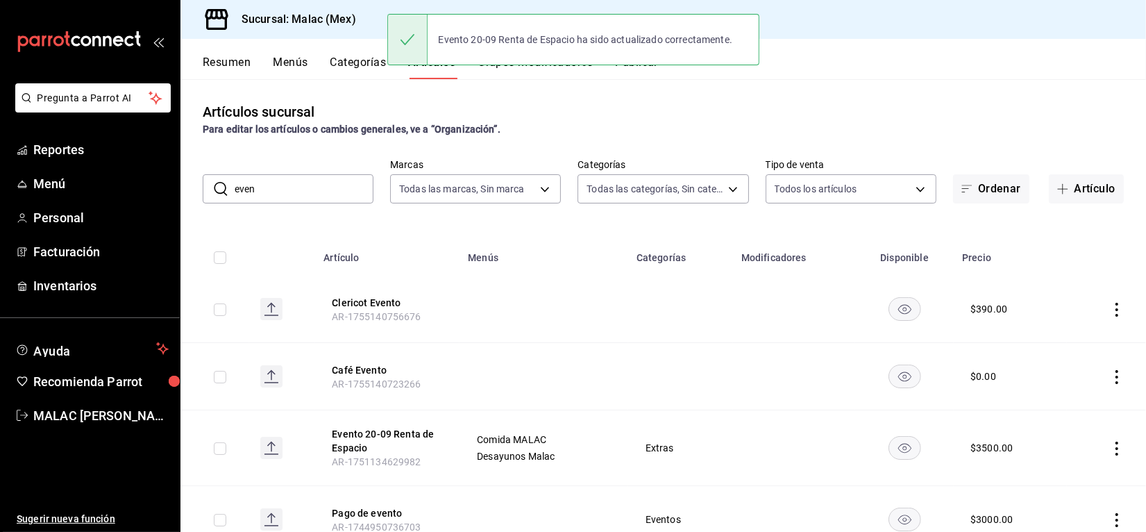
click at [904, 46] on div "Resumen Menús Categorías Artículos Grupos modificadores Publicar" at bounding box center [662, 59] width 965 height 40
